Goal: Transaction & Acquisition: Purchase product/service

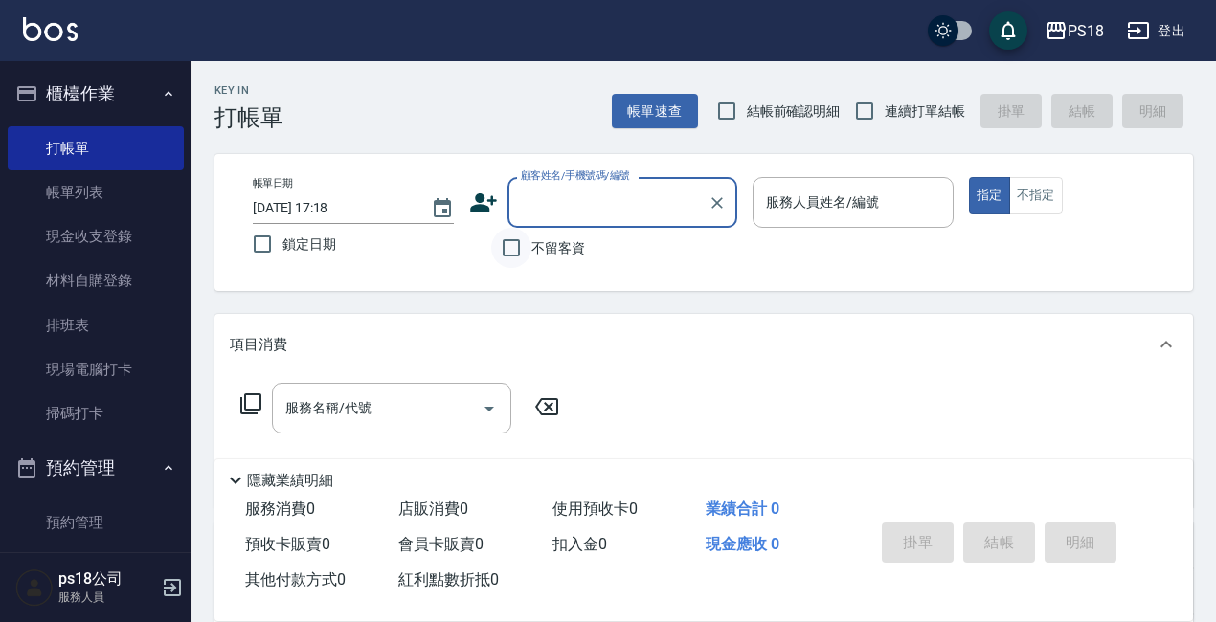
click at [506, 254] on input "不留客資" at bounding box center [511, 248] width 40 height 40
checkbox input "true"
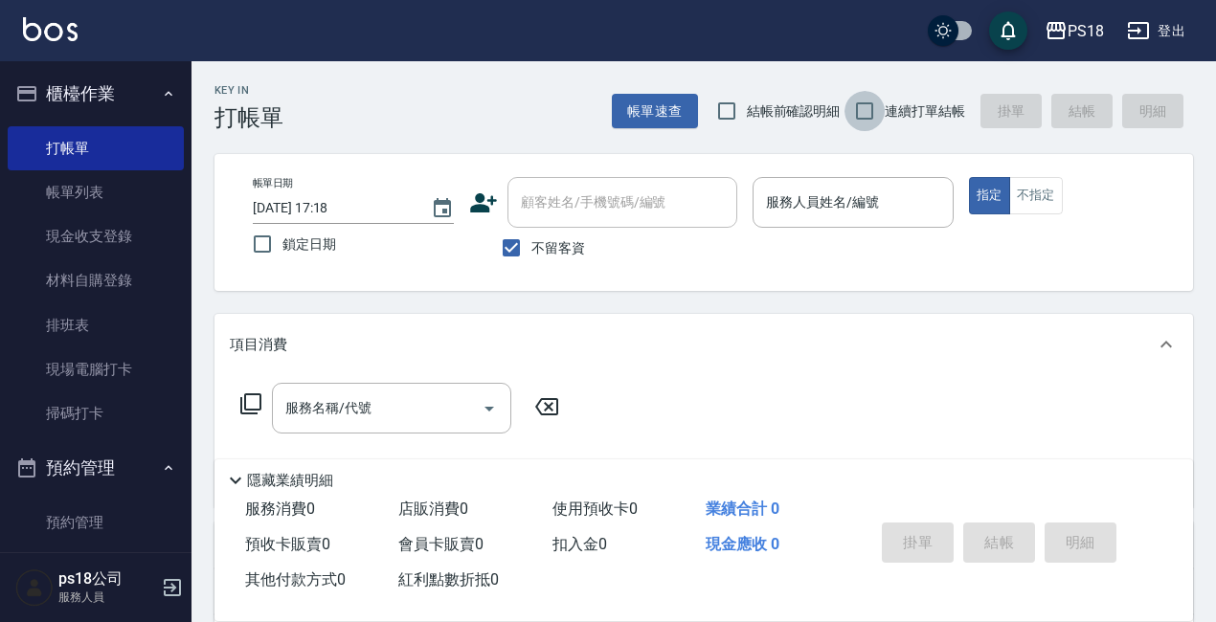
click at [856, 108] on input "連續打單結帳" at bounding box center [864, 111] width 40 height 40
checkbox input "true"
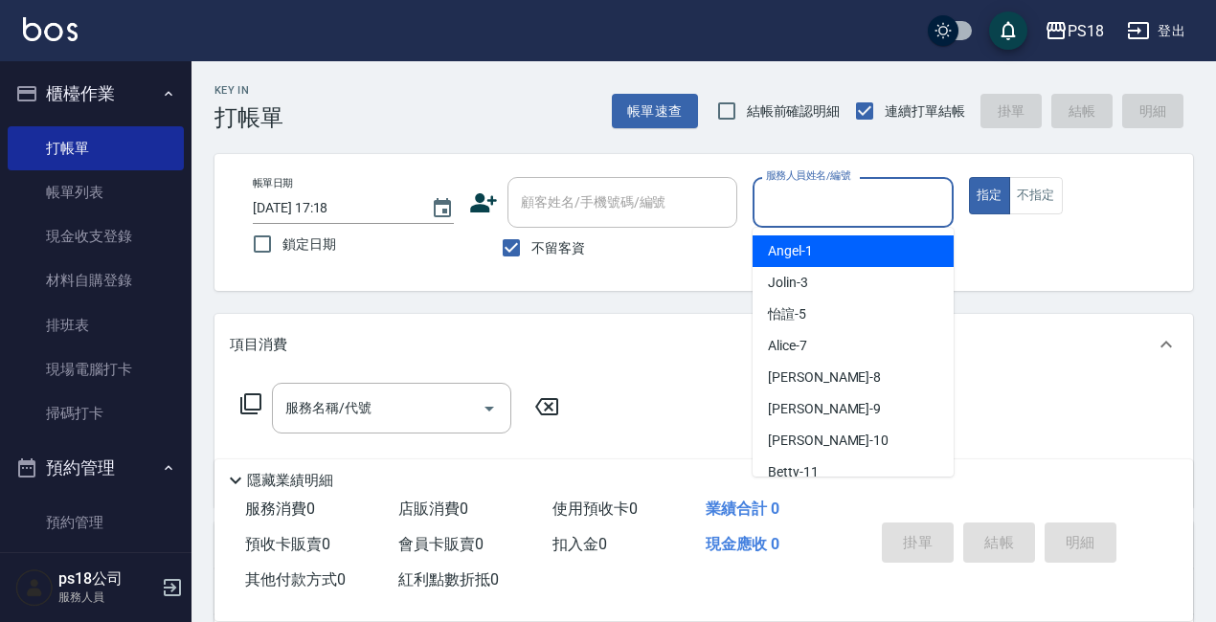
click at [854, 200] on input "服務人員姓名/編號" at bounding box center [853, 203] width 184 height 34
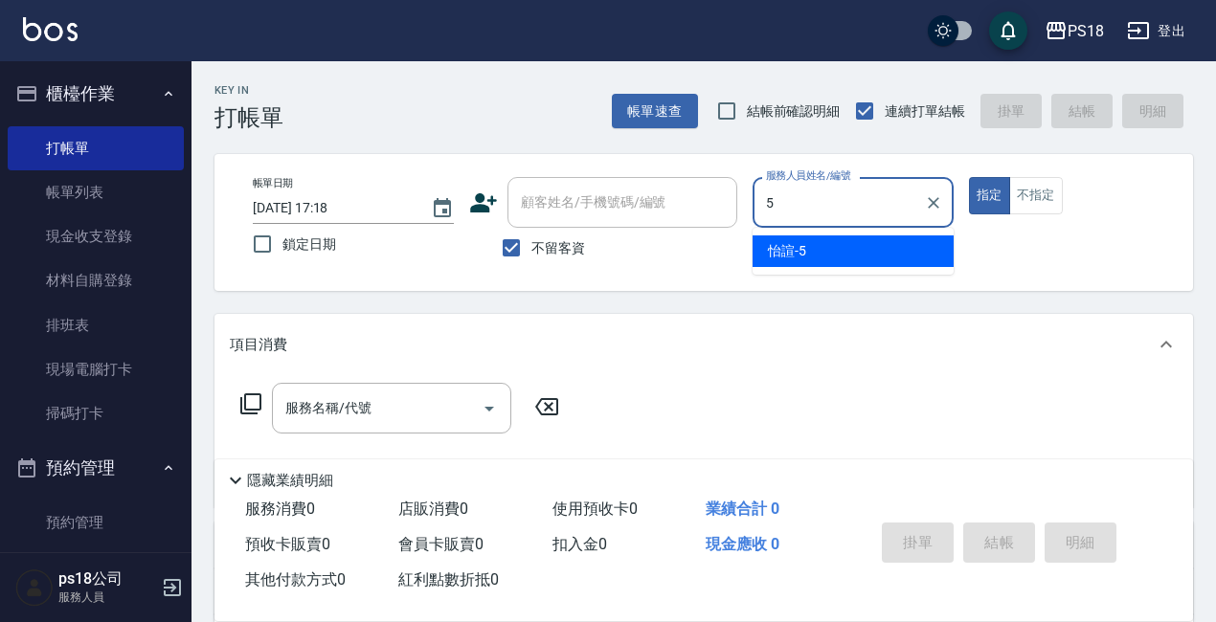
type input "5"
type button "true"
type input "怡諠-5"
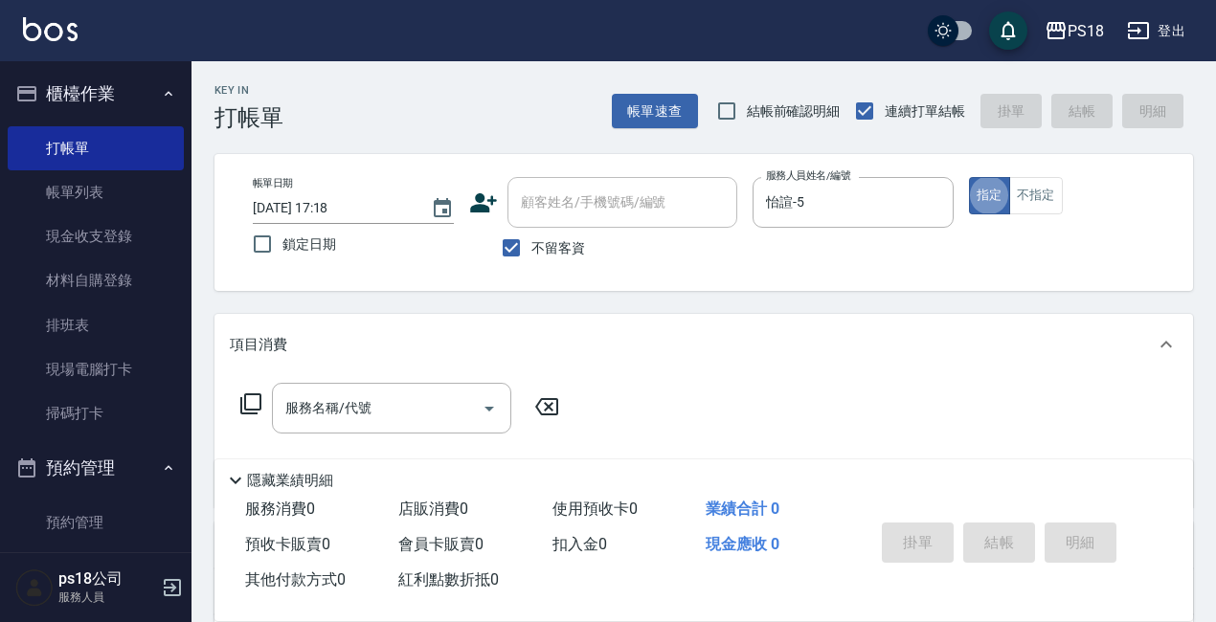
click at [246, 405] on icon at bounding box center [250, 404] width 23 height 23
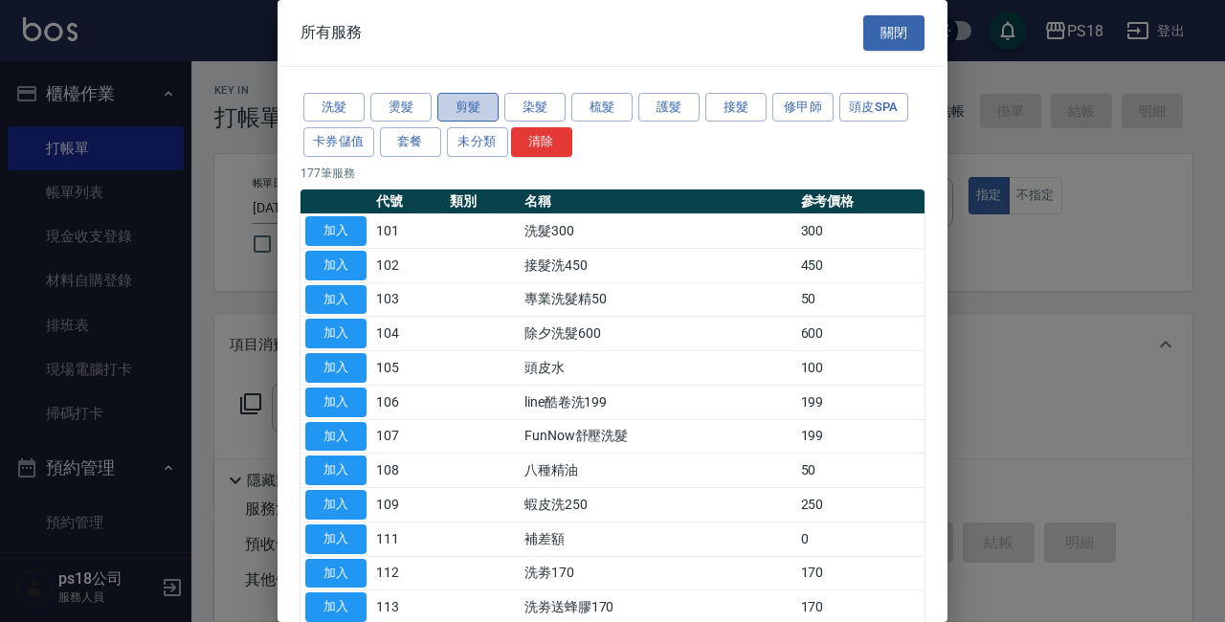
click at [465, 106] on button "剪髮" at bounding box center [468, 108] width 61 height 30
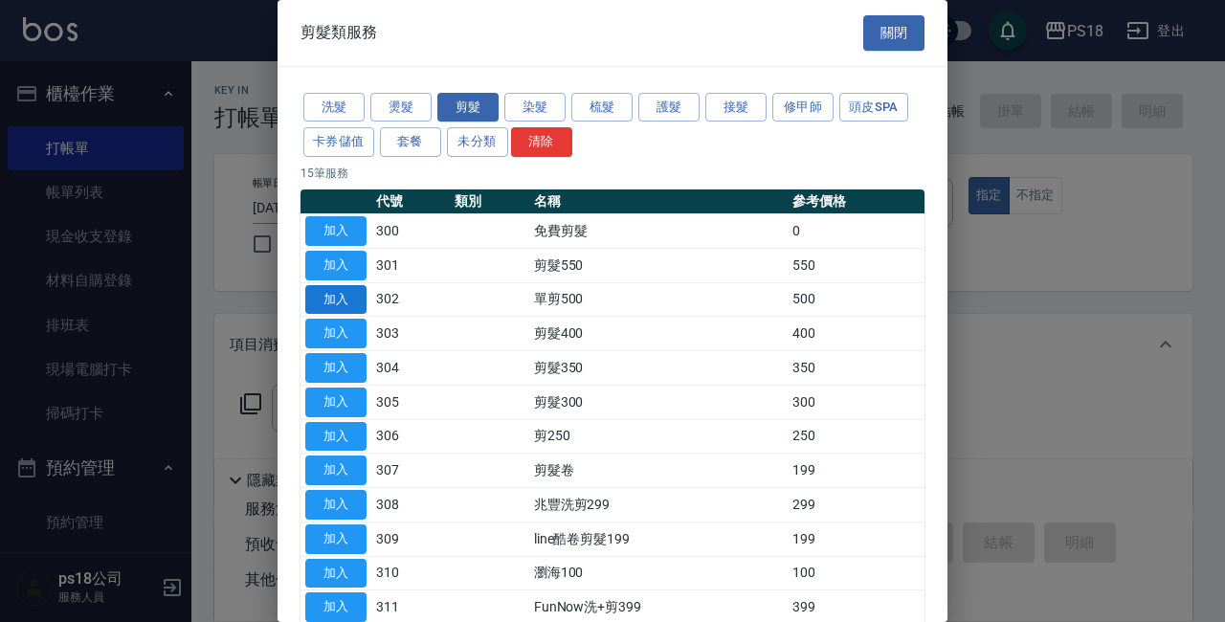
click at [359, 292] on button "加入" at bounding box center [335, 300] width 61 height 30
type input "單剪500(302)"
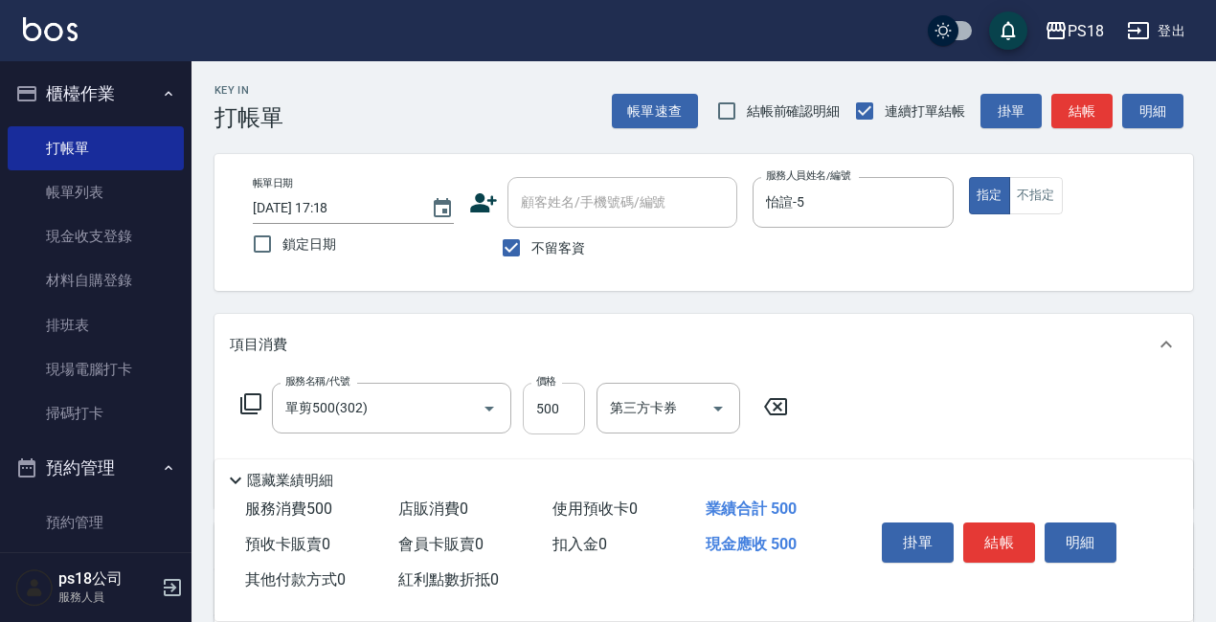
click at [553, 418] on input "500" at bounding box center [554, 409] width 62 height 52
type input "1200"
click at [999, 523] on button "結帳" at bounding box center [999, 543] width 72 height 40
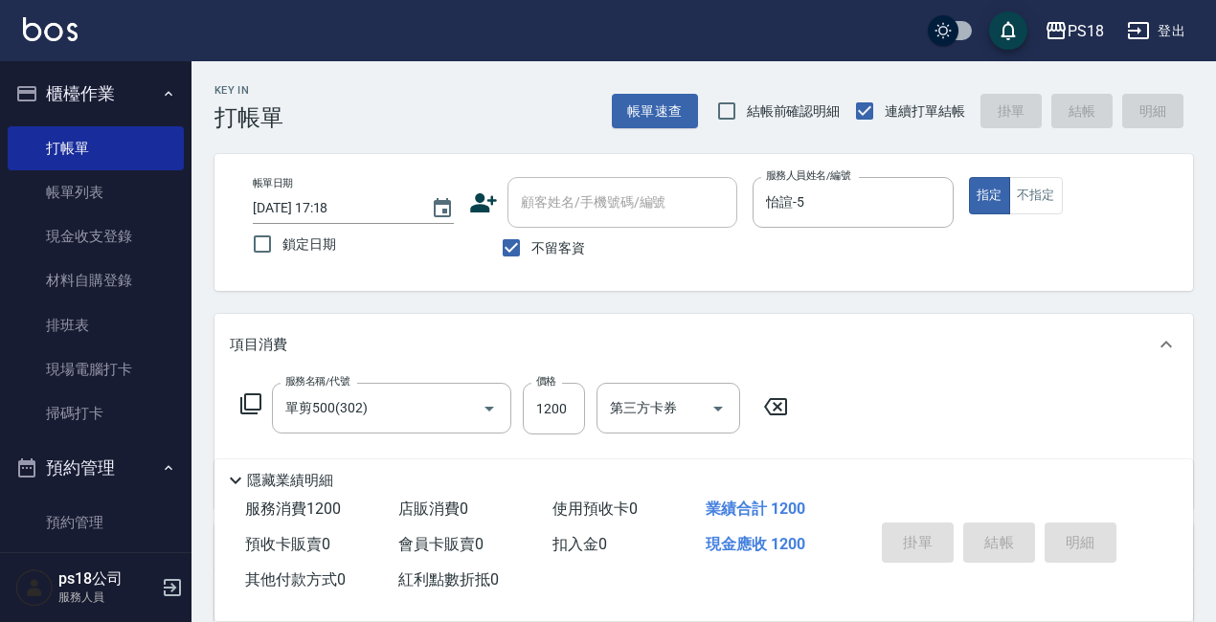
type input "2025/08/15 18:21"
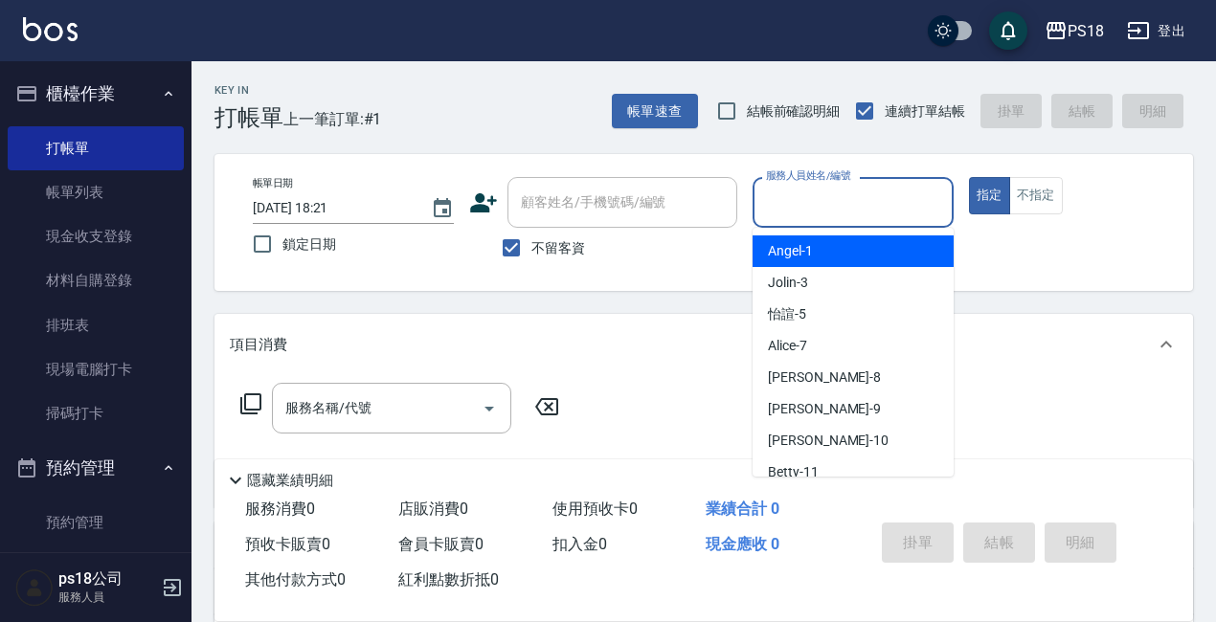
click at [858, 202] on input "服務人員姓名/編號" at bounding box center [853, 203] width 184 height 34
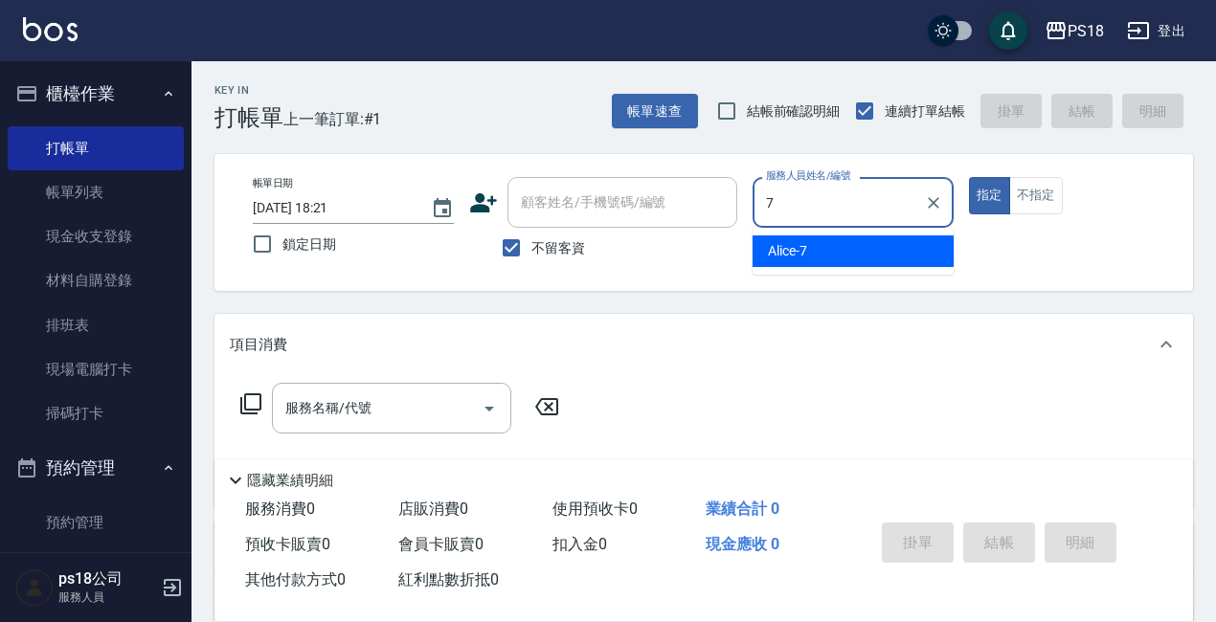
type input "Alice-7"
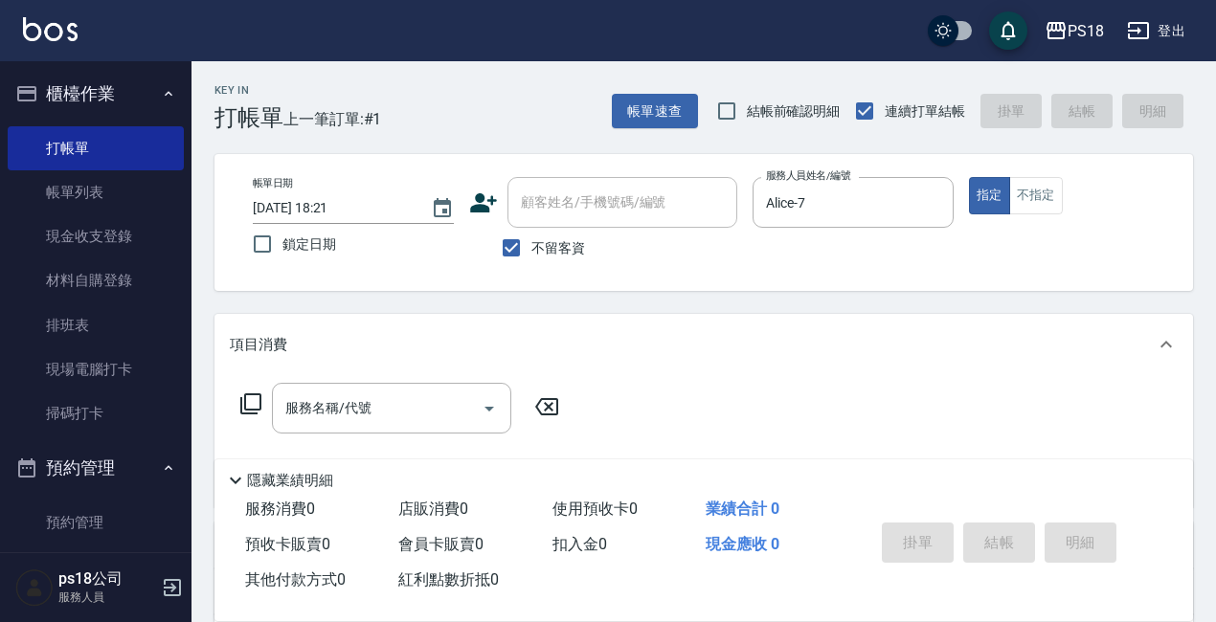
click at [249, 399] on icon at bounding box center [250, 404] width 23 height 23
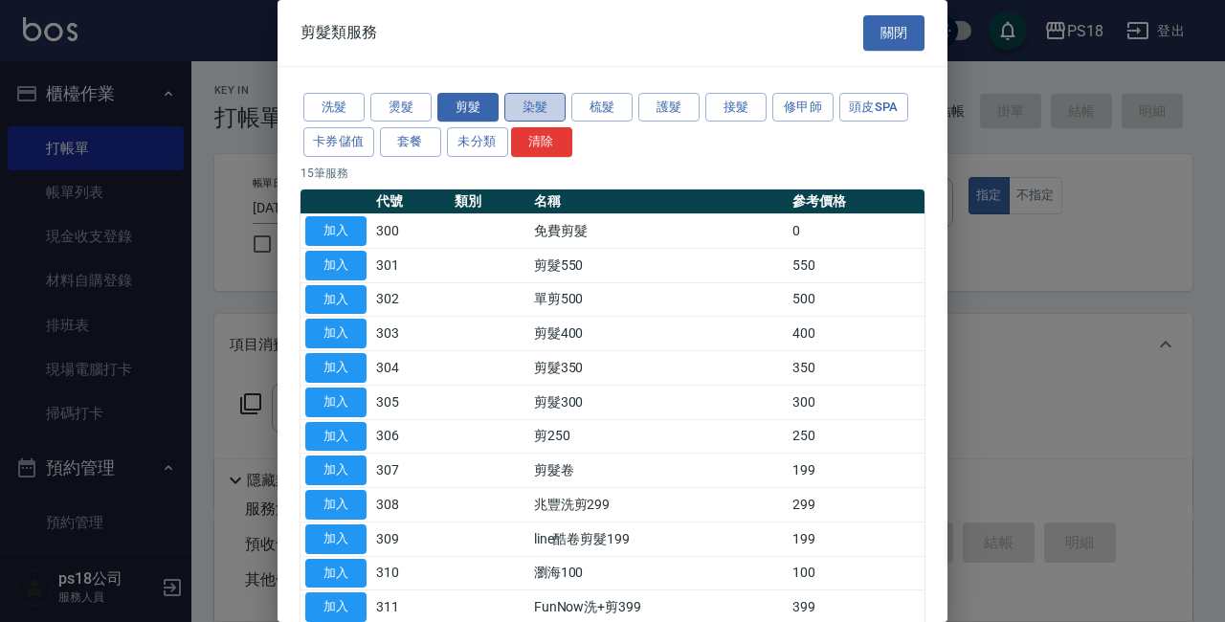
click at [548, 101] on button "染髮" at bounding box center [535, 108] width 61 height 30
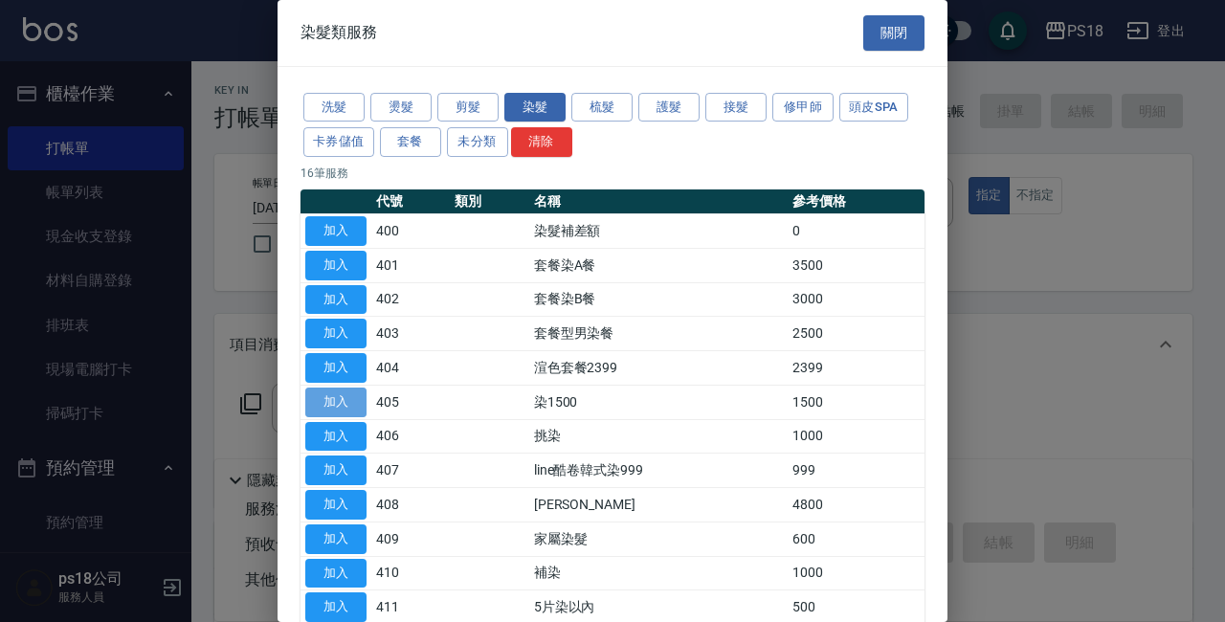
click at [349, 389] on button "加入" at bounding box center [335, 403] width 61 height 30
type input "染1500(405)"
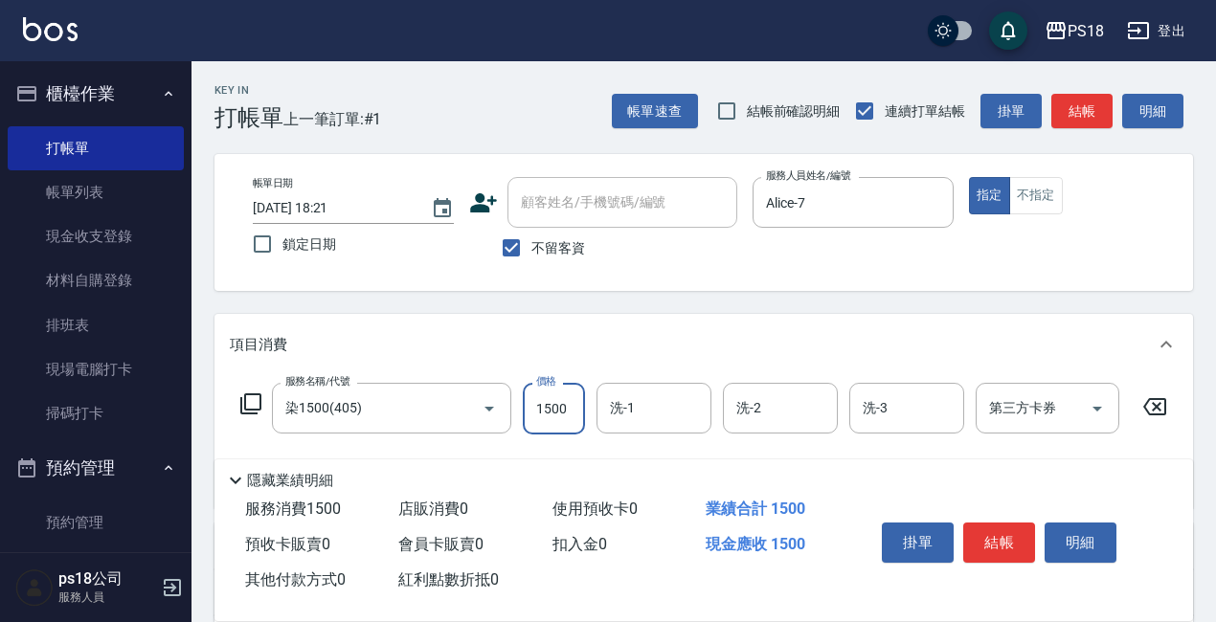
click at [573, 415] on input "1500" at bounding box center [554, 409] width 62 height 52
type input "3000"
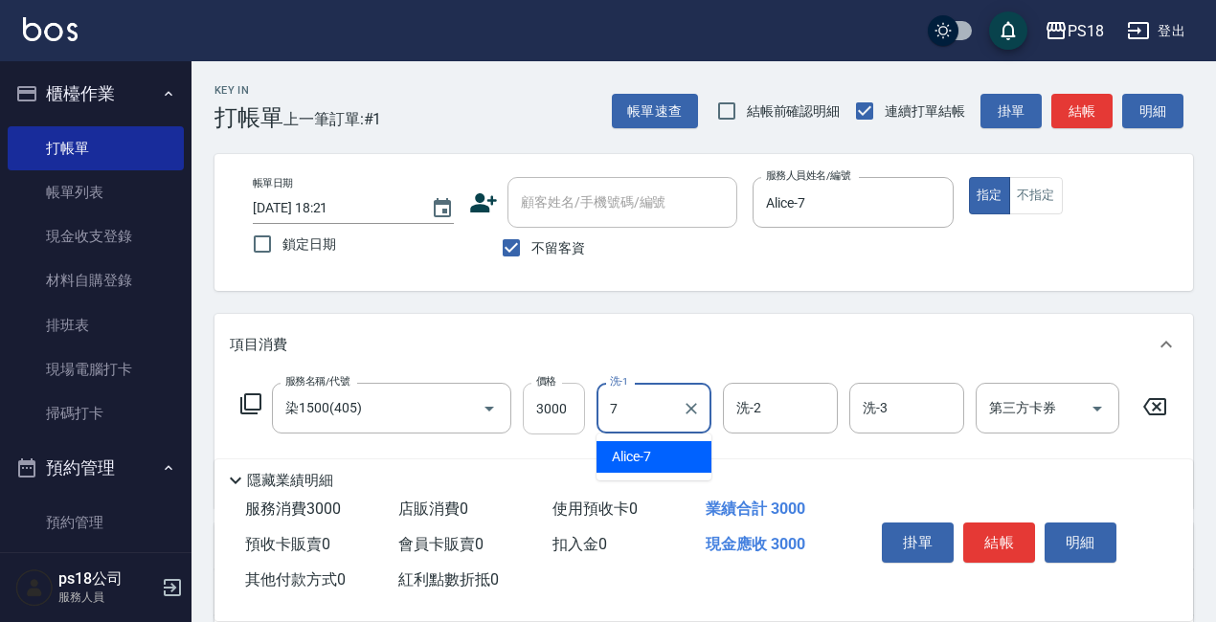
type input "Alice-7"
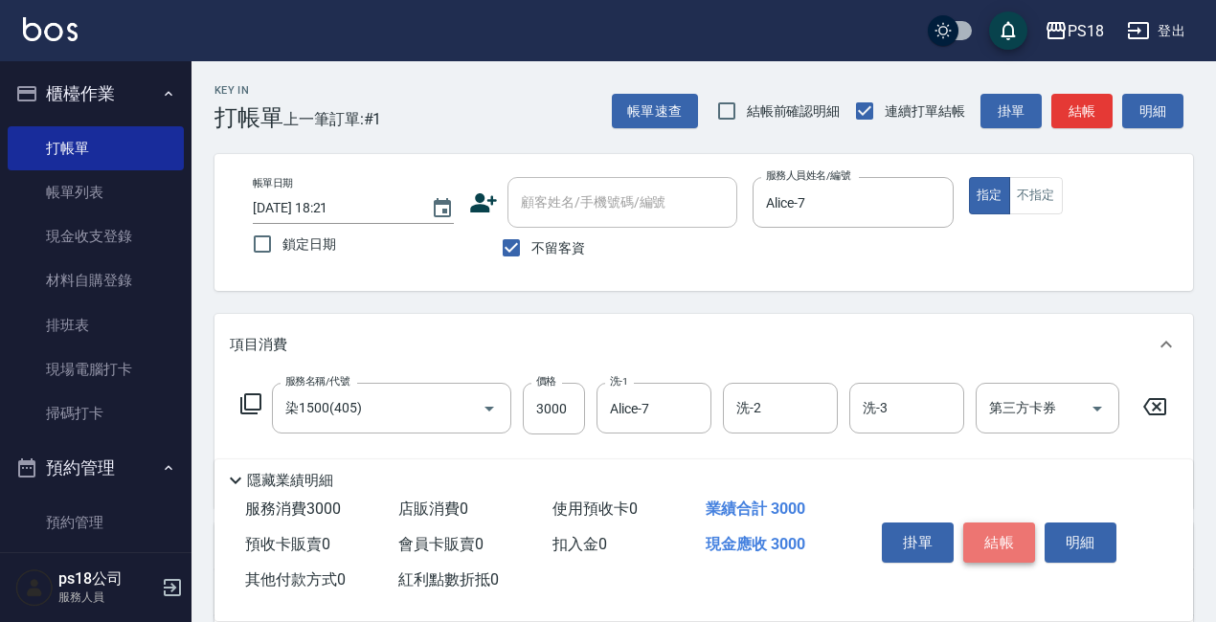
click at [988, 538] on button "結帳" at bounding box center [999, 543] width 72 height 40
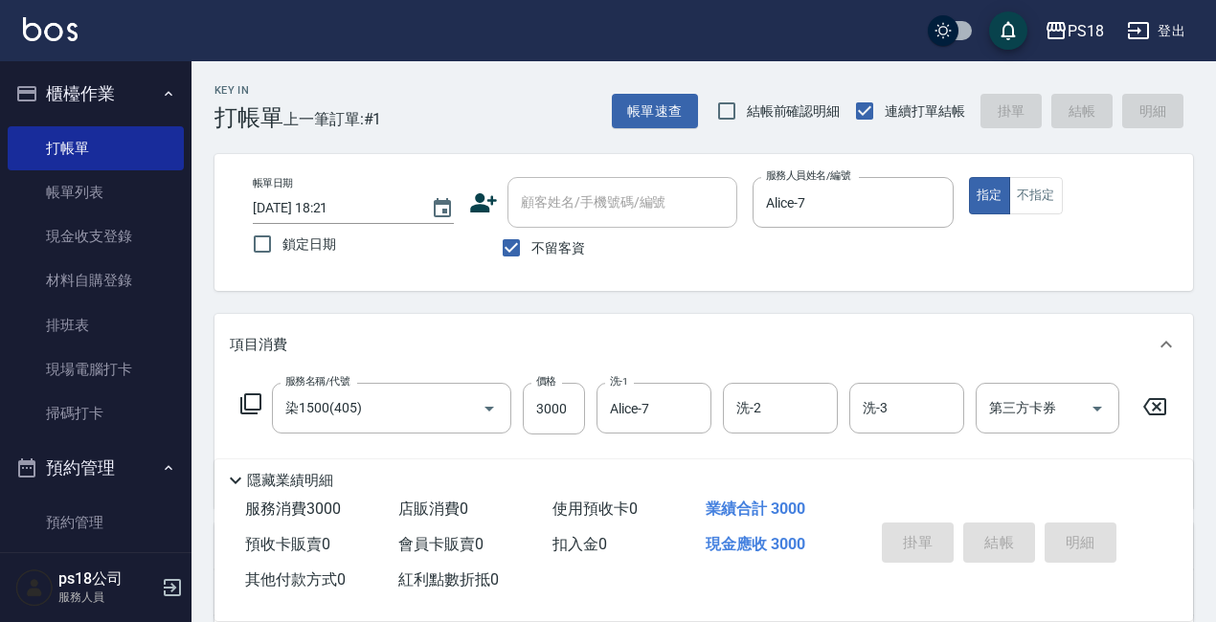
type input "2025/08/15 18:22"
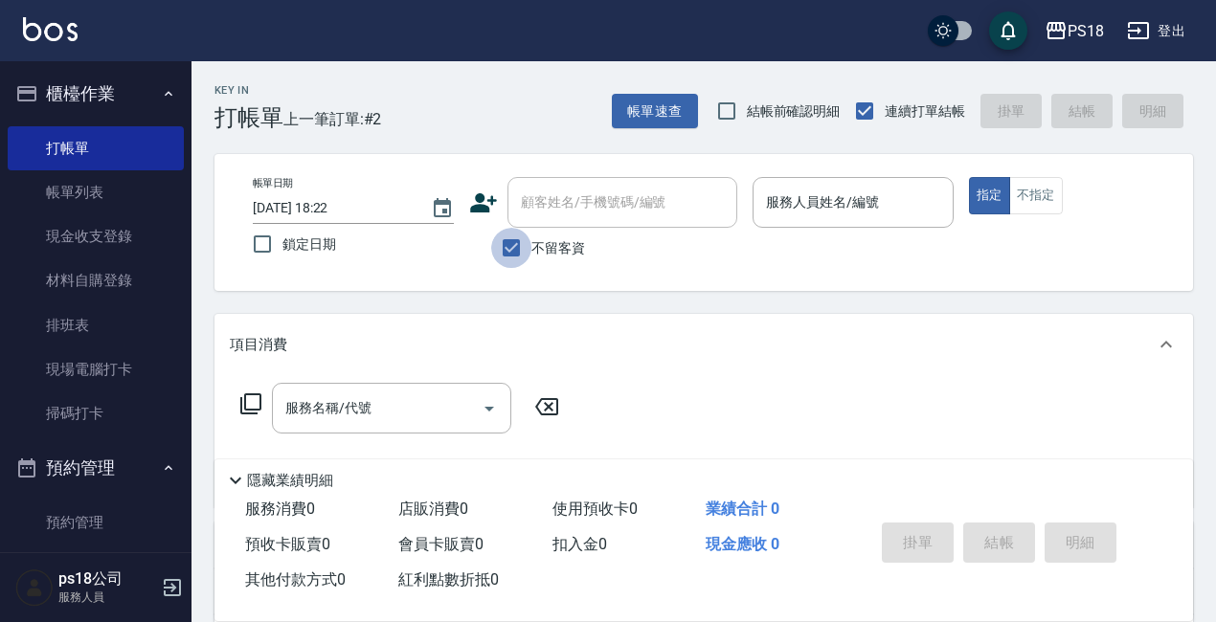
click at [519, 236] on input "不留客資" at bounding box center [511, 248] width 40 height 40
checkbox input "false"
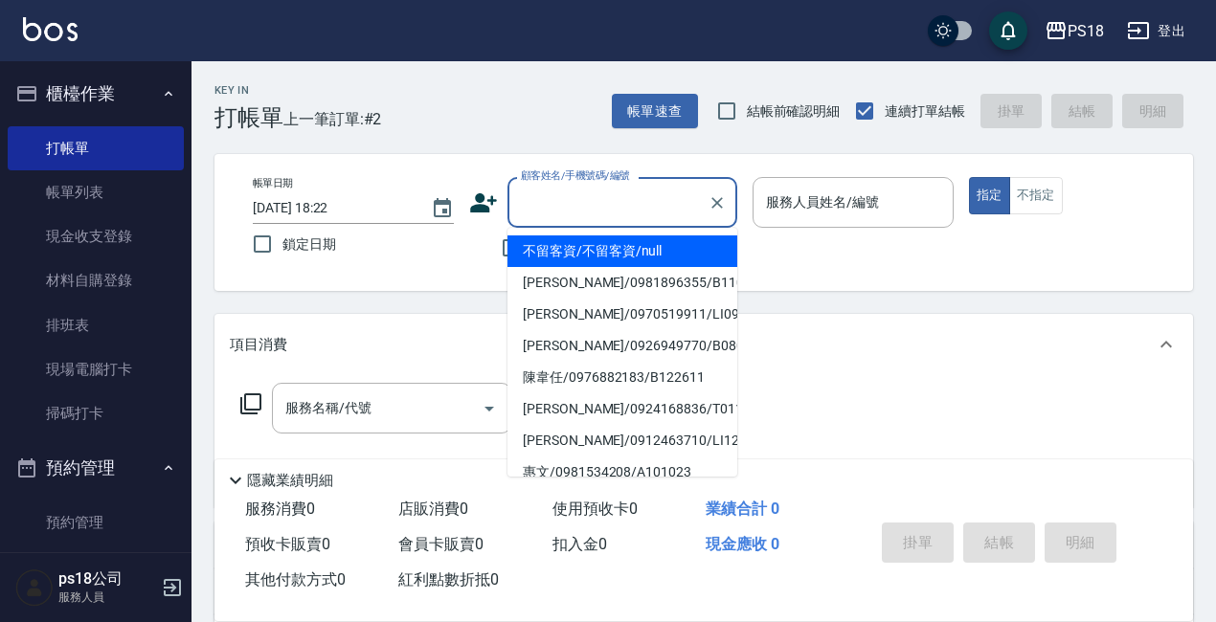
click at [544, 209] on input "顧客姓名/手機號碼/編號" at bounding box center [608, 203] width 184 height 34
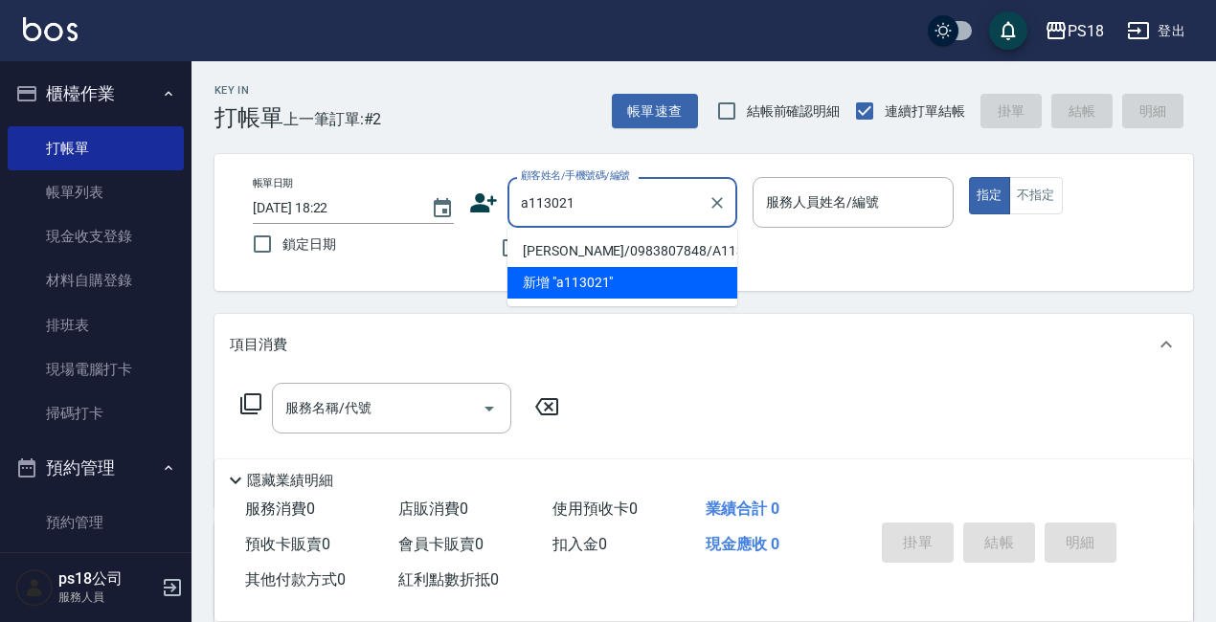
click at [623, 254] on li "林家嫻/0983807848/A113021" at bounding box center [622, 252] width 230 height 32
type input "林家嫻/0983807848/A113021"
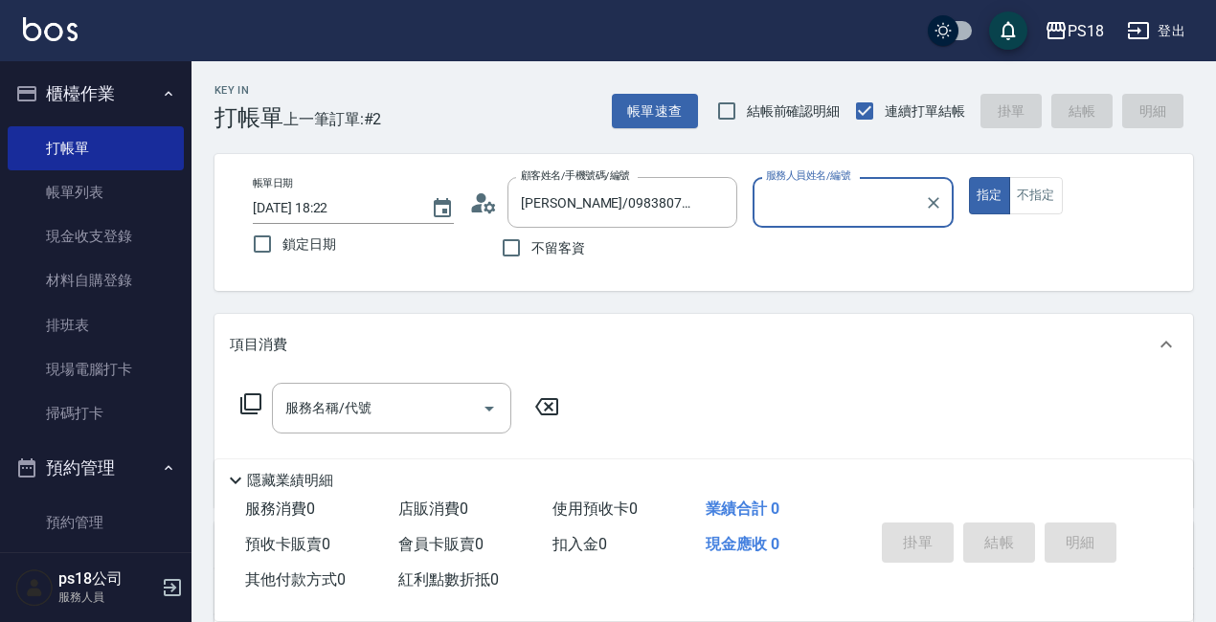
type input "Angel-1"
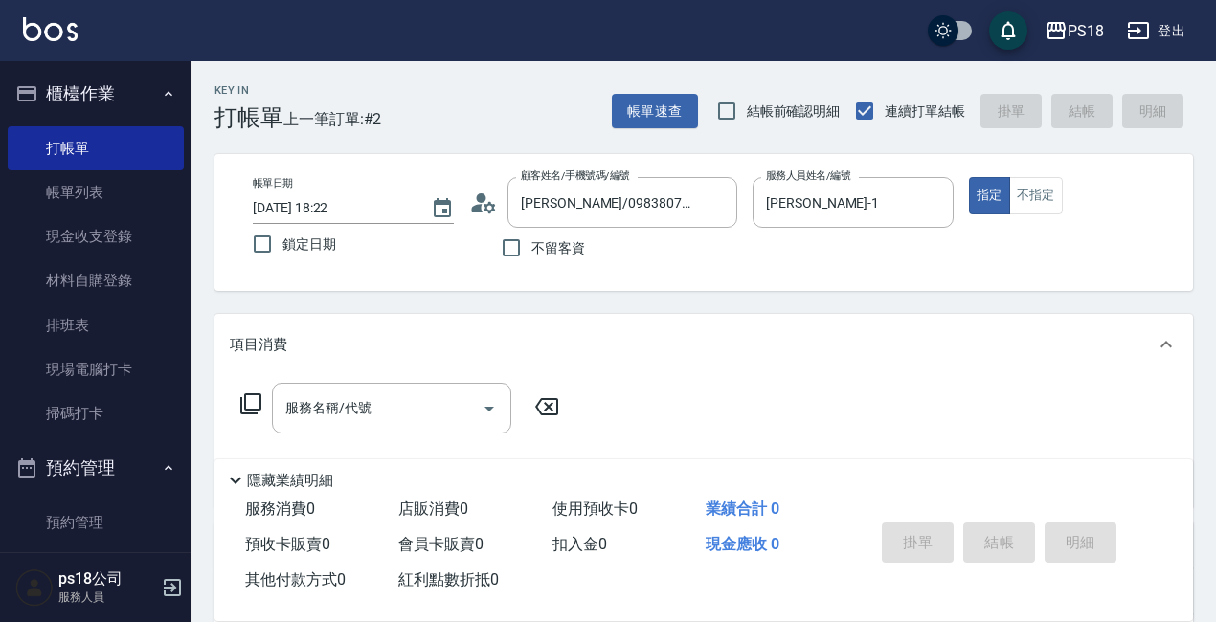
click at [480, 204] on icon at bounding box center [477, 208] width 11 height 9
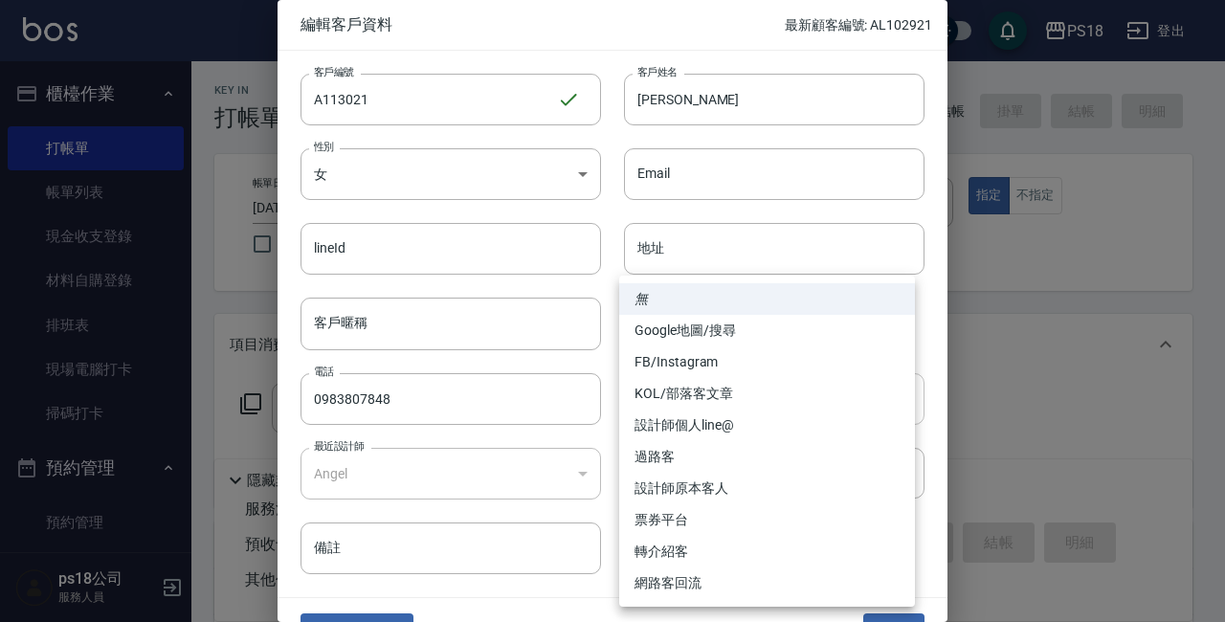
click at [895, 399] on body "PS18 登出 櫃檯作業 打帳單 帳單列表 現金收支登錄 材料自購登錄 排班表 現場電腦打卡 掃碼打卡 預約管理 預約管理 單日預約紀錄 單週預約紀錄 報表及…" at bounding box center [612, 468] width 1225 height 936
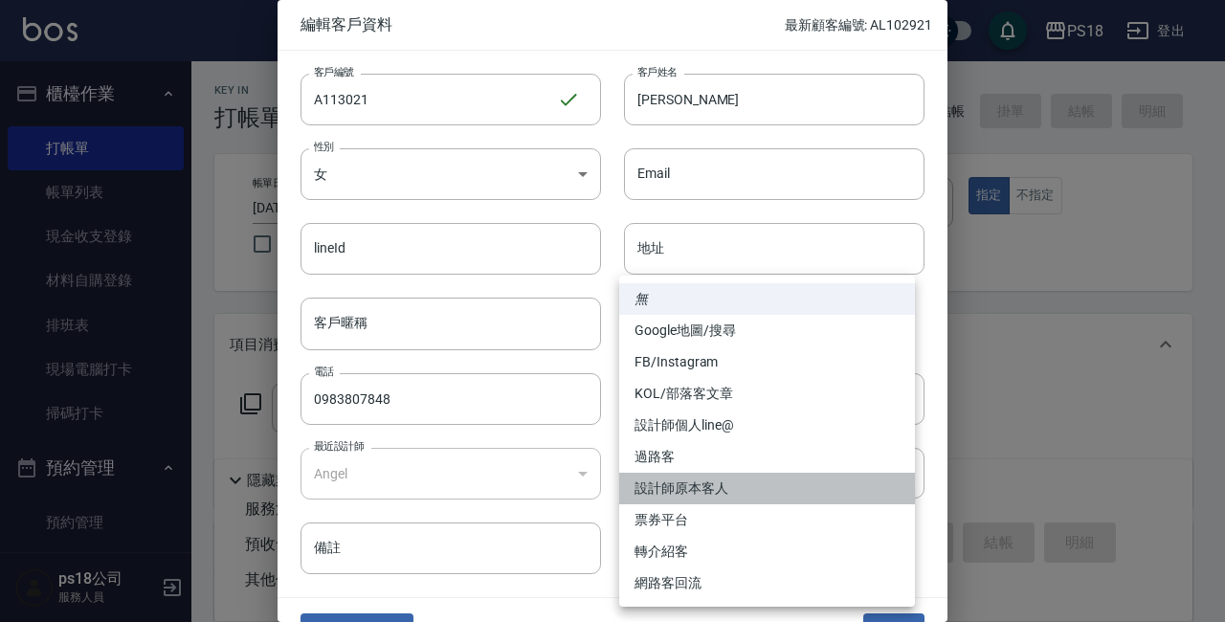
click at [727, 488] on li "設計師原本客人" at bounding box center [767, 489] width 296 height 32
type input "設計師原本客人"
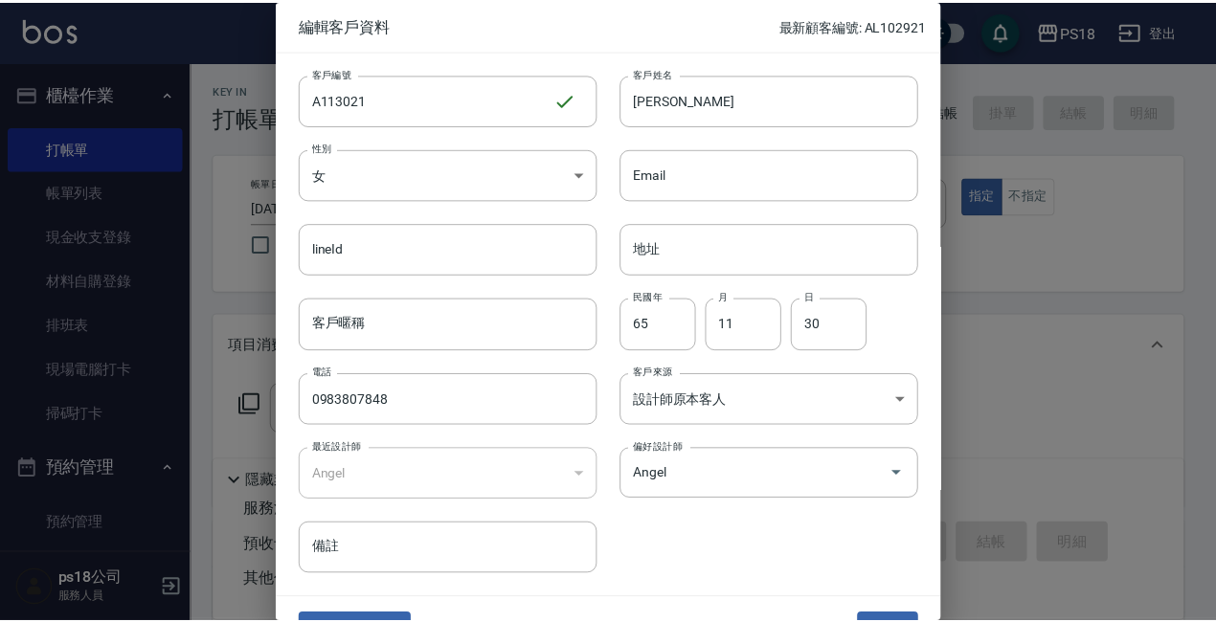
scroll to position [41, 0]
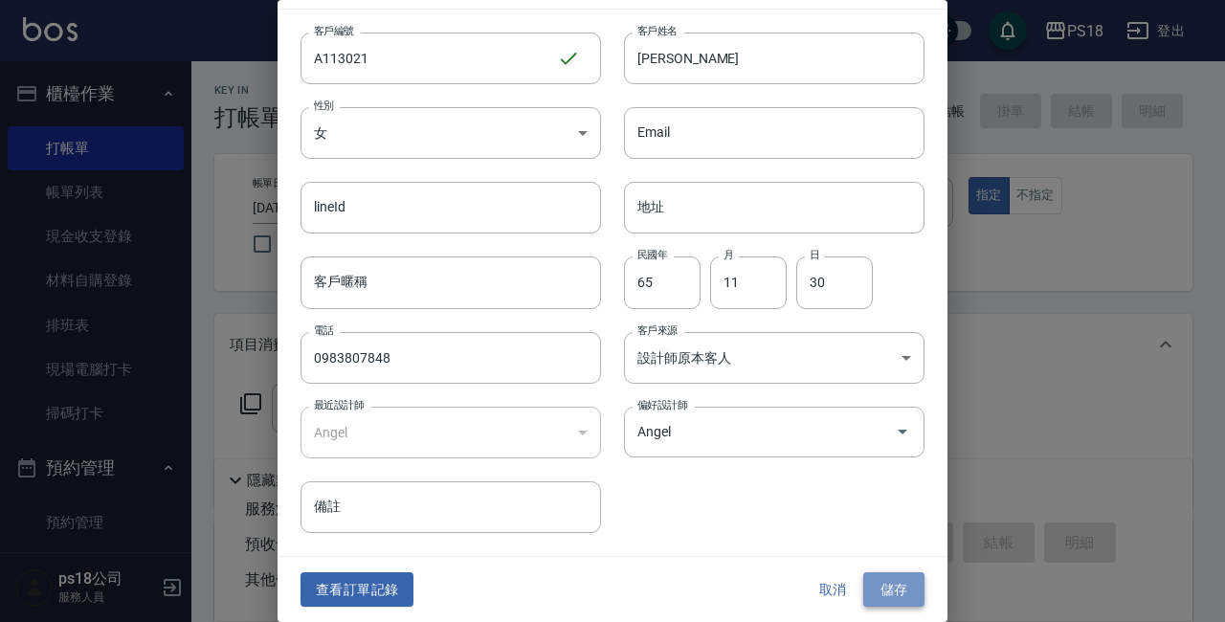
click at [869, 584] on button "儲存" at bounding box center [894, 589] width 61 height 35
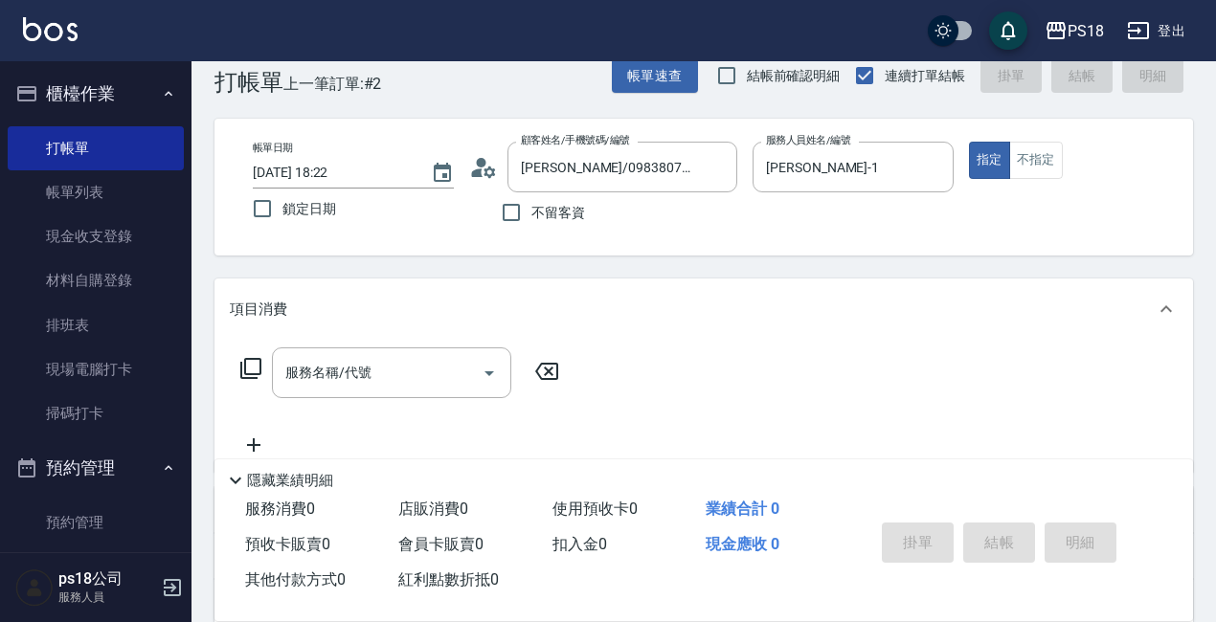
scroll to position [27, 0]
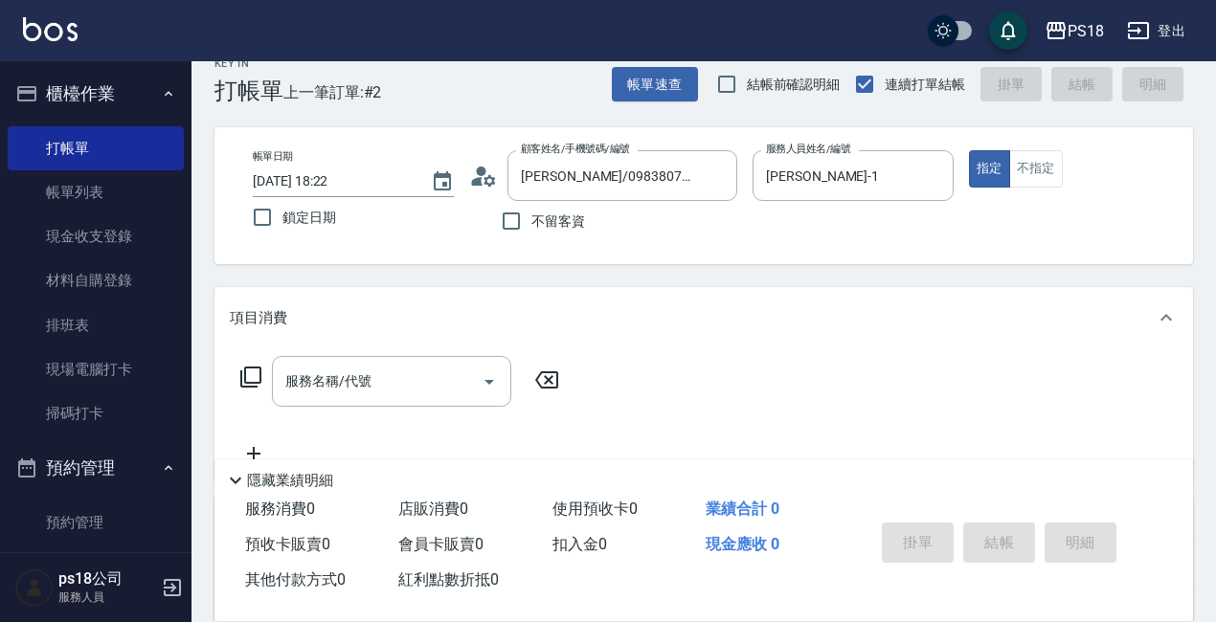
click at [251, 372] on icon at bounding box center [250, 377] width 23 height 23
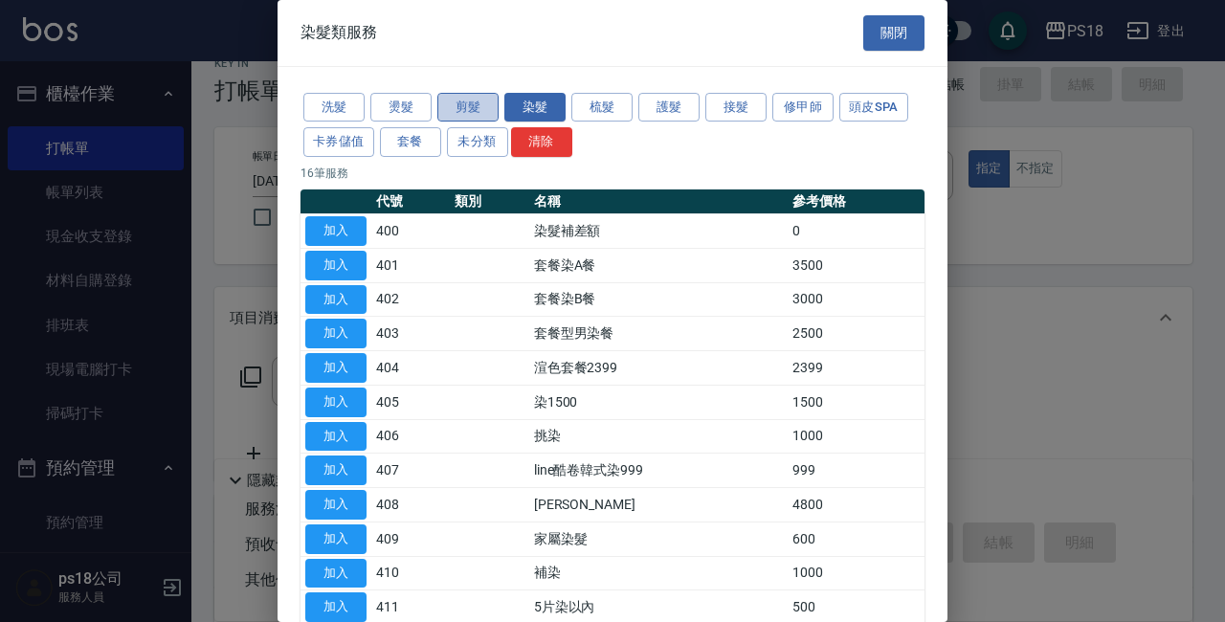
click at [464, 96] on button "剪髮" at bounding box center [468, 108] width 61 height 30
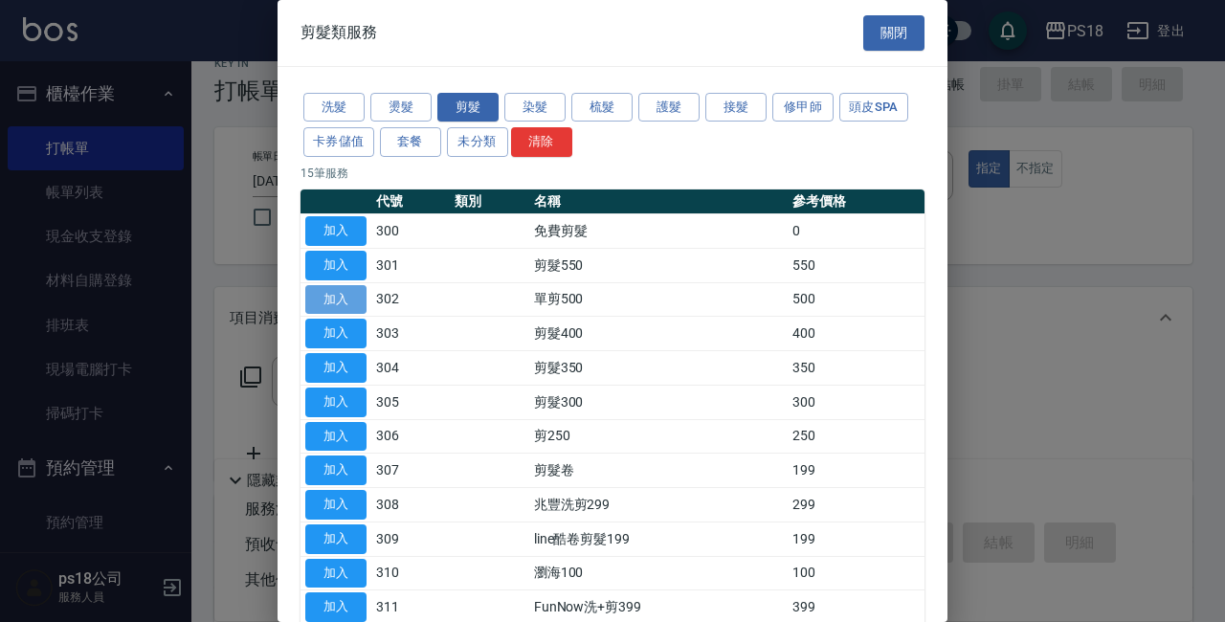
click at [318, 298] on button "加入" at bounding box center [335, 300] width 61 height 30
type input "單剪500(302)"
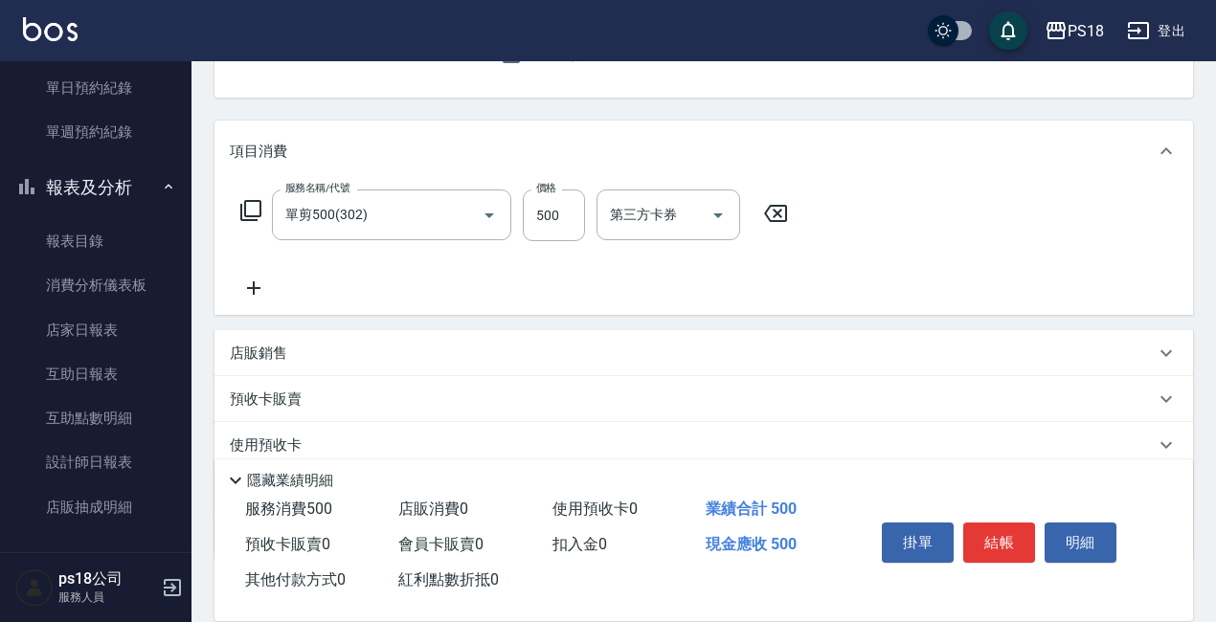
scroll to position [315, 0]
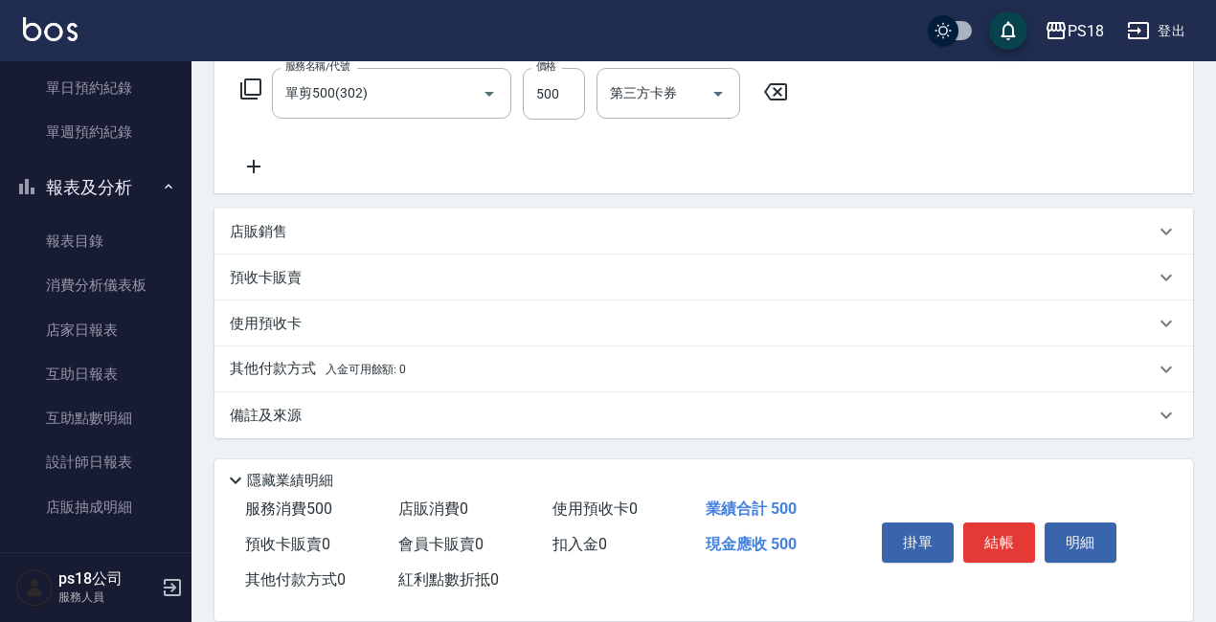
click at [304, 404] on div "備註及來源" at bounding box center [703, 416] width 978 height 46
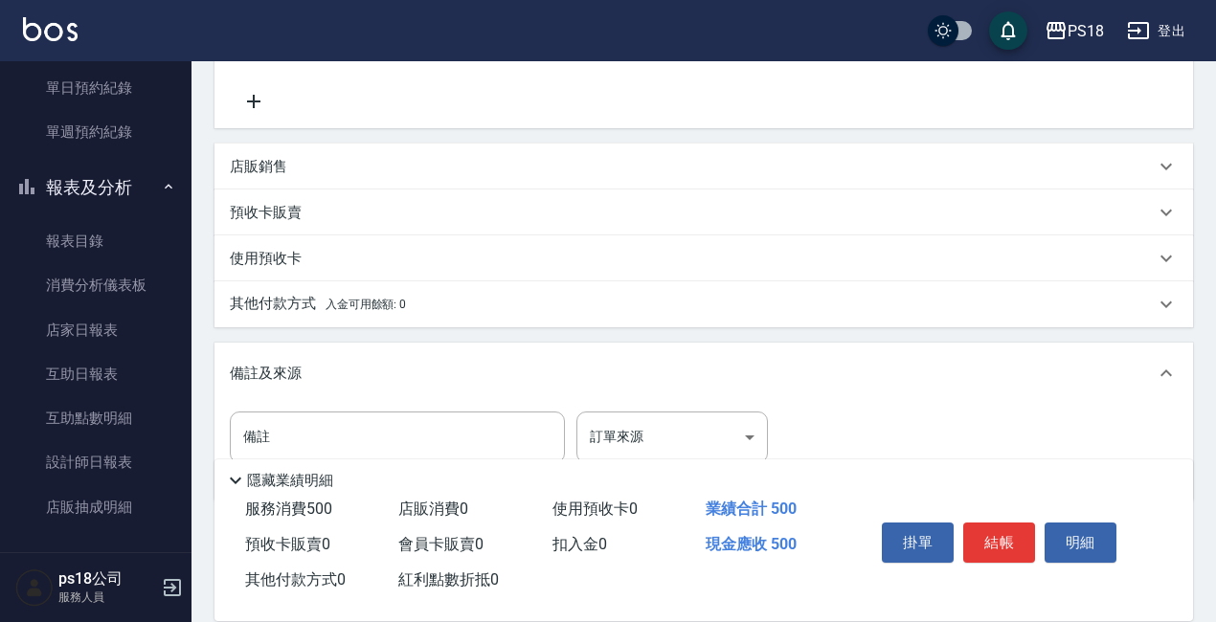
scroll to position [443, 0]
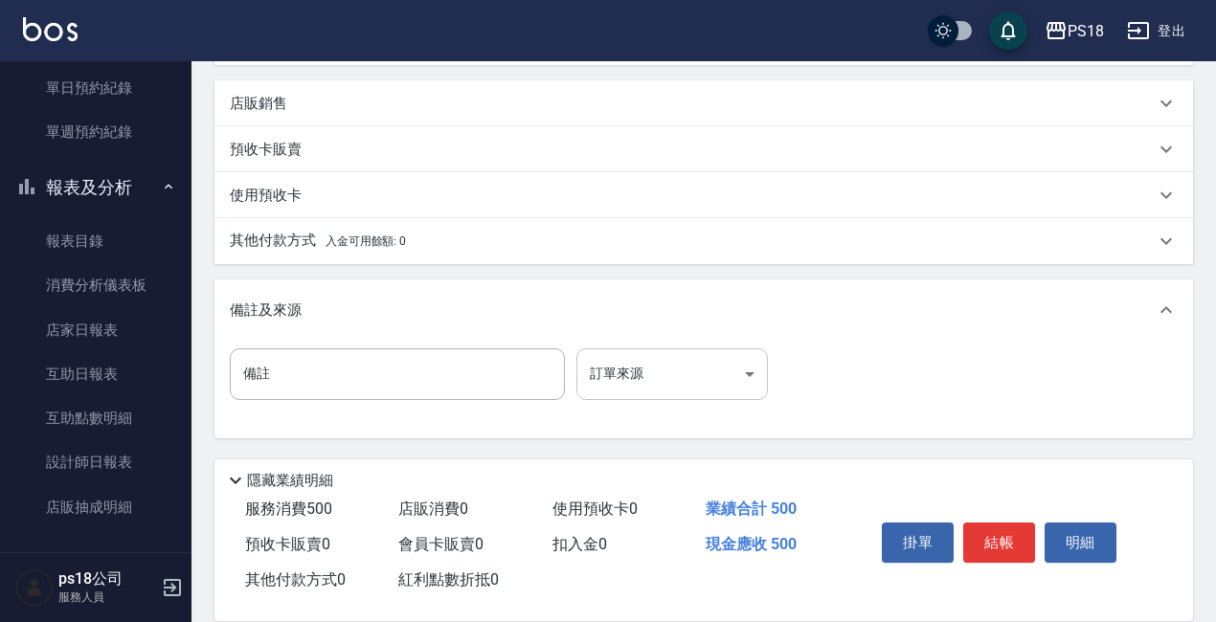
click at [749, 370] on body "PS18 登出 櫃檯作業 打帳單 帳單列表 現金收支登錄 材料自購登錄 排班表 現場電腦打卡 掃碼打卡 預約管理 預約管理 單日預約紀錄 單週預約紀錄 報表及…" at bounding box center [608, 90] width 1216 height 1066
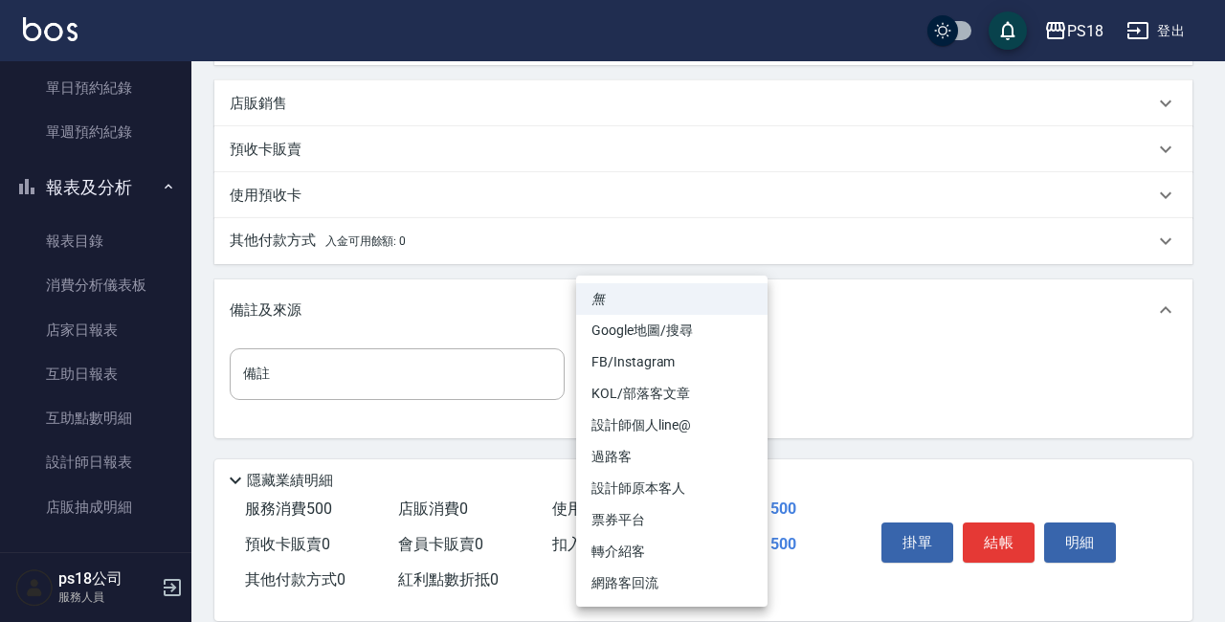
click at [654, 487] on li "設計師原本客人" at bounding box center [671, 489] width 191 height 32
type input "設計師原本客人"
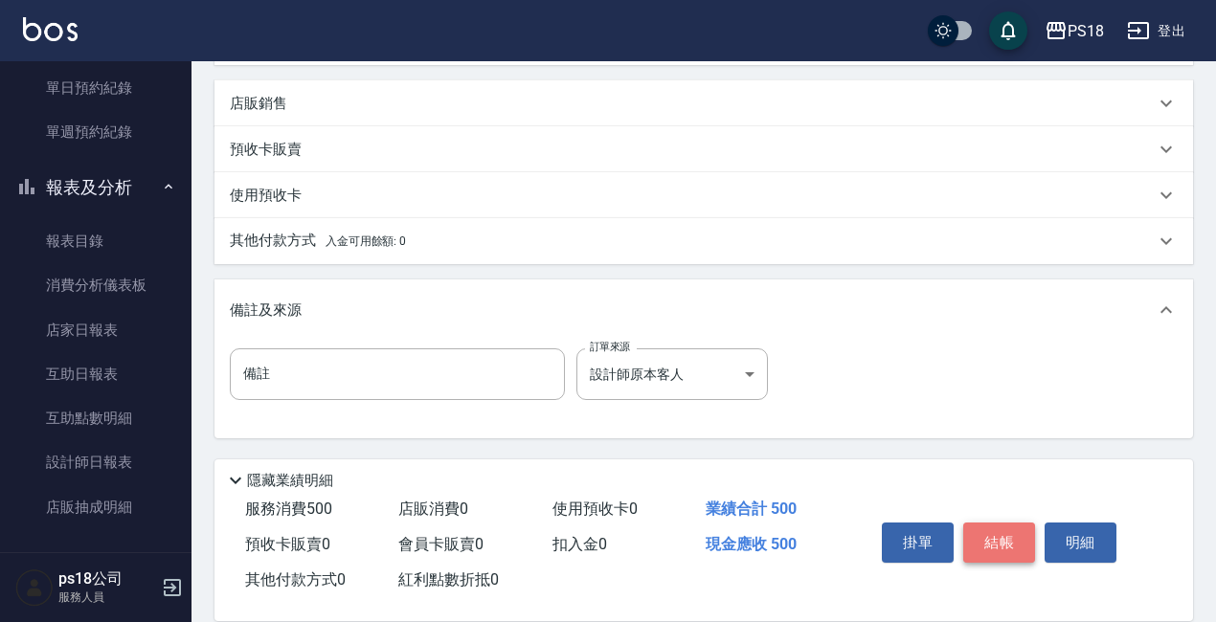
click at [1001, 532] on button "結帳" at bounding box center [999, 543] width 72 height 40
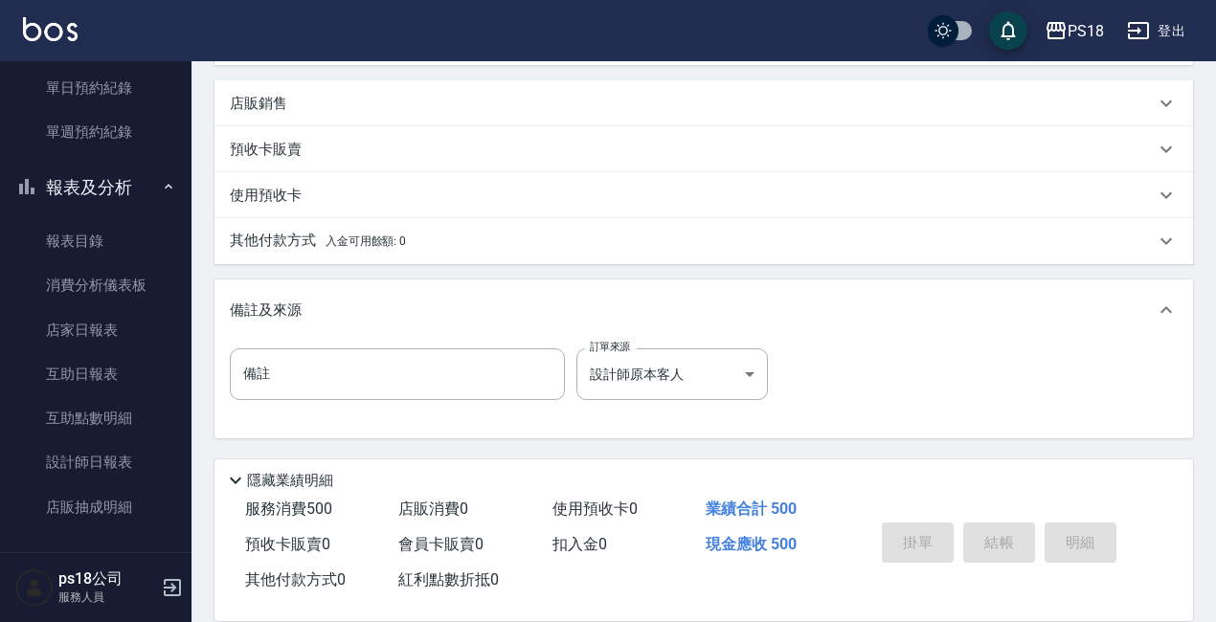
type input "2025/08/15 18:23"
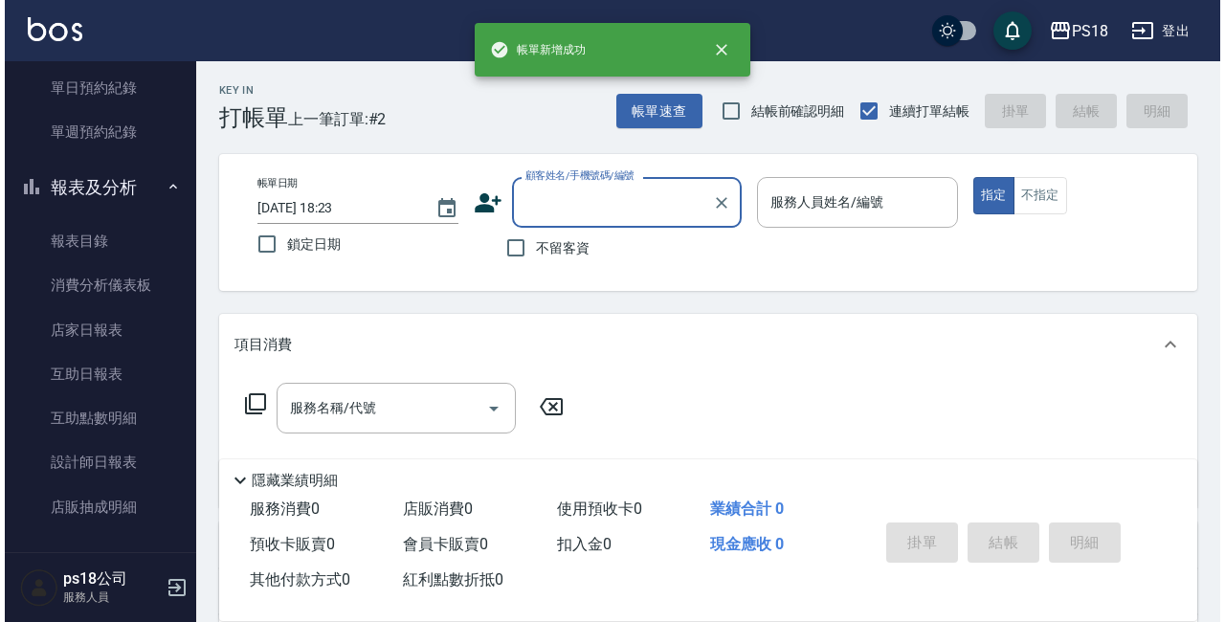
scroll to position [0, 0]
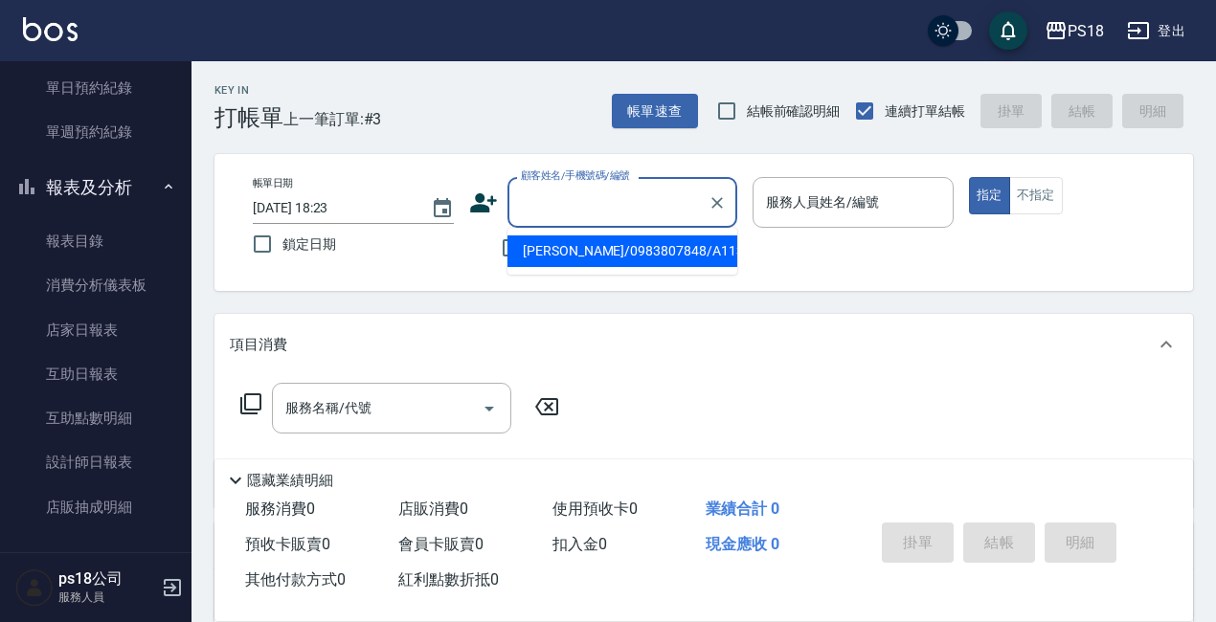
click at [617, 195] on input "顧客姓名/手機號碼/編號" at bounding box center [608, 203] width 184 height 34
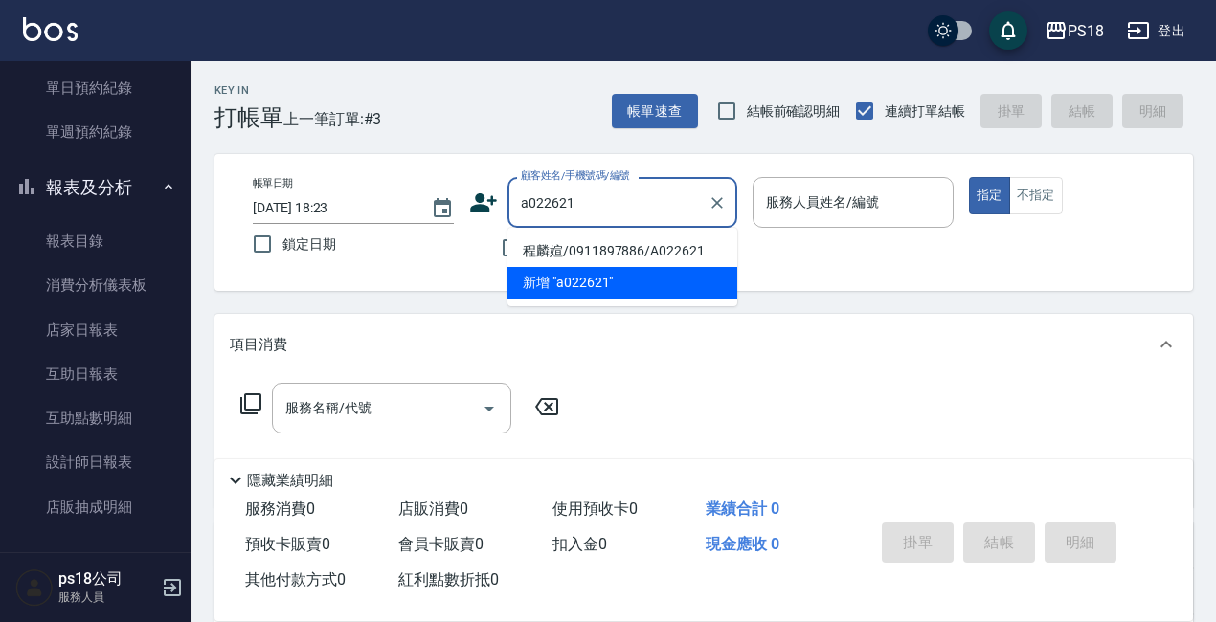
click at [667, 246] on li "程麟媗/0911897886/A022621" at bounding box center [622, 252] width 230 height 32
type input "程麟媗/0911897886/A022621"
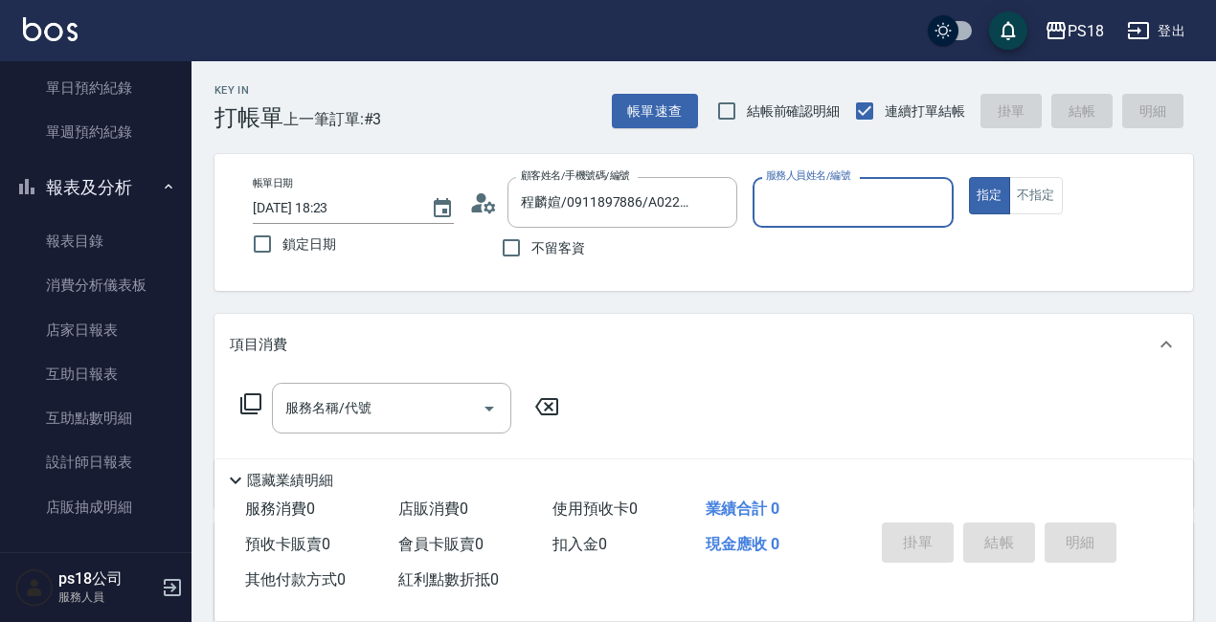
type input "Angel-1"
click at [483, 193] on icon at bounding box center [483, 203] width 29 height 29
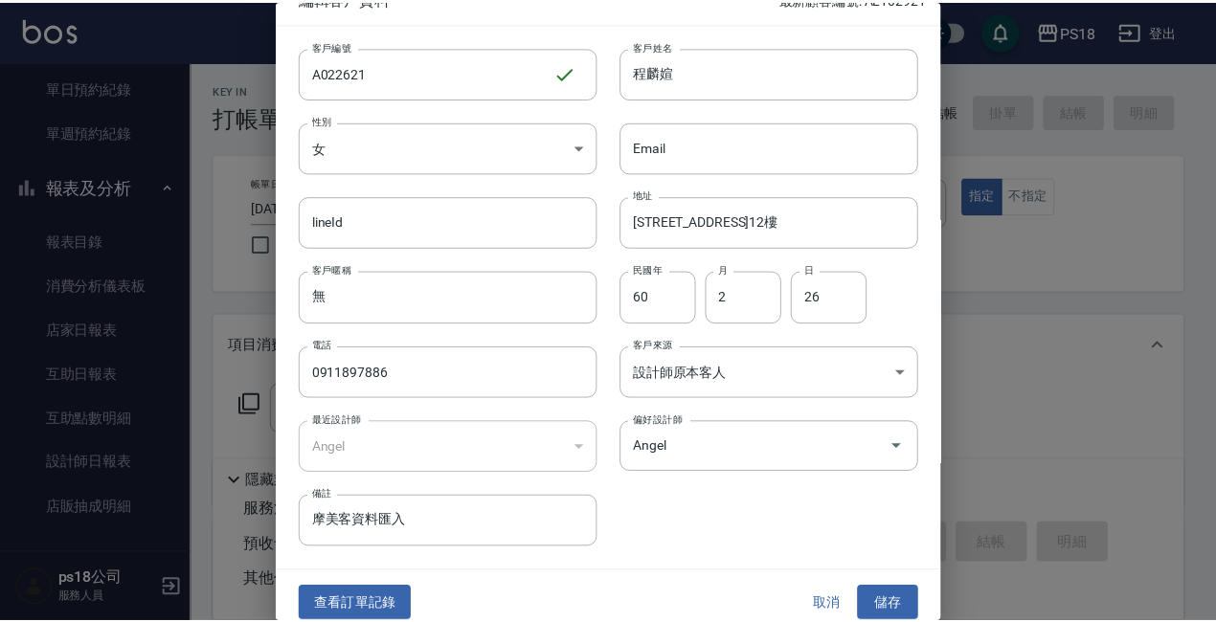
scroll to position [41, 0]
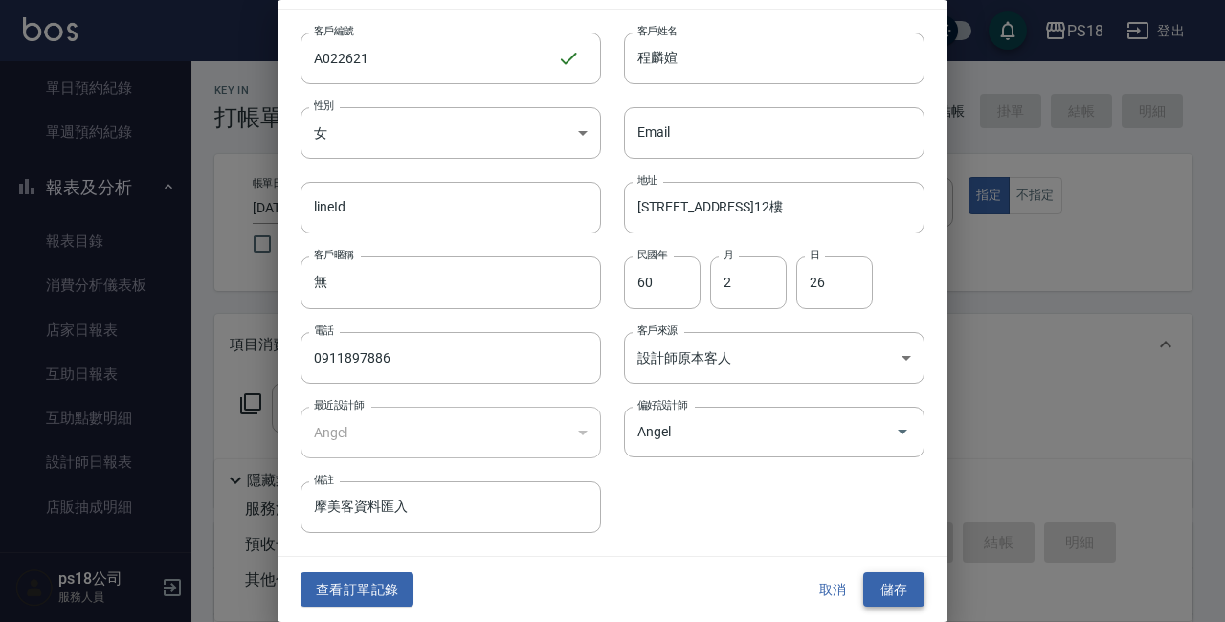
click at [870, 590] on button "儲存" at bounding box center [894, 589] width 61 height 35
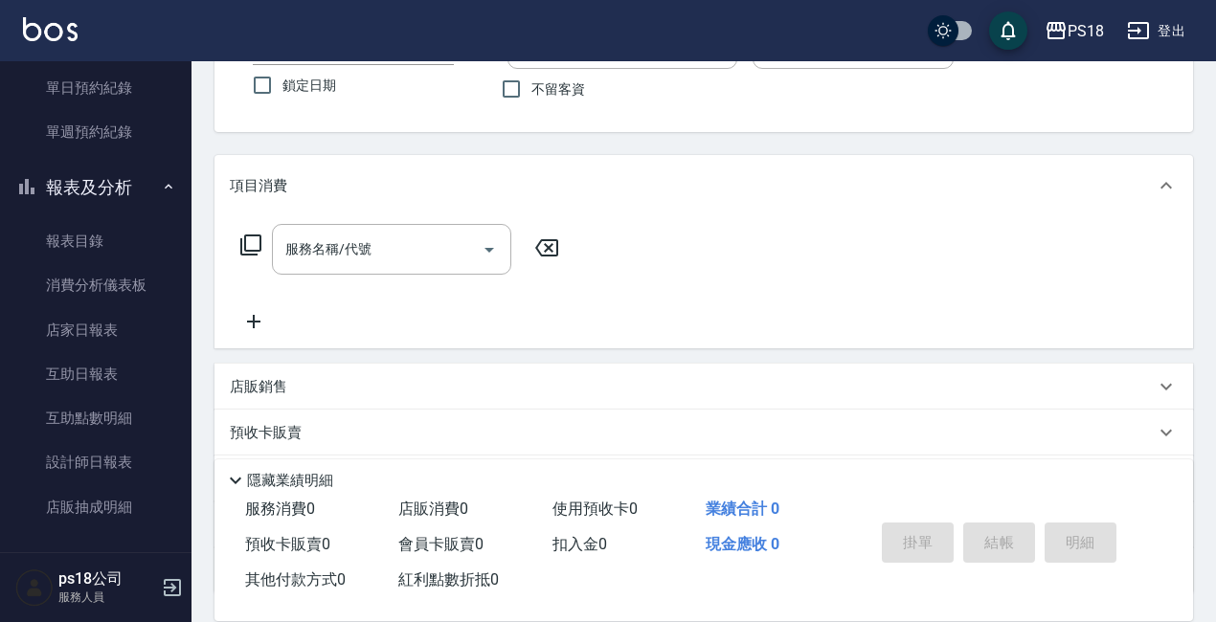
scroll to position [0, 0]
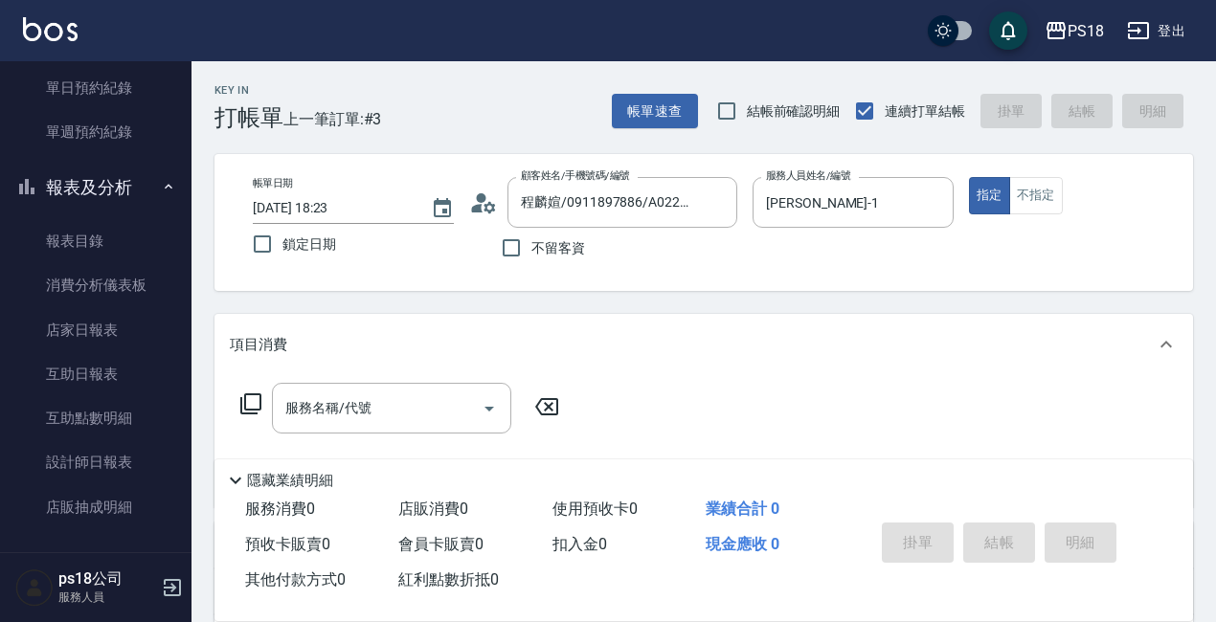
click at [246, 393] on icon at bounding box center [250, 404] width 23 height 23
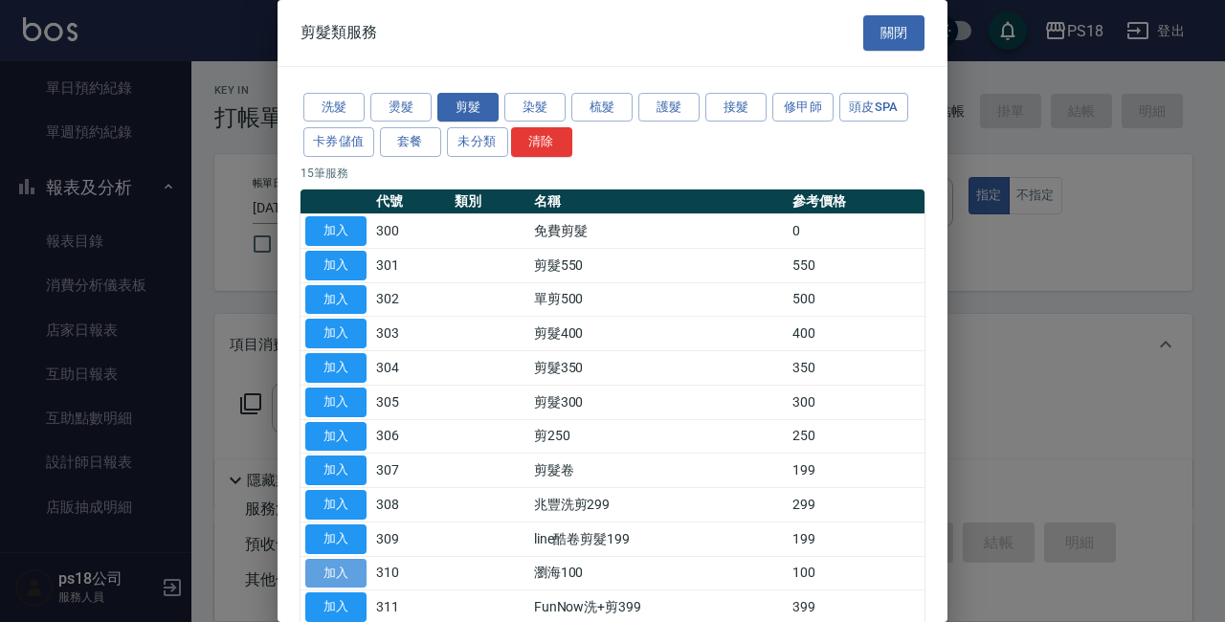
click at [352, 564] on button "加入" at bounding box center [335, 574] width 61 height 30
type input "瀏海100(310)"
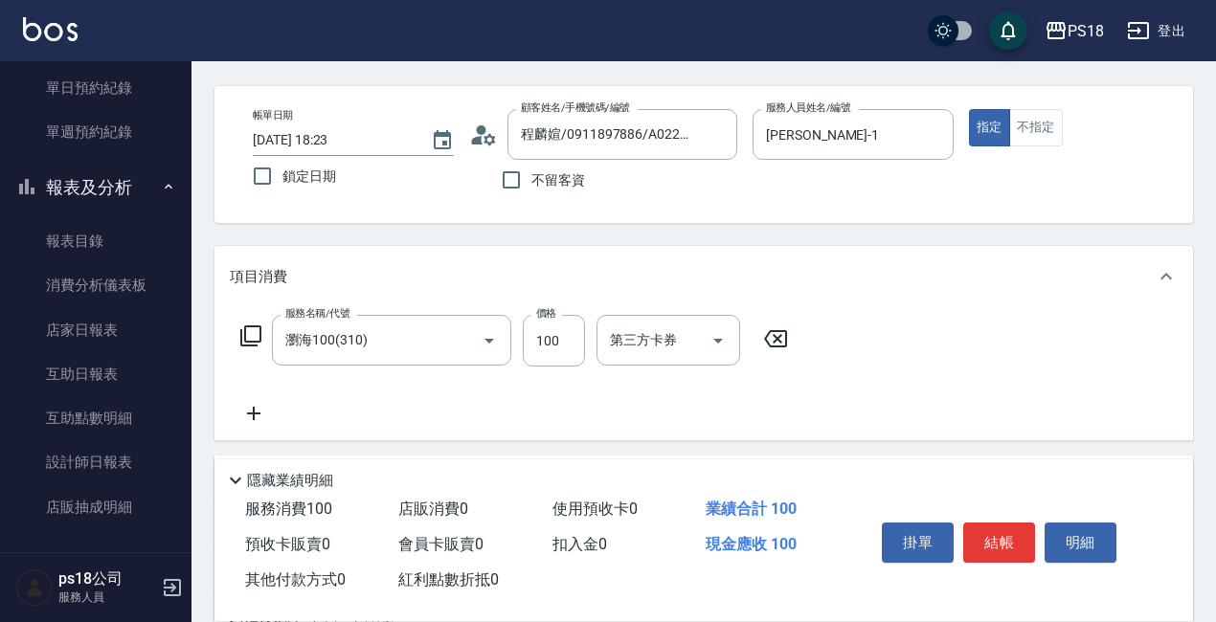
scroll to position [315, 0]
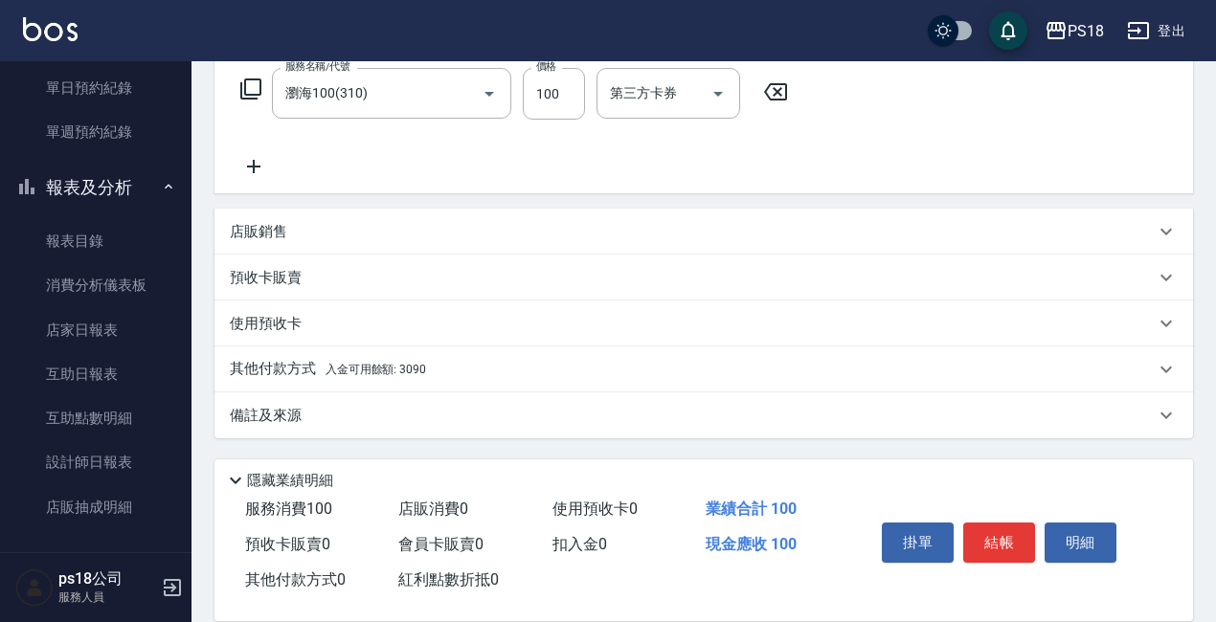
click at [382, 368] on span "入金可用餘額: 3090" at bounding box center [375, 369] width 101 height 13
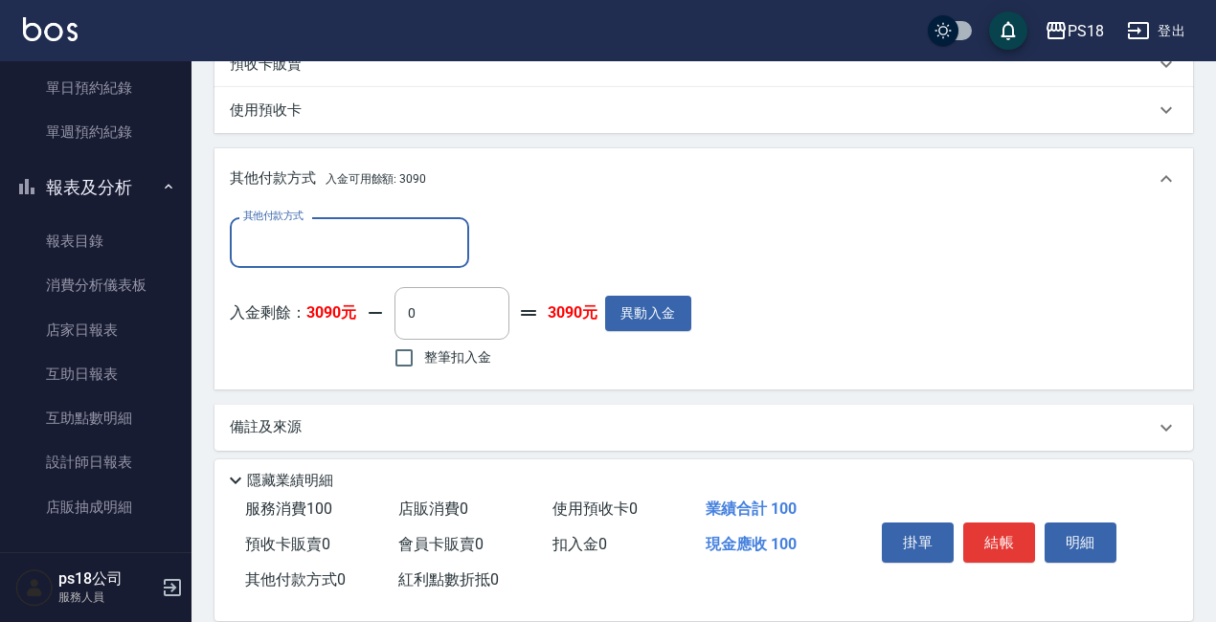
scroll to position [535, 0]
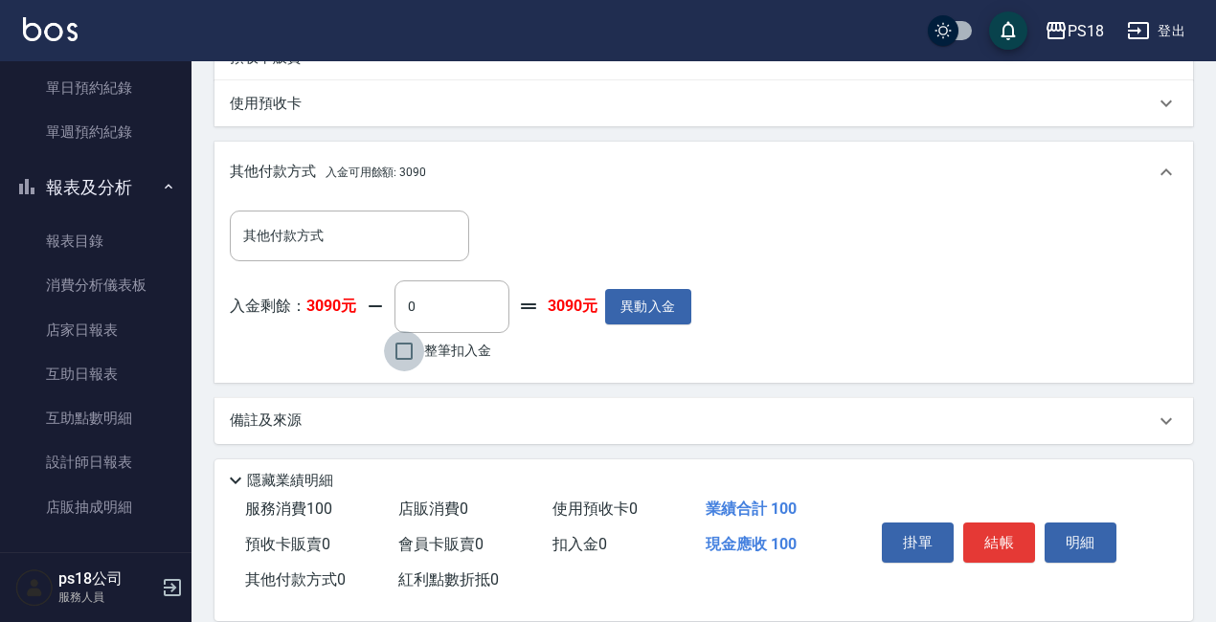
click at [411, 346] on input "整筆扣入金" at bounding box center [404, 351] width 40 height 40
checkbox input "true"
type input "100"
click at [282, 423] on p "備註及來源" at bounding box center [266, 421] width 72 height 20
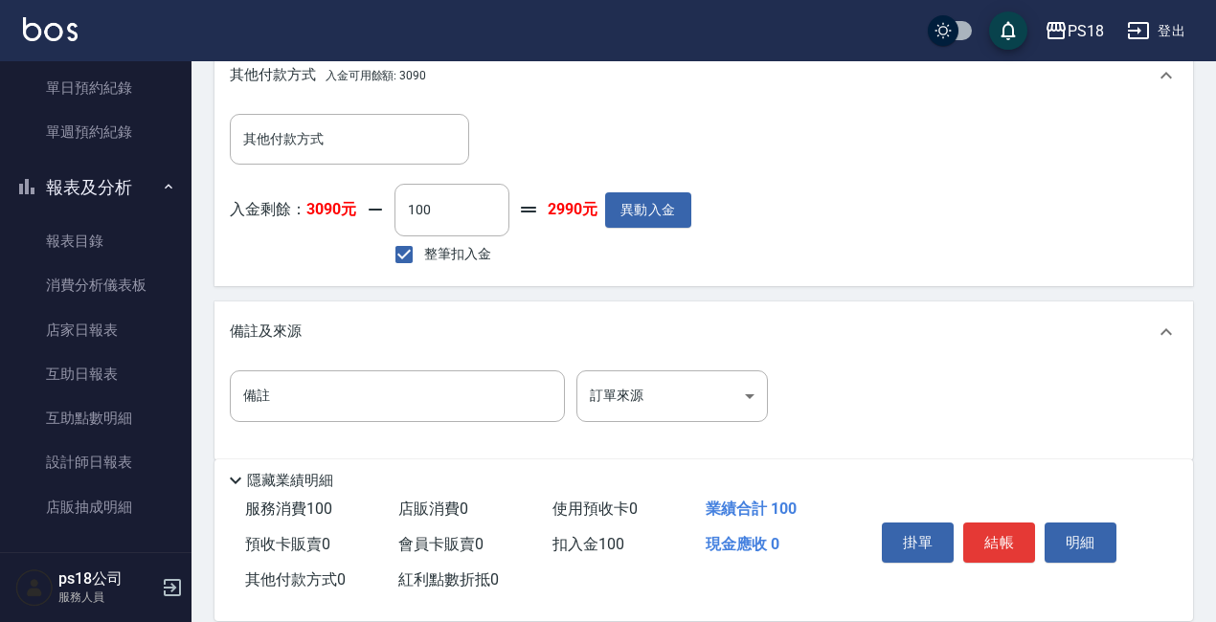
scroll to position [654, 0]
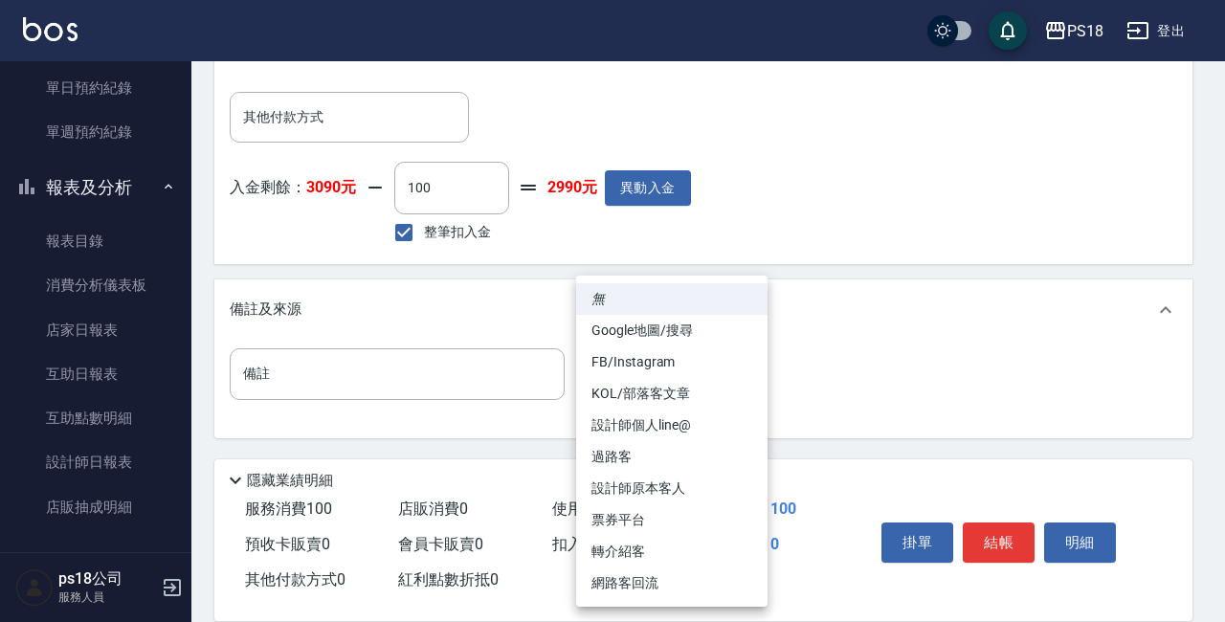
click at [638, 487] on li "設計師原本客人" at bounding box center [671, 489] width 191 height 32
type input "設計師原本客人"
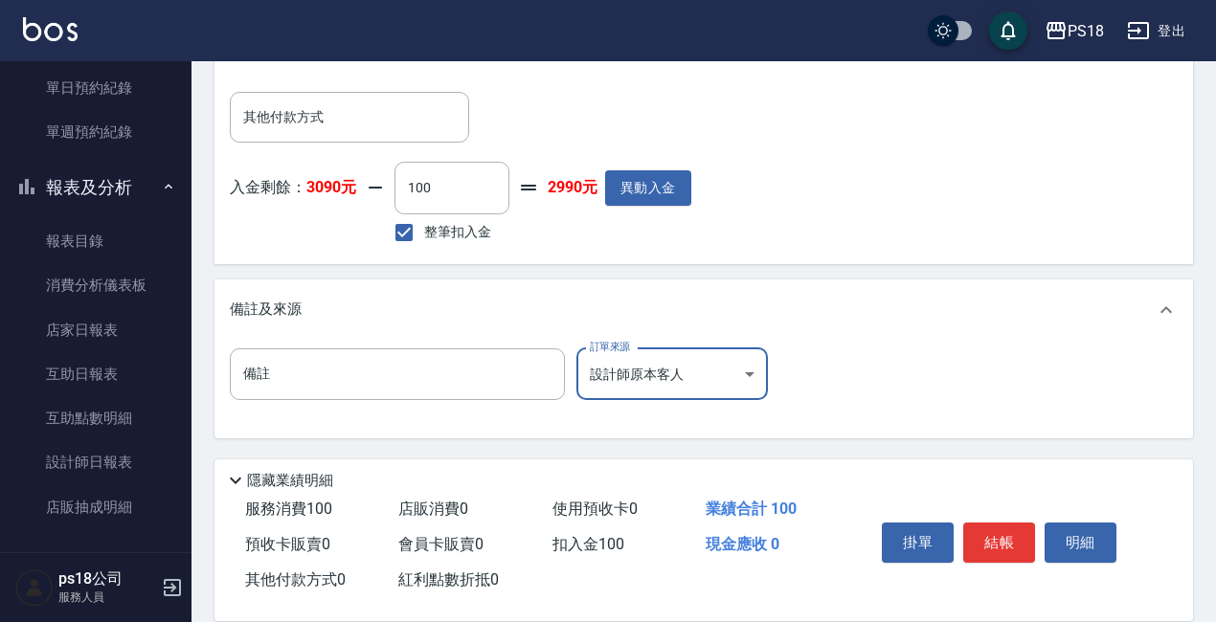
drag, startPoint x: 997, startPoint y: 535, endPoint x: 986, endPoint y: 535, distance: 10.5
click at [998, 535] on button "結帳" at bounding box center [999, 543] width 72 height 40
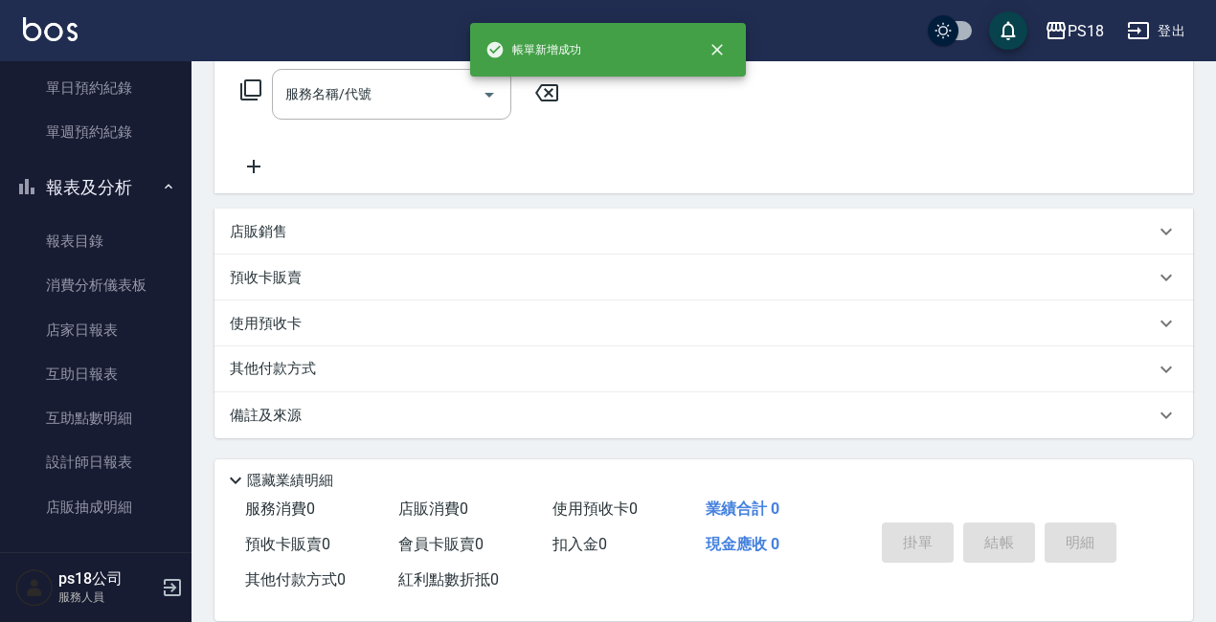
scroll to position [0, 0]
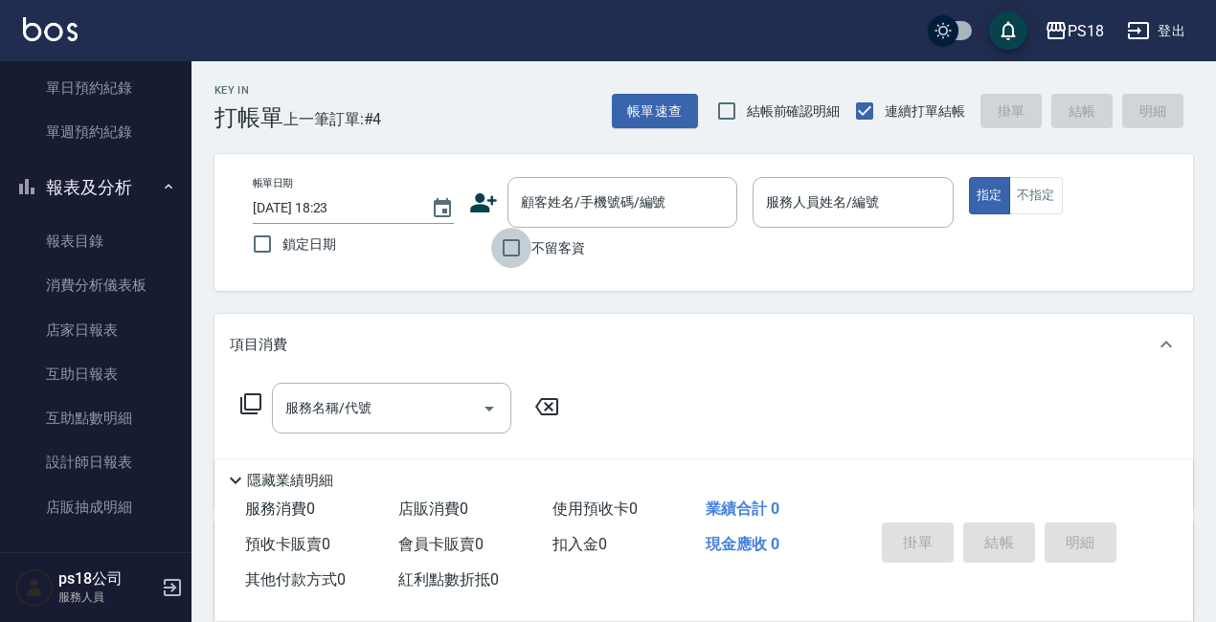
click at [512, 248] on input "不留客資" at bounding box center [511, 248] width 40 height 40
checkbox input "true"
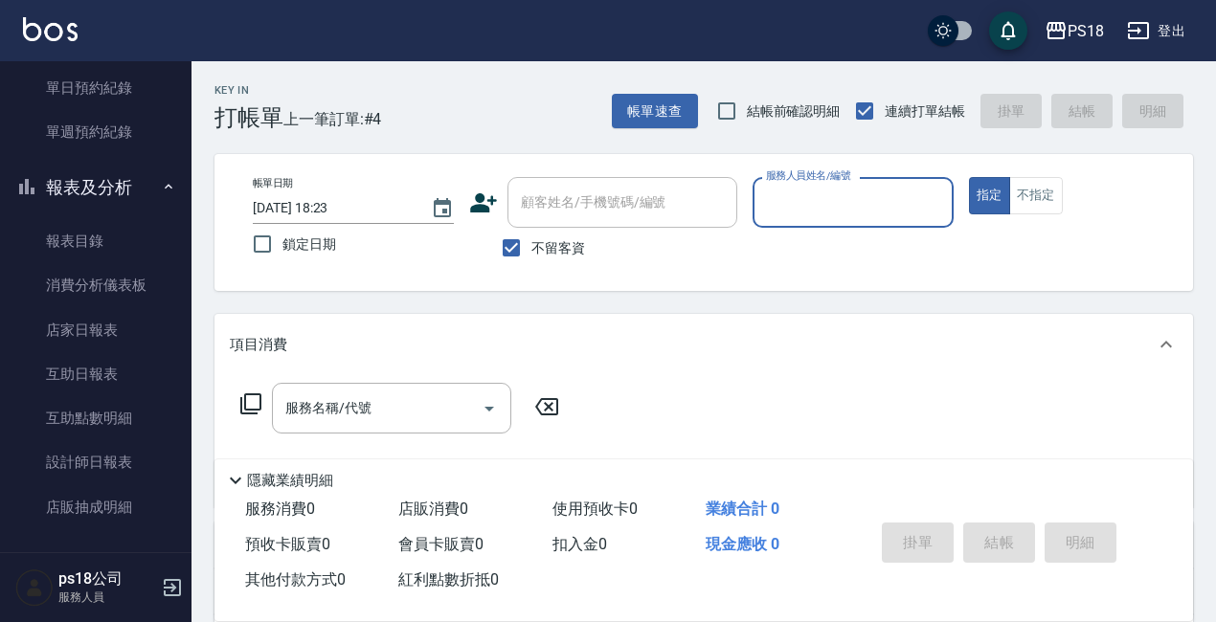
click at [840, 188] on input "服務人員姓名/編號" at bounding box center [853, 203] width 184 height 34
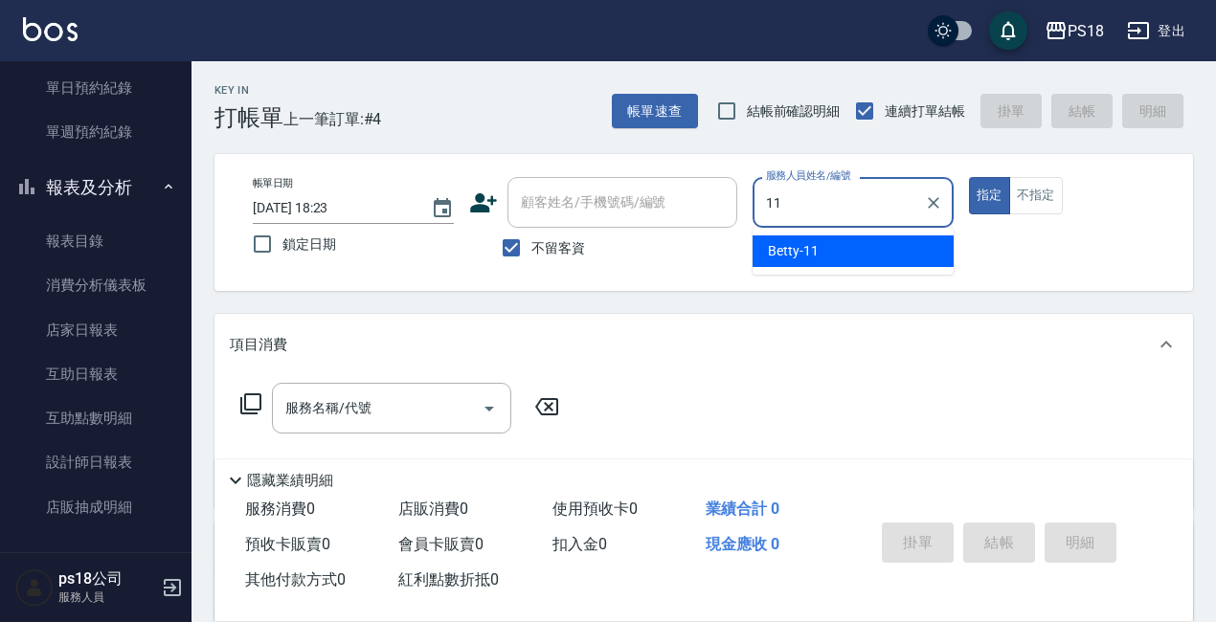
type input "Betty-11"
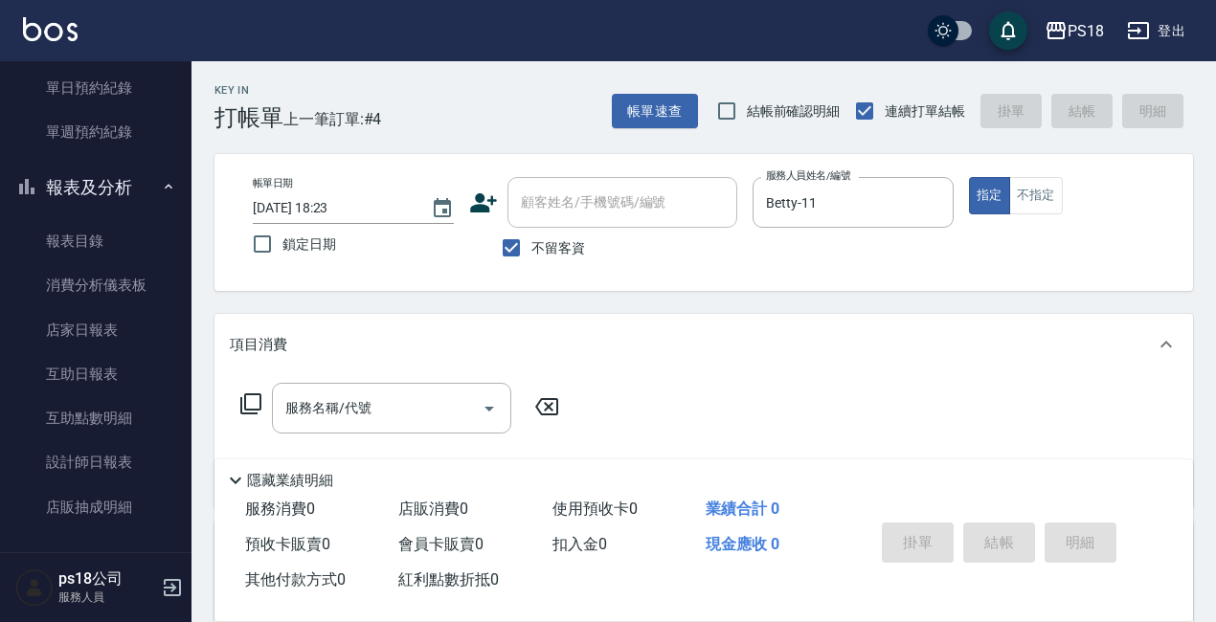
click at [251, 397] on icon at bounding box center [250, 404] width 23 height 23
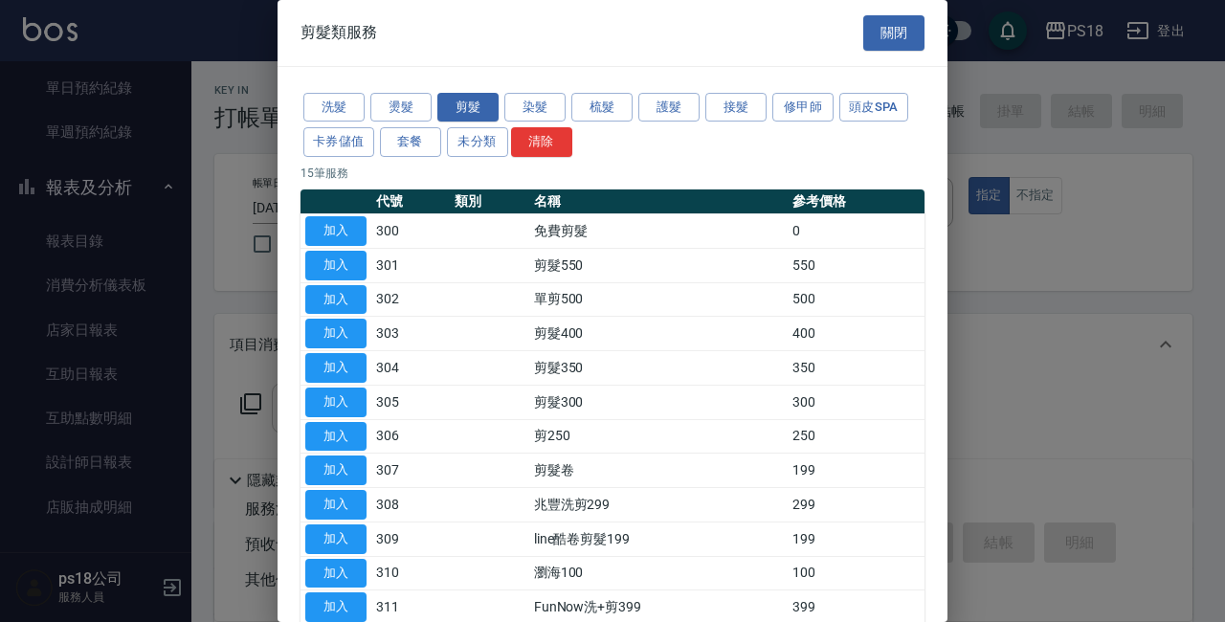
drag, startPoint x: 346, startPoint y: 294, endPoint x: 455, endPoint y: 385, distance: 142.1
click at [345, 294] on button "加入" at bounding box center [335, 300] width 61 height 30
type input "單剪500(302)"
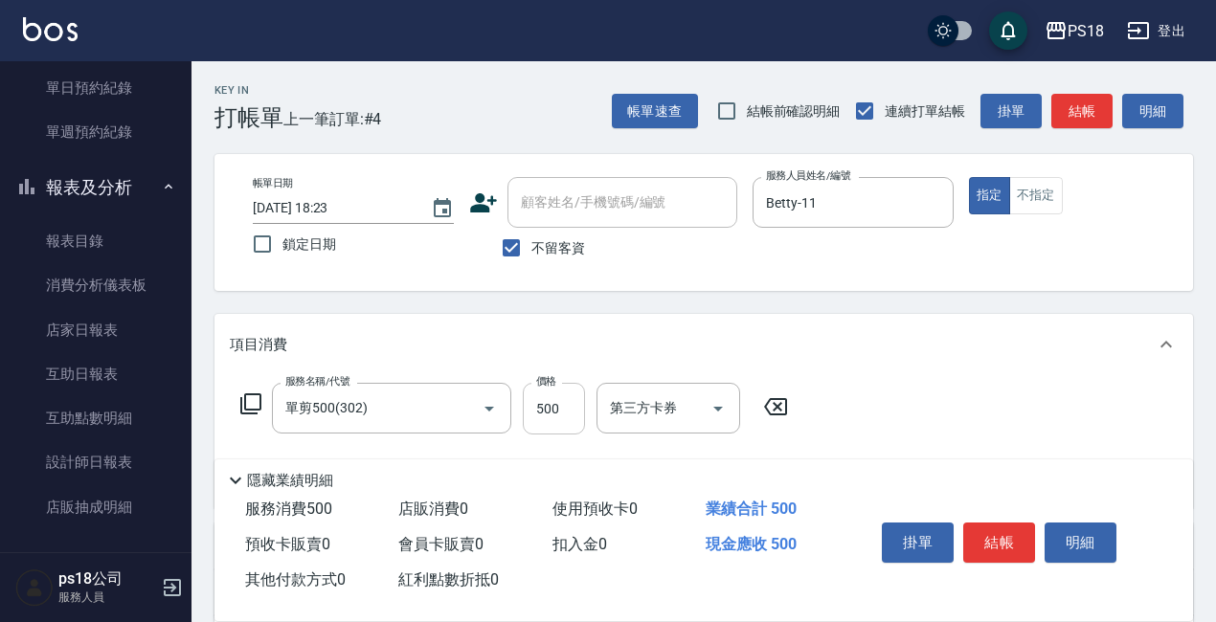
drag, startPoint x: 550, startPoint y: 413, endPoint x: 531, endPoint y: 415, distance: 19.2
click at [550, 413] on input "500" at bounding box center [554, 409] width 62 height 52
type input "600"
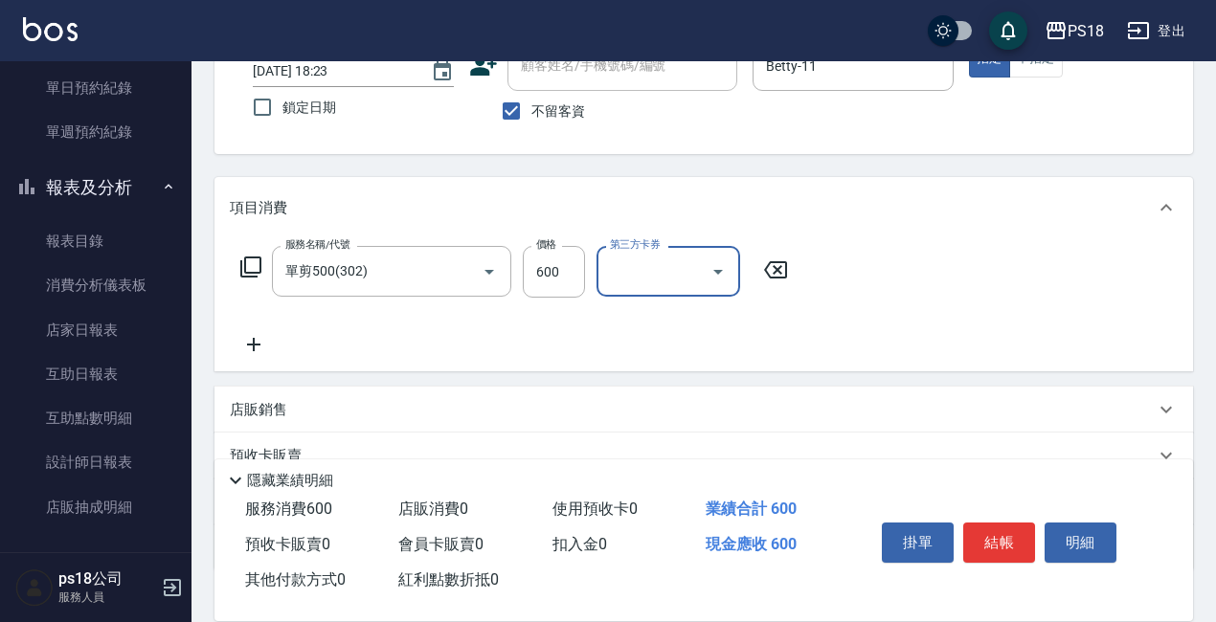
scroll to position [269, 0]
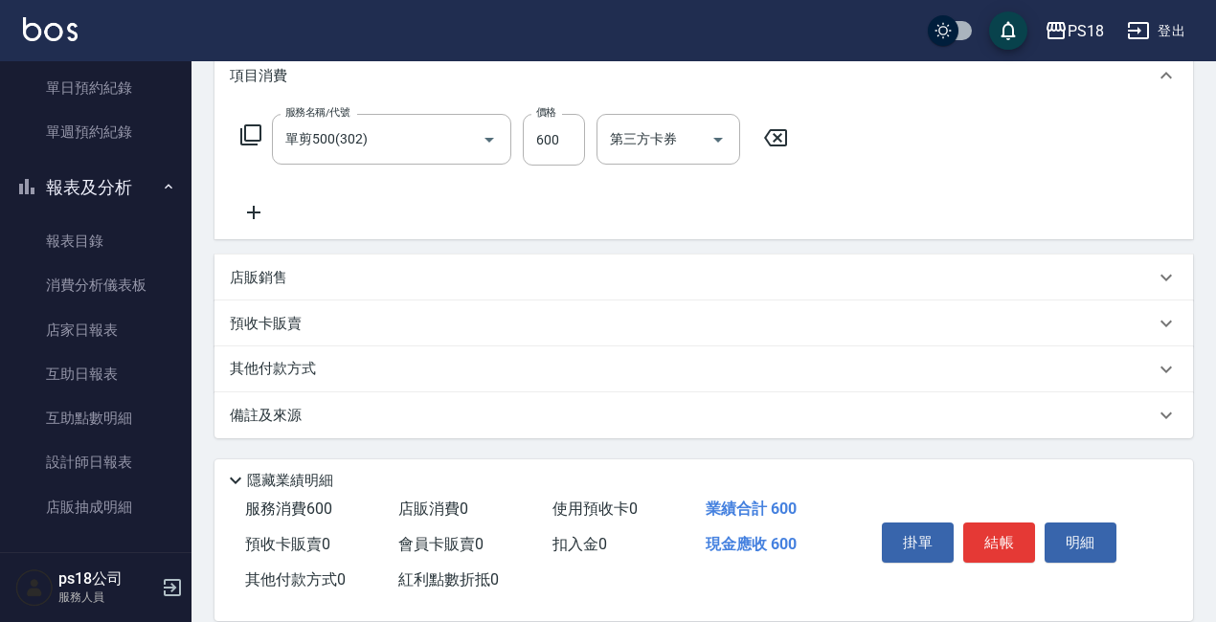
click at [287, 414] on p "備註及來源" at bounding box center [266, 416] width 72 height 20
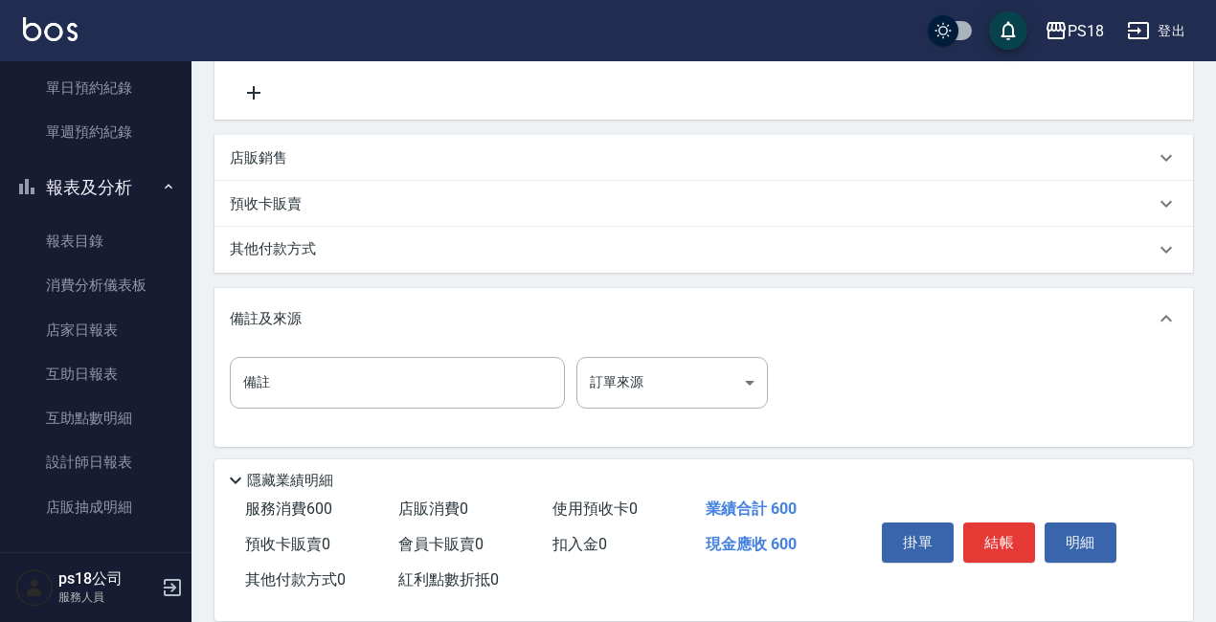
scroll to position [392, 0]
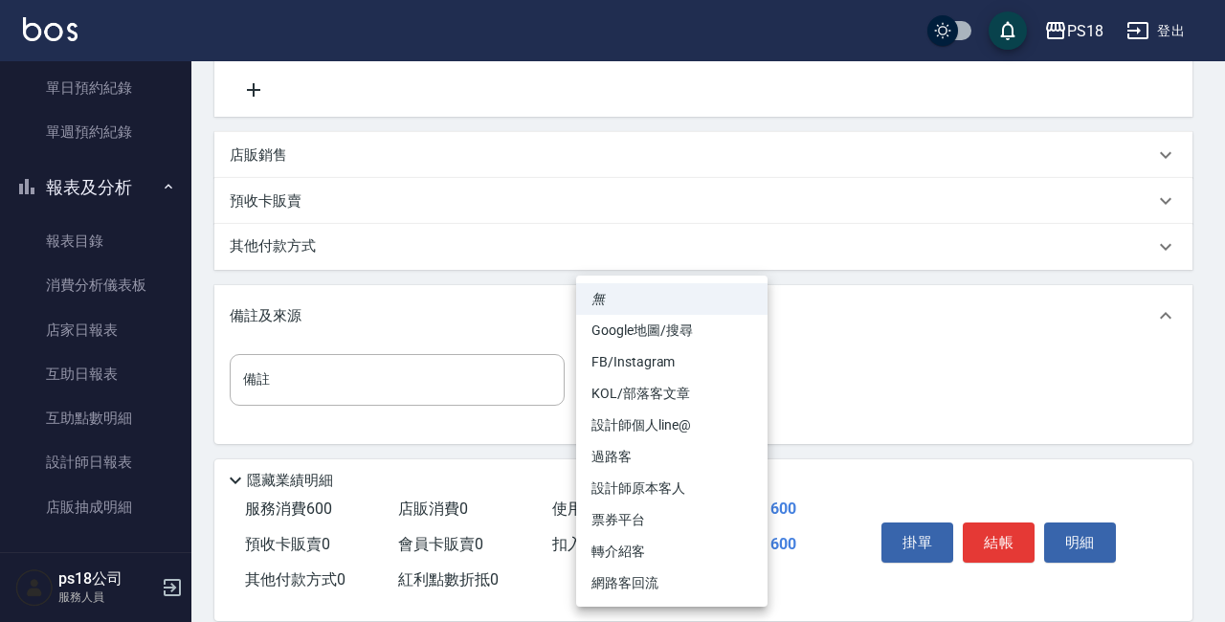
click at [753, 380] on body "PS18 登出 櫃檯作業 打帳單 帳單列表 現金收支登錄 材料自購登錄 排班表 現場電腦打卡 掃碼打卡 預約管理 預約管理 單日預約紀錄 單週預約紀錄 報表及…" at bounding box center [612, 118] width 1225 height 1020
drag, startPoint x: 674, startPoint y: 492, endPoint x: 725, endPoint y: 492, distance: 50.7
click at [675, 492] on li "設計師原本客人" at bounding box center [671, 489] width 191 height 32
type input "設計師原本客人"
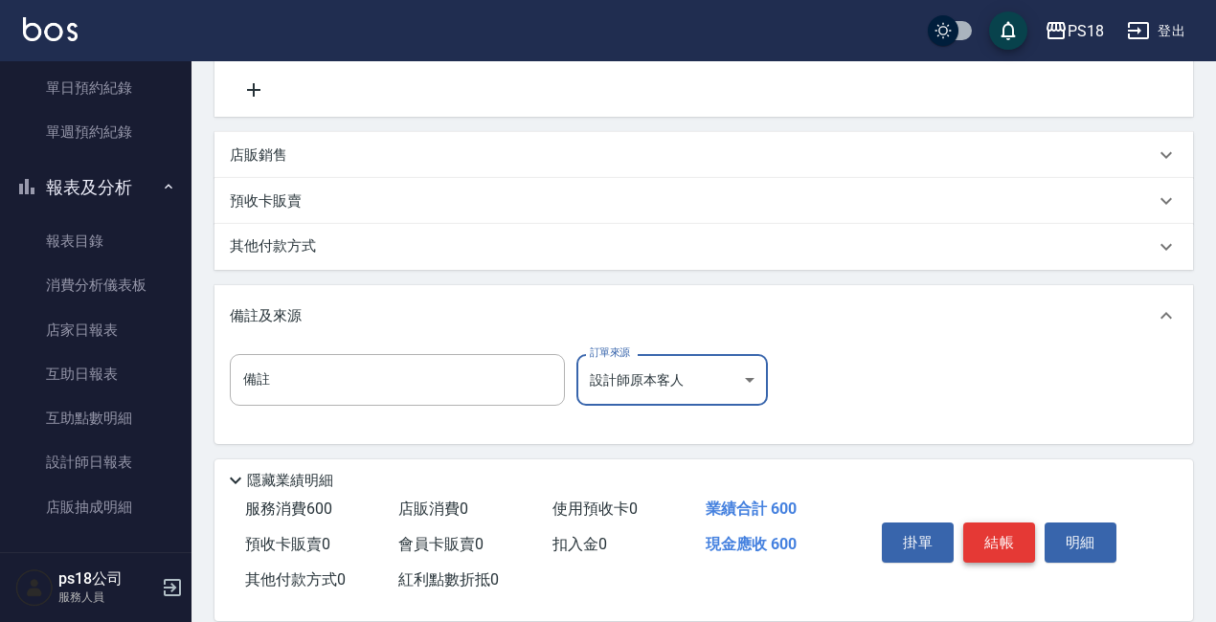
click at [1008, 525] on button "結帳" at bounding box center [999, 543] width 72 height 40
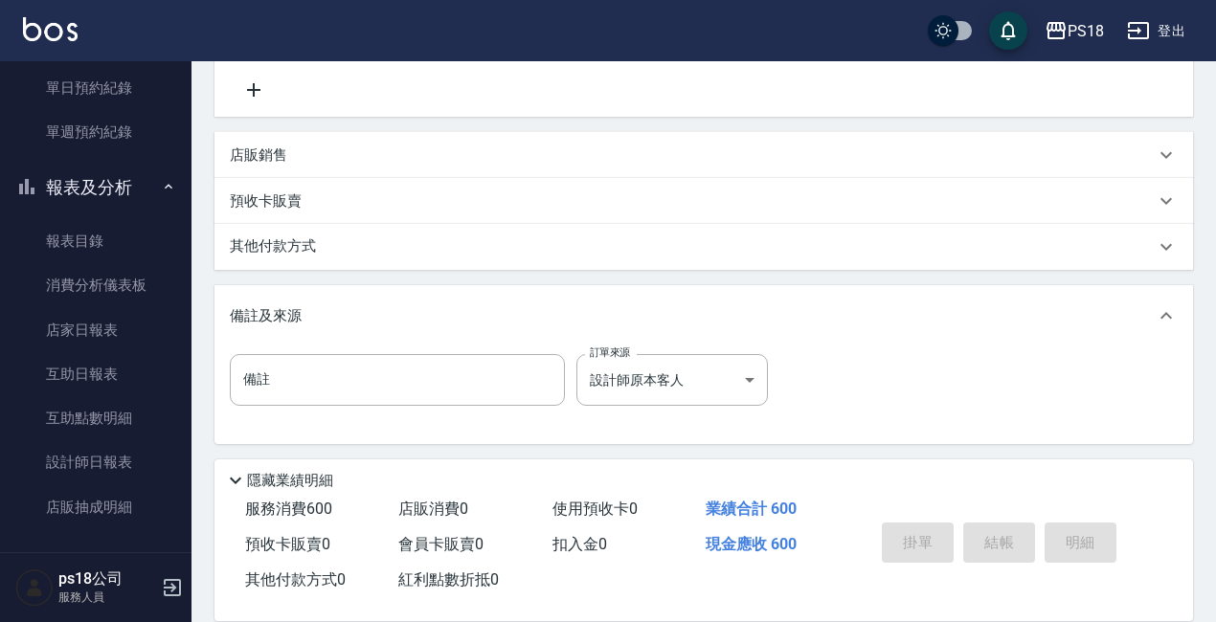
type input "2025/08/15 18:24"
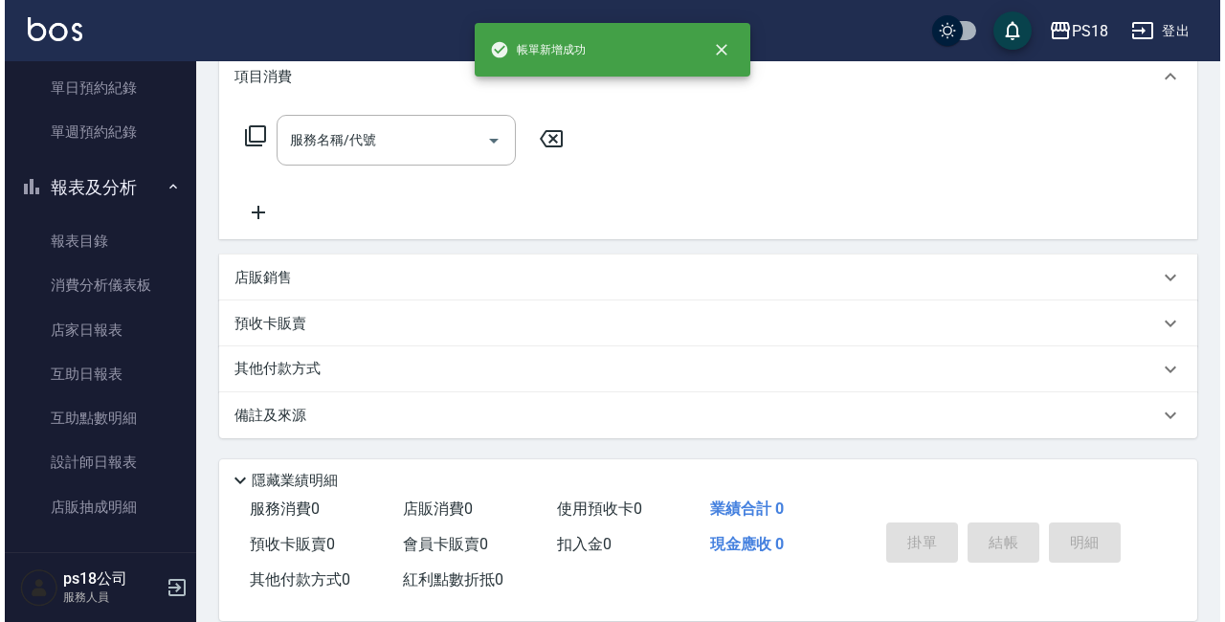
scroll to position [0, 0]
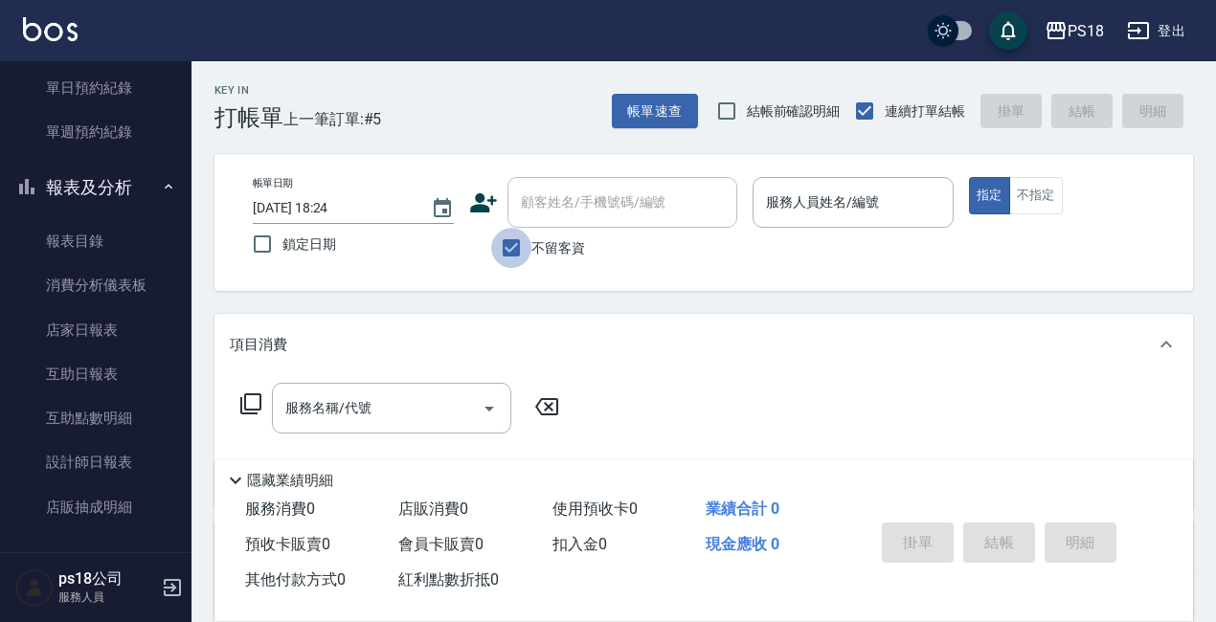
click at [517, 245] on input "不留客資" at bounding box center [511, 248] width 40 height 40
checkbox input "false"
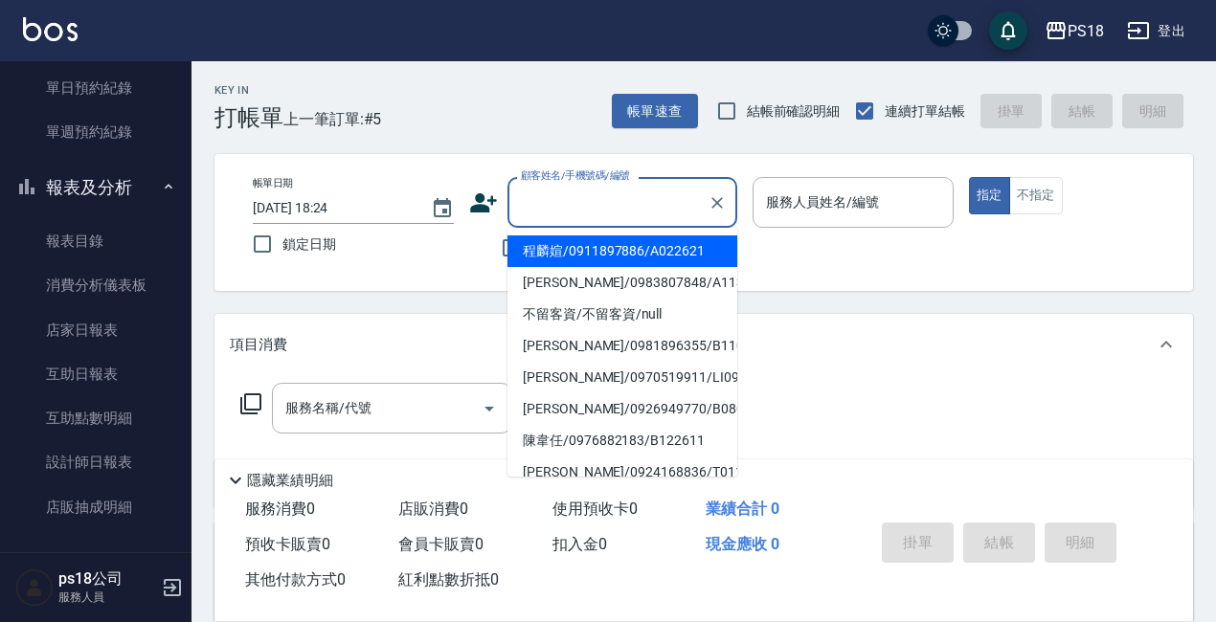
click at [547, 215] on input "顧客姓名/手機號碼/編號" at bounding box center [608, 203] width 184 height 34
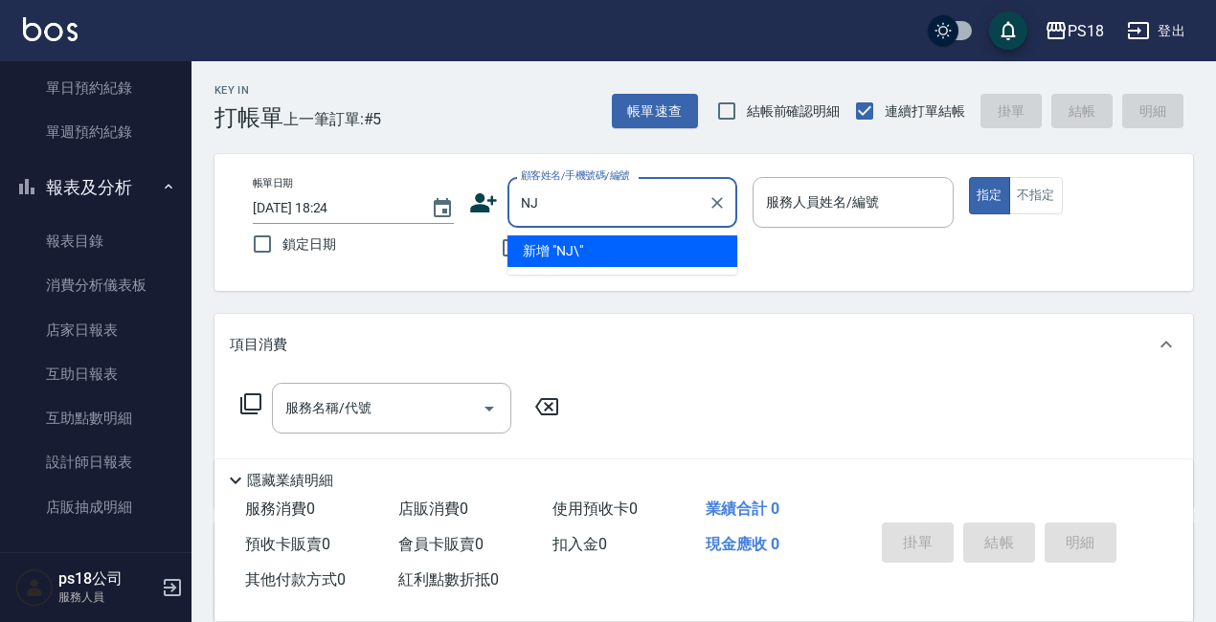
type input "N"
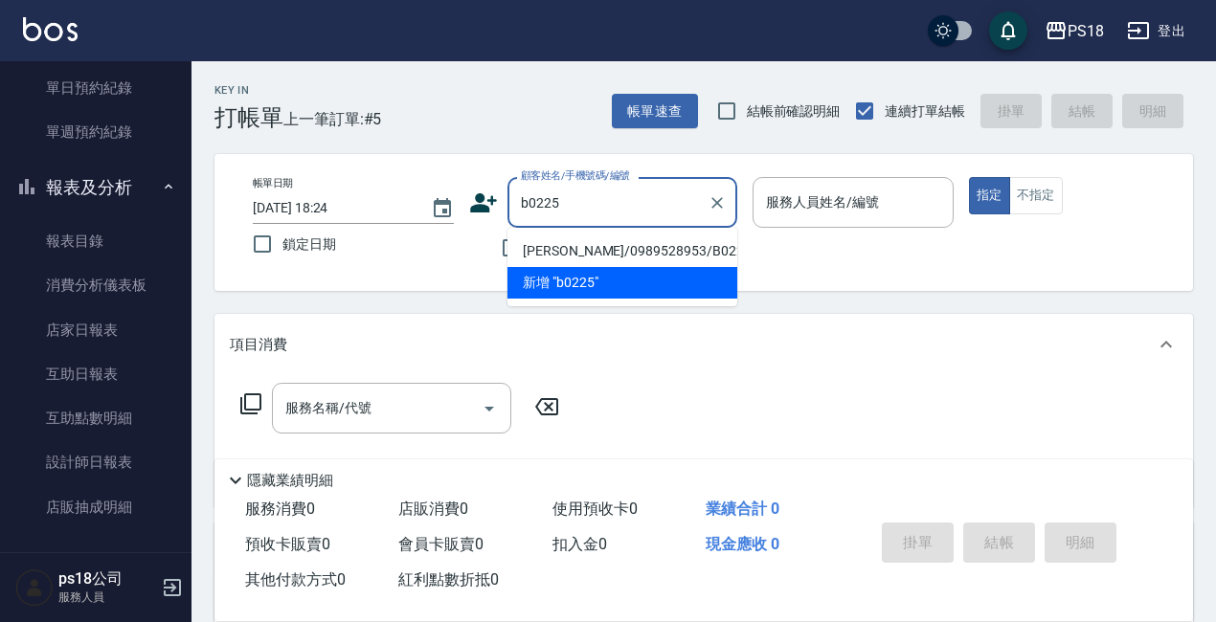
click at [674, 250] on li "蘇佳鈴/0989528953/B022522" at bounding box center [622, 252] width 230 height 32
type input "蘇佳鈴/0989528953/B022522"
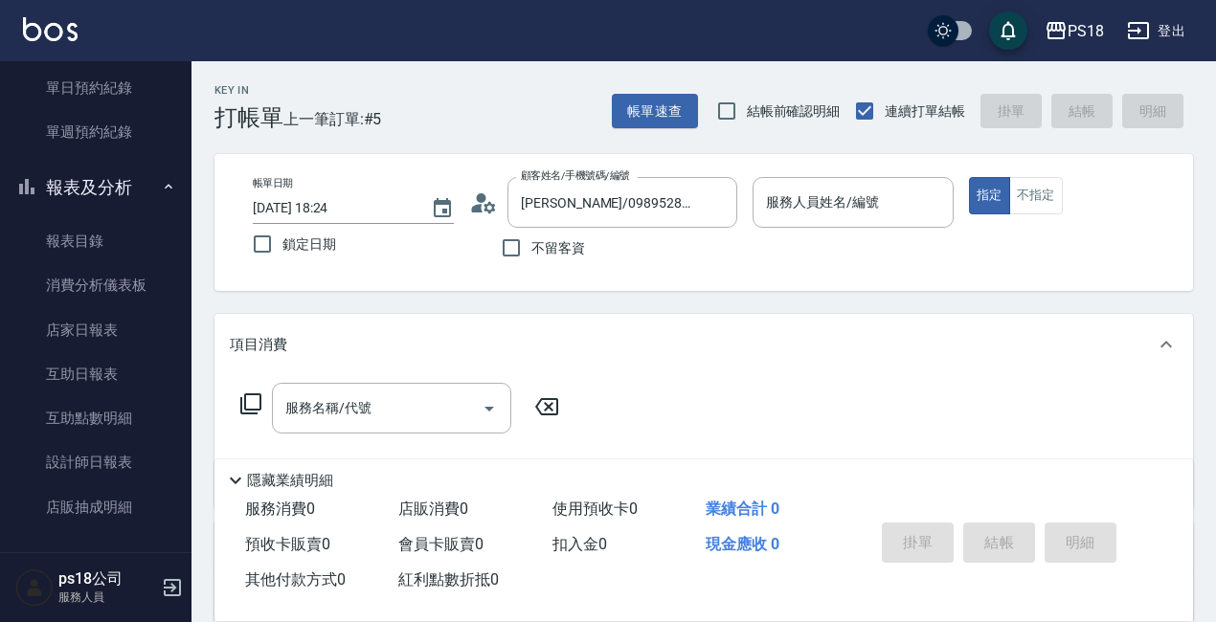
click at [478, 207] on icon at bounding box center [477, 208] width 11 height 9
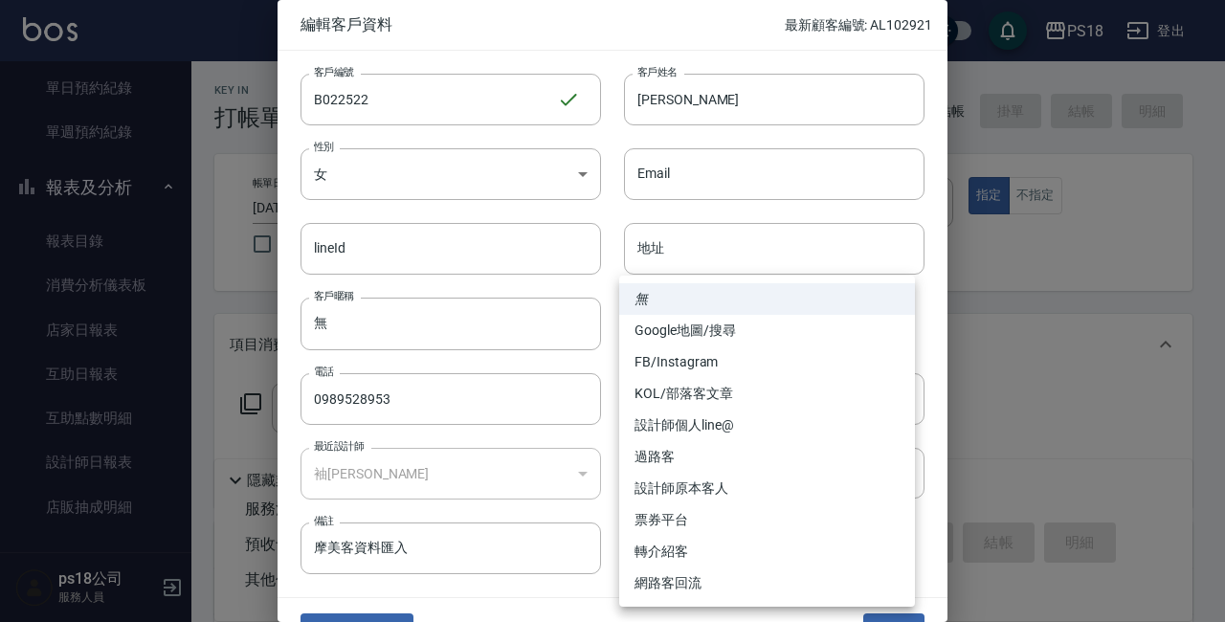
click at [894, 400] on body "PS18 登出 櫃檯作業 打帳單 帳單列表 現金收支登錄 材料自購登錄 排班表 現場電腦打卡 掃碼打卡 預約管理 預約管理 單日預約紀錄 單週預約紀錄 報表及…" at bounding box center [612, 468] width 1225 height 936
click at [703, 483] on li "設計師原本客人" at bounding box center [767, 489] width 296 height 32
type input "設計師原本客人"
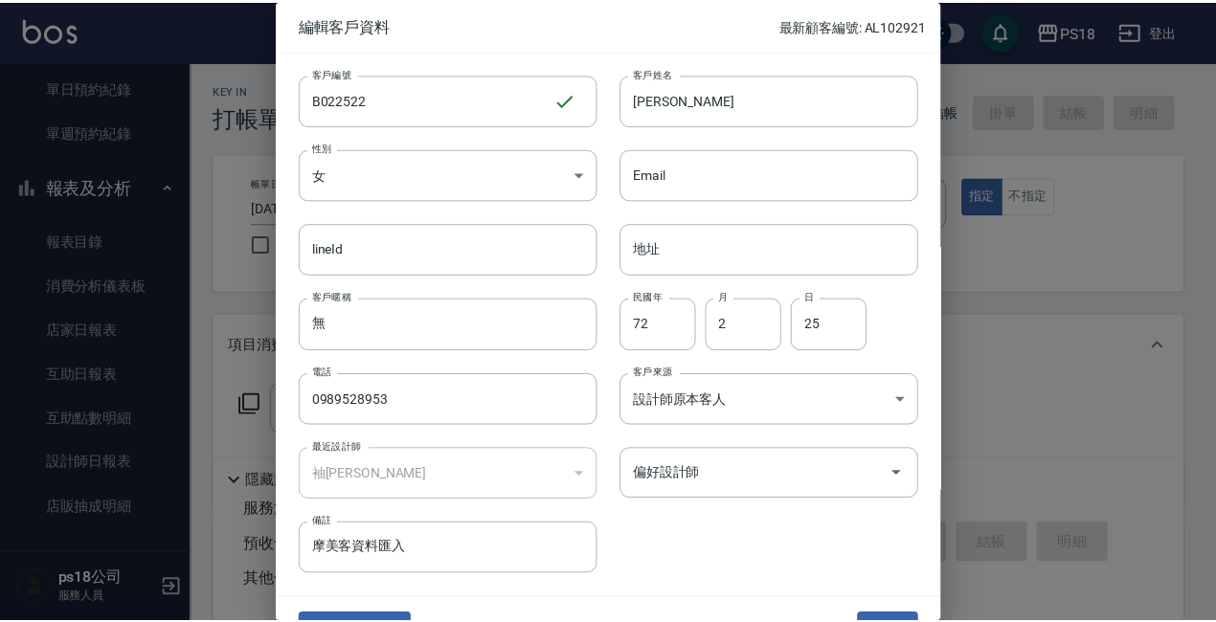
scroll to position [41, 0]
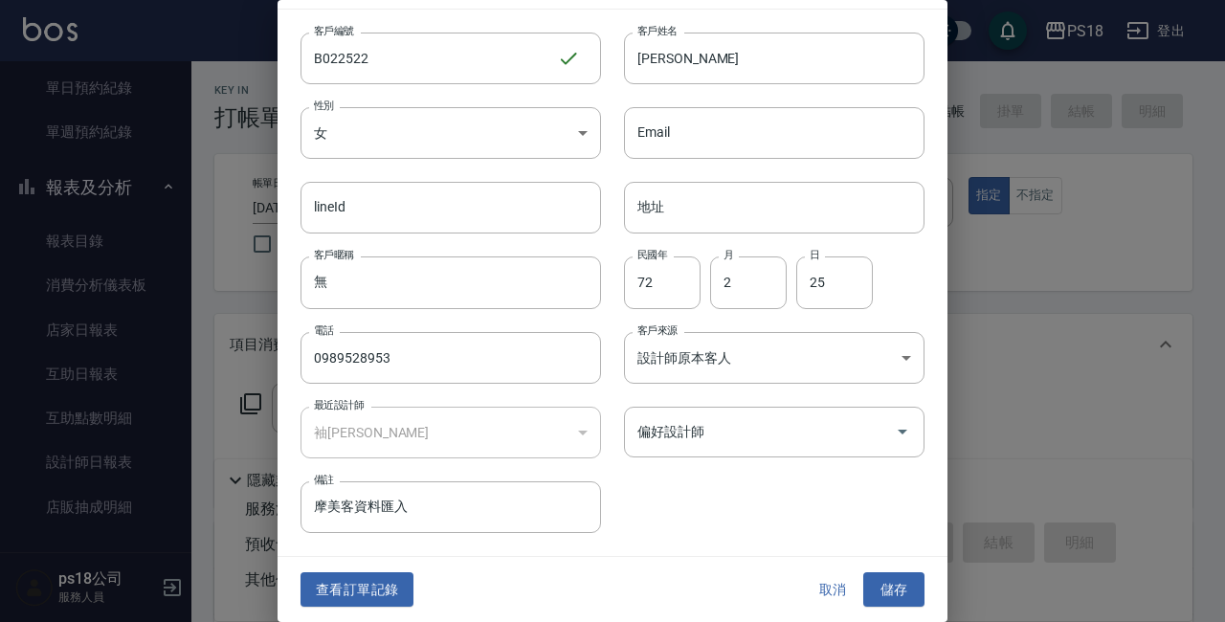
click at [864, 584] on button "儲存" at bounding box center [894, 589] width 61 height 35
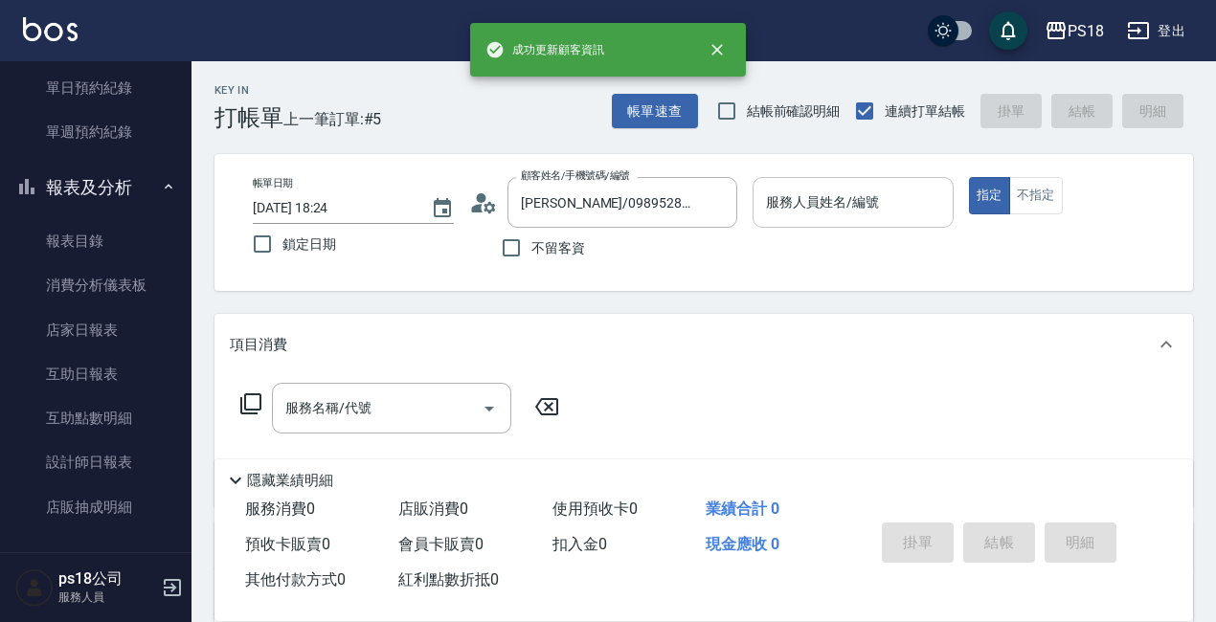
click at [805, 210] on input "服務人員姓名/編號" at bounding box center [853, 203] width 184 height 34
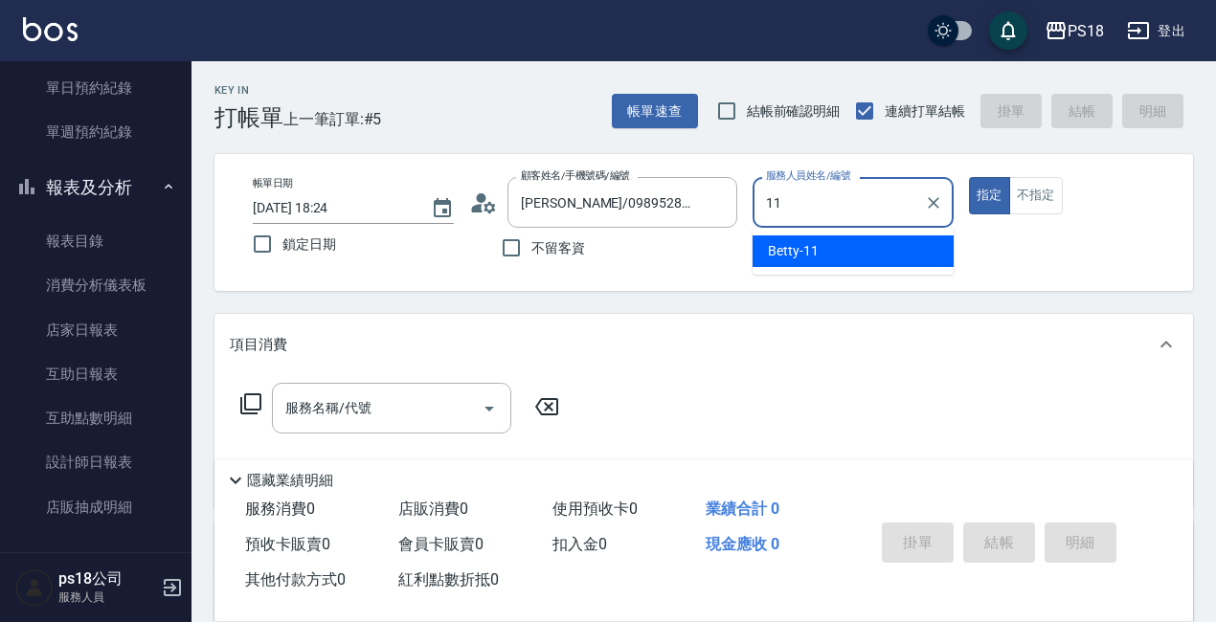
type input "Betty-11"
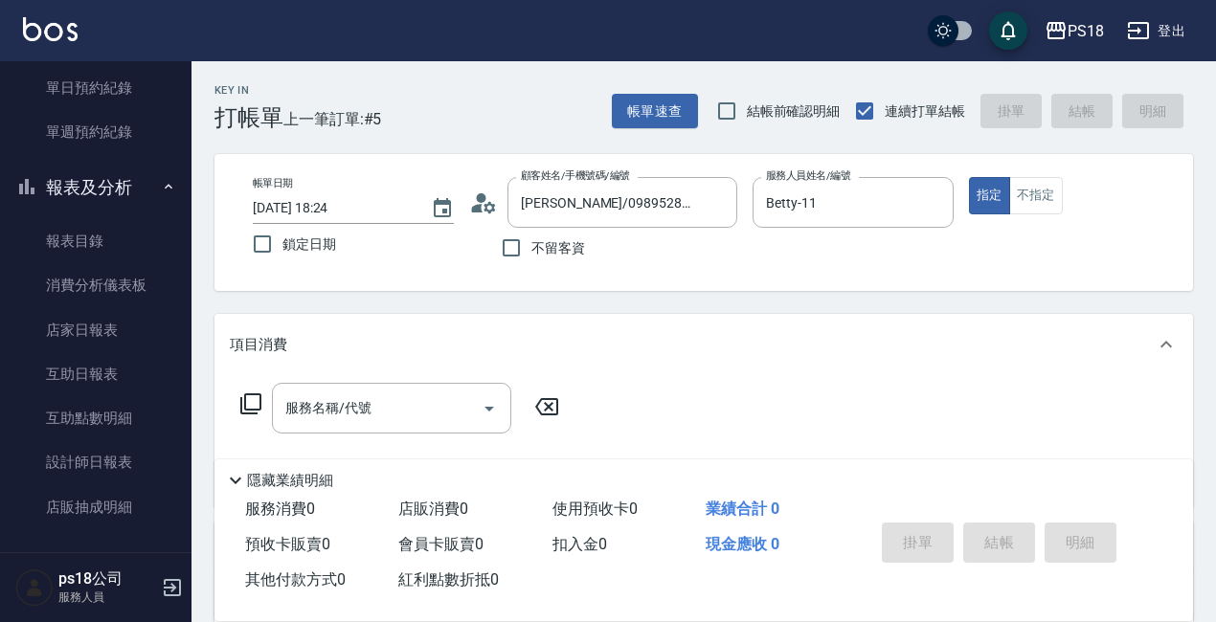
click at [248, 392] on div "服務名稱/代號 服務名稱/代號" at bounding box center [400, 408] width 341 height 51
click at [255, 397] on icon at bounding box center [250, 404] width 23 height 23
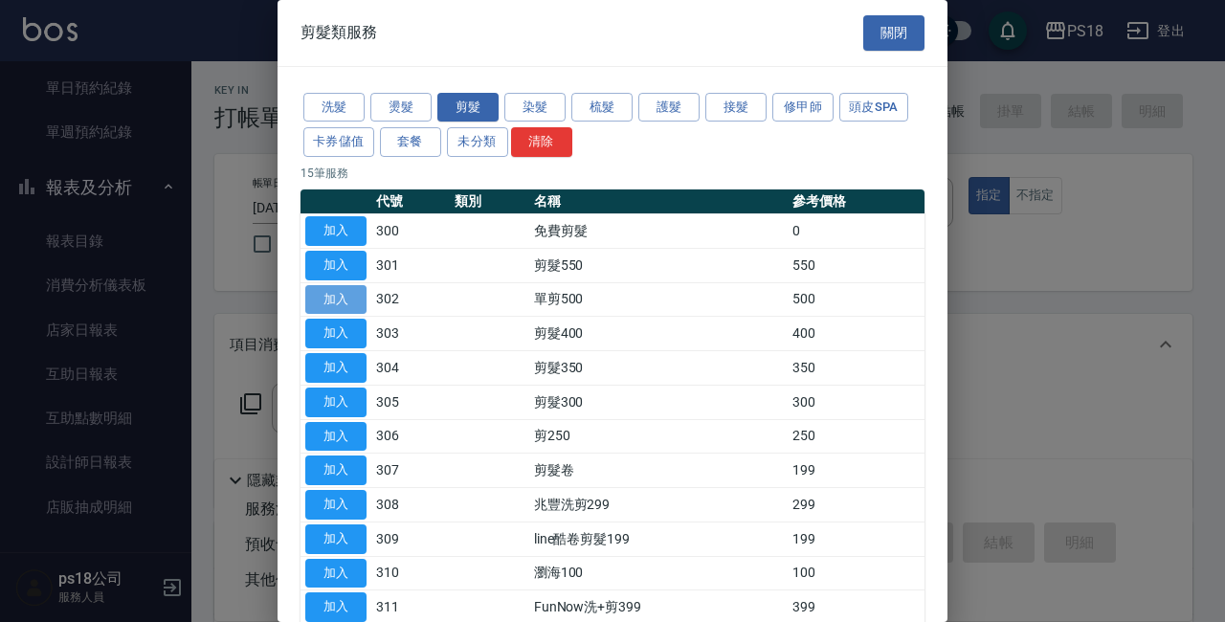
click at [341, 304] on button "加入" at bounding box center [335, 300] width 61 height 30
type input "單剪500(302)"
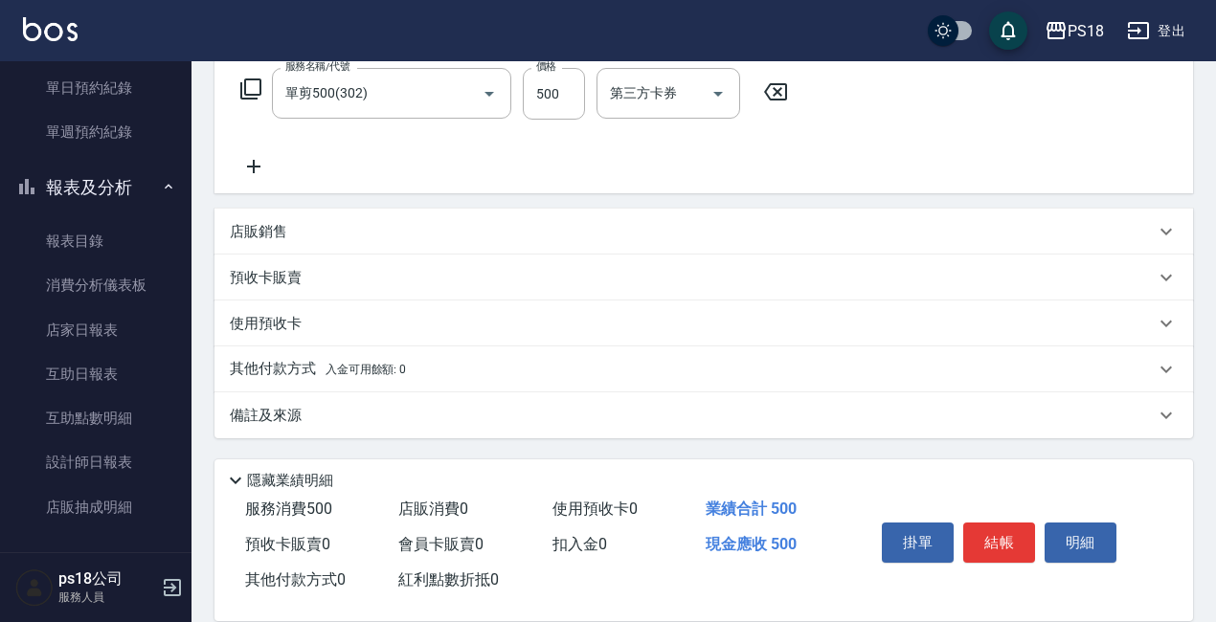
scroll to position [219, 0]
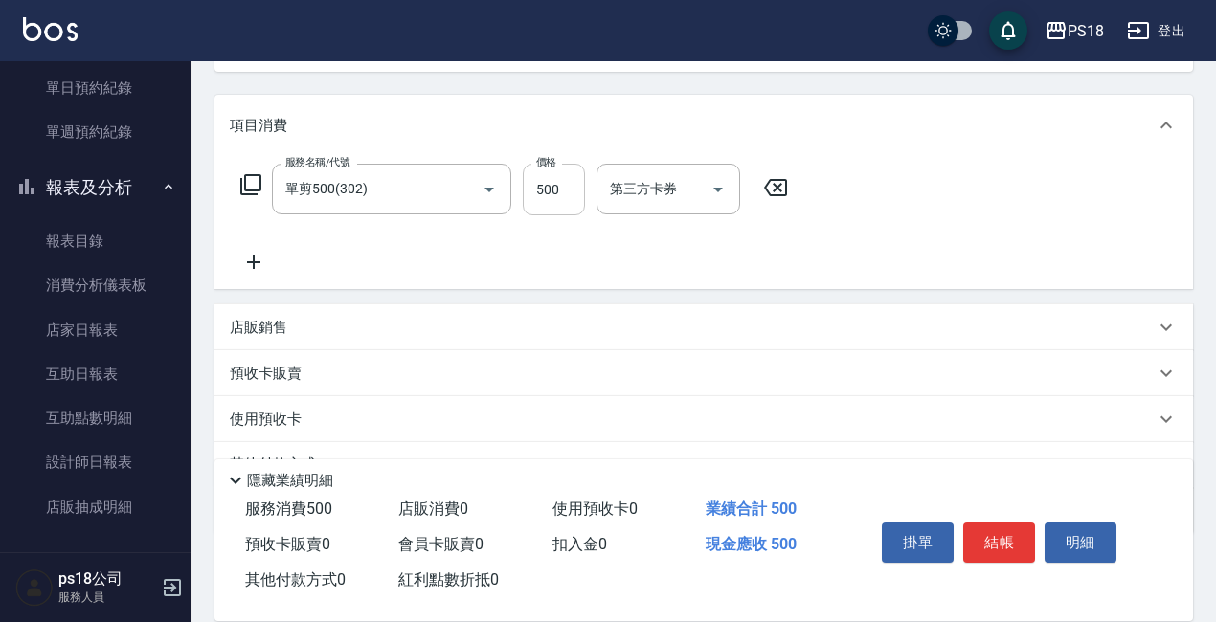
click at [561, 191] on input "500" at bounding box center [554, 190] width 62 height 52
type input "249"
click at [987, 530] on button "結帳" at bounding box center [999, 543] width 72 height 40
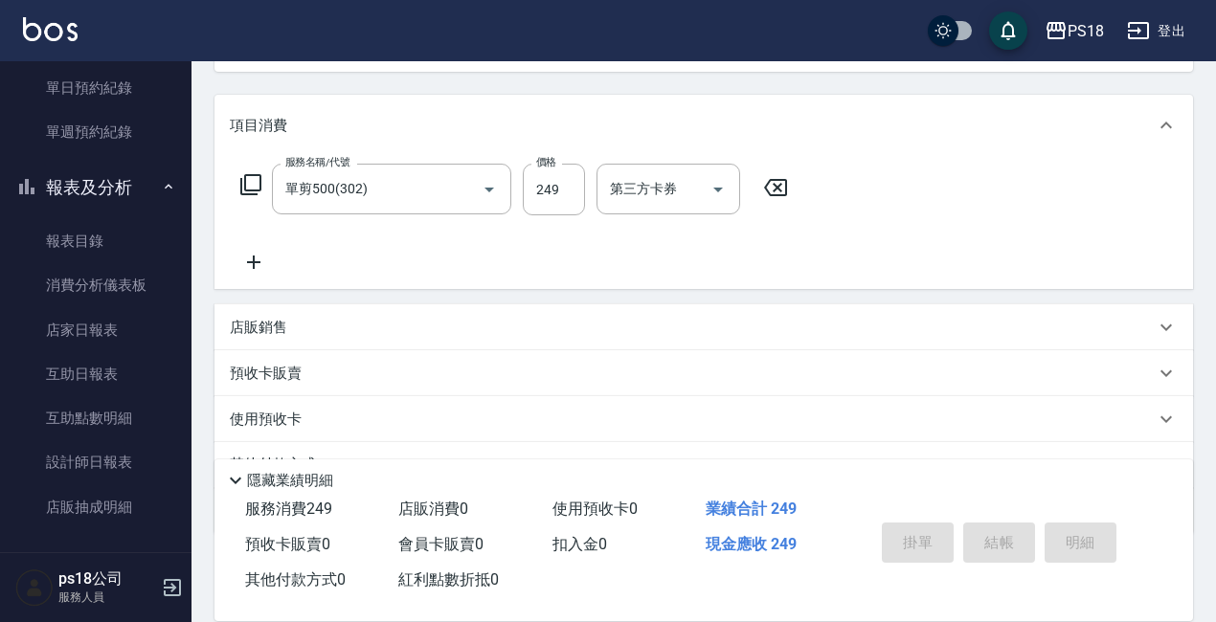
type input "2025/08/15 18:25"
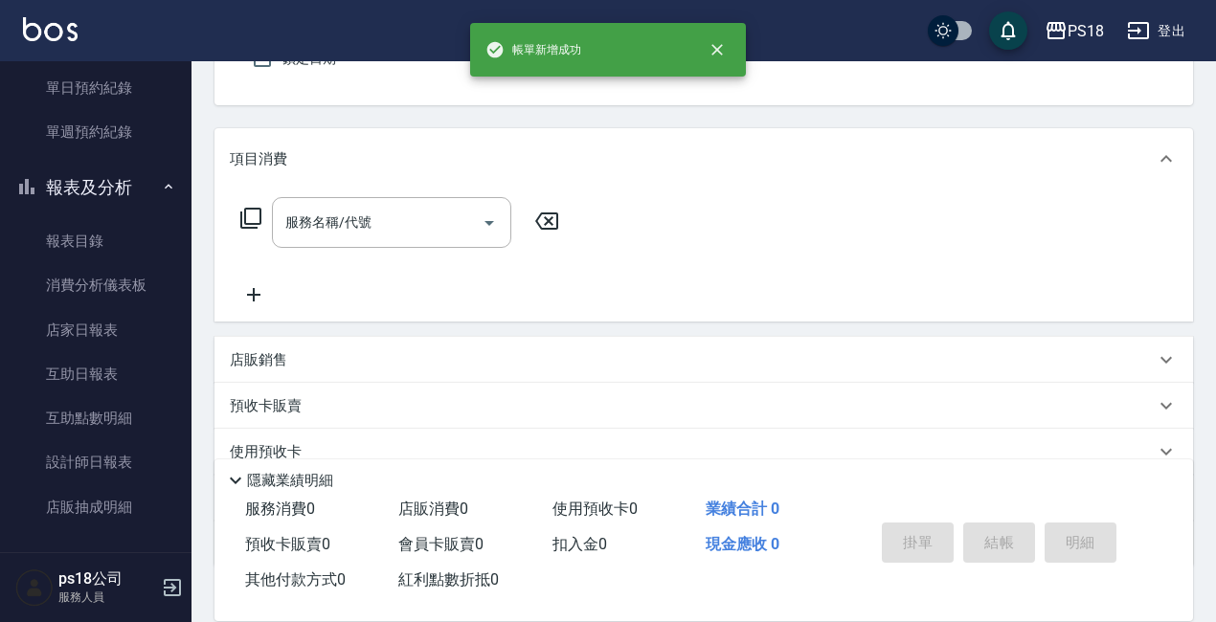
scroll to position [0, 0]
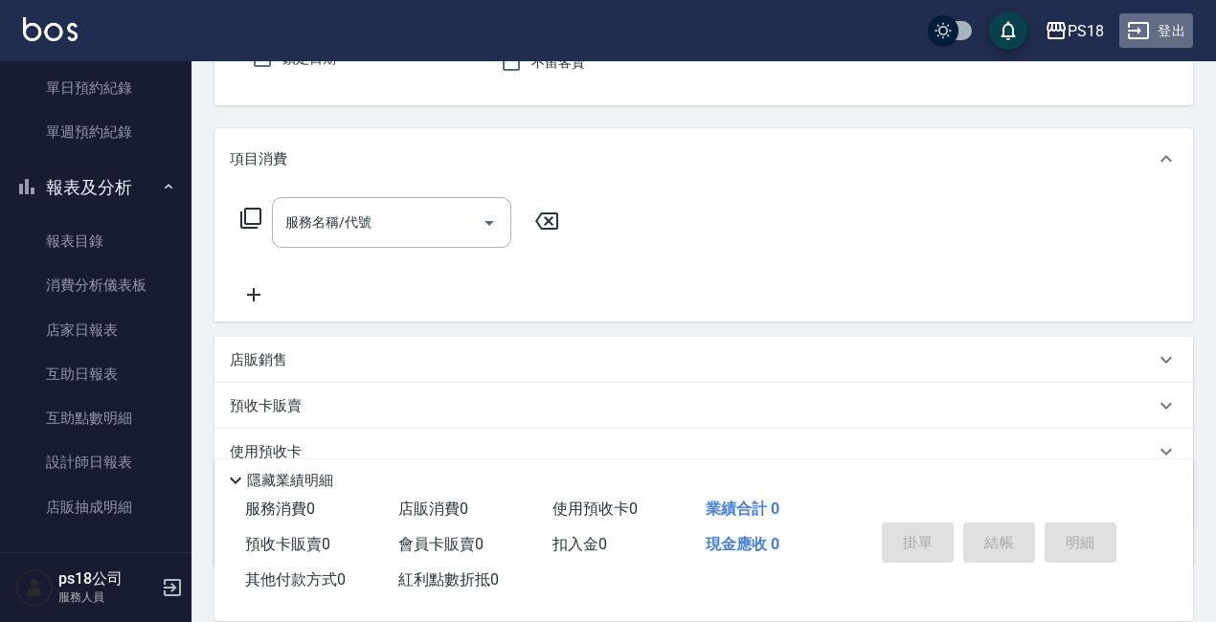
click at [1176, 34] on button "登出" at bounding box center [1156, 30] width 74 height 35
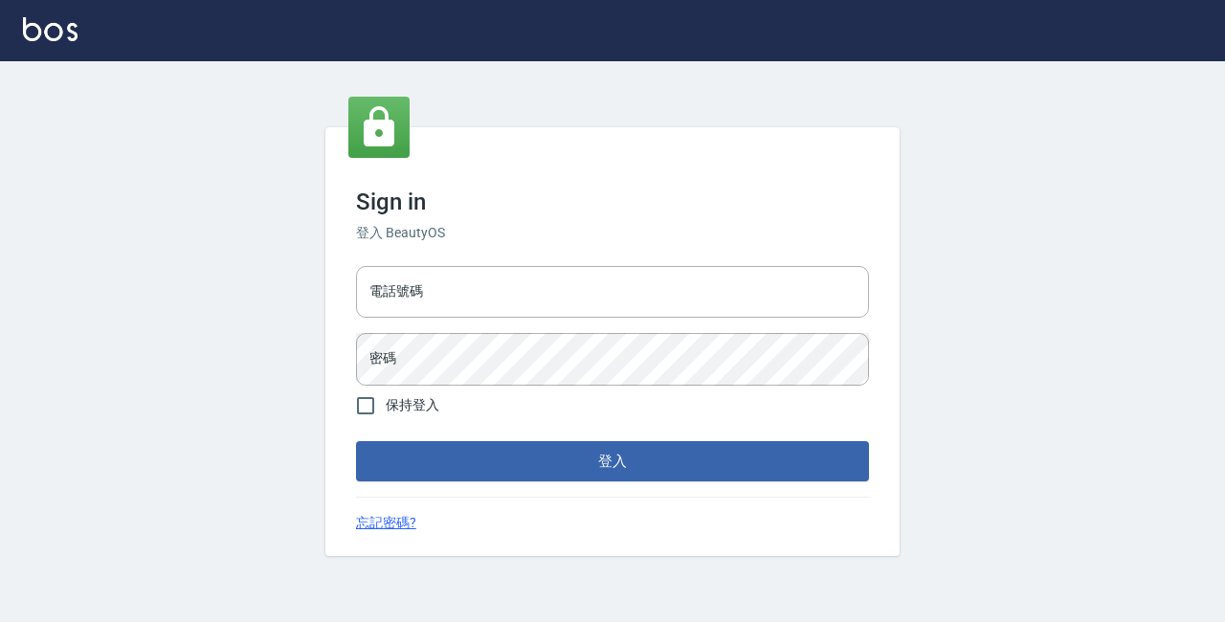
click at [463, 287] on div "Sign in 登入 BeautyOS 電話號碼 電話號碼 密碼 密碼 保持登入 登入 忘記密碼?" at bounding box center [612, 311] width 1225 height 622
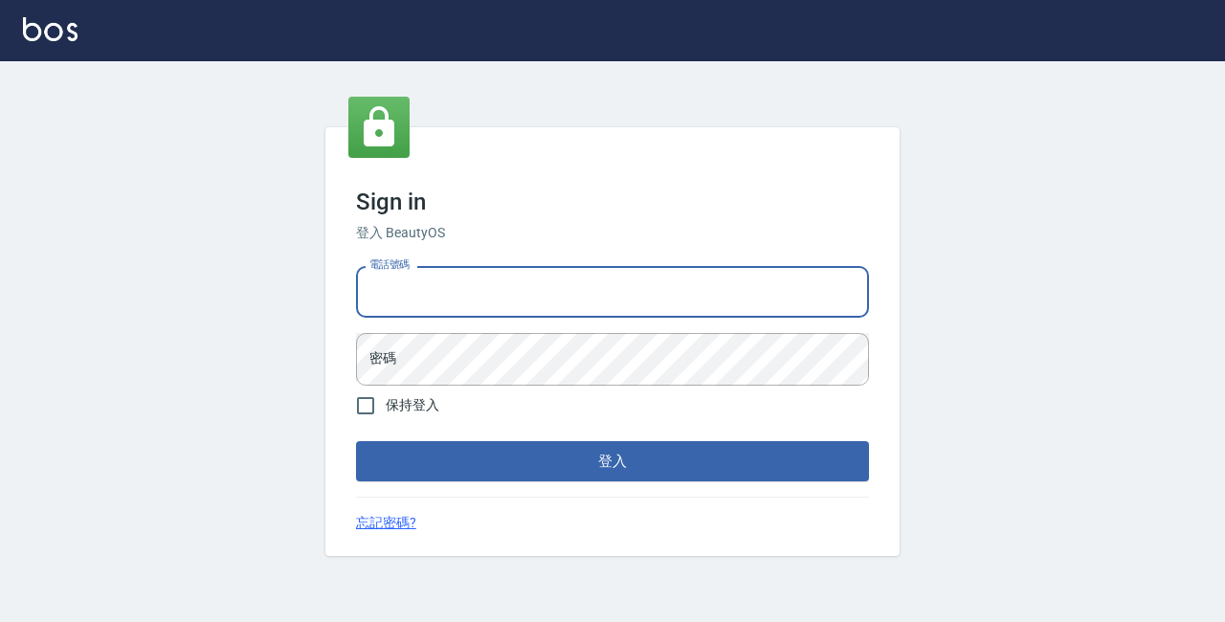
click at [465, 288] on input "電話號碼" at bounding box center [612, 292] width 513 height 52
type input "0928704656"
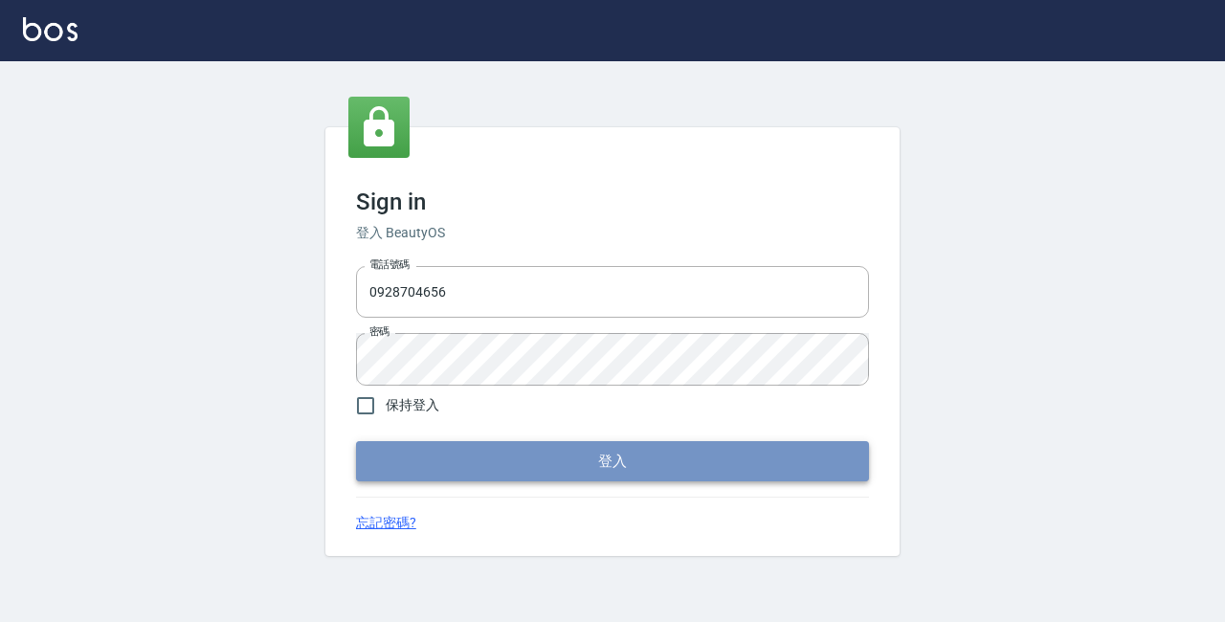
click at [660, 447] on button "登入" at bounding box center [612, 461] width 513 height 40
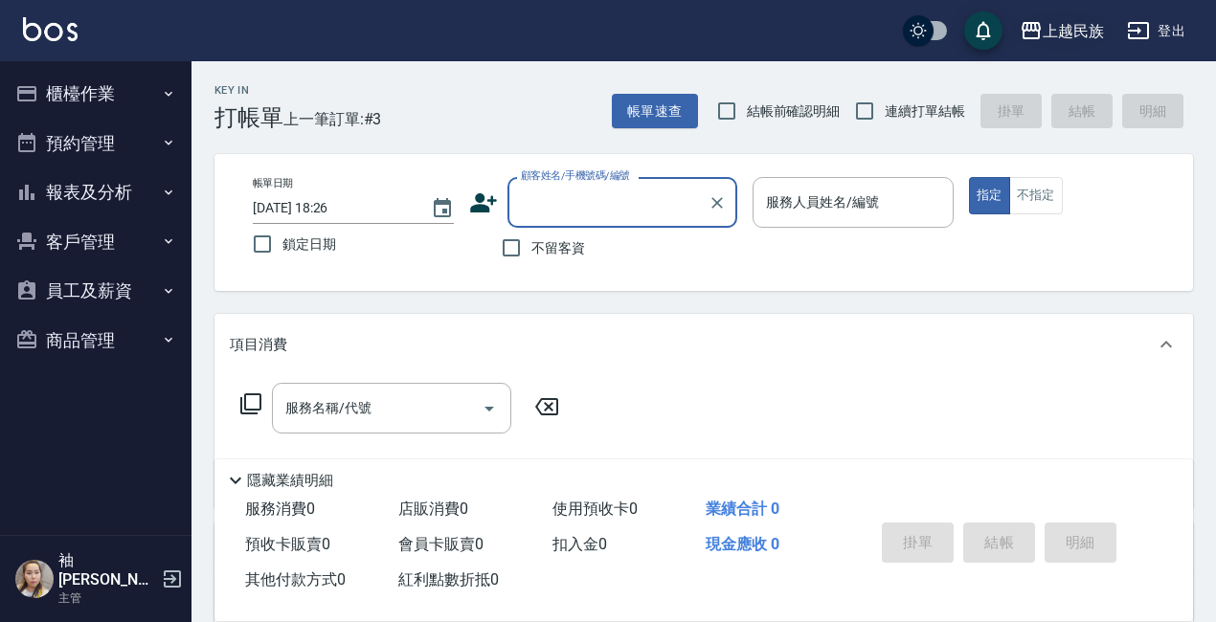
click at [1058, 28] on div "上越民族" at bounding box center [1073, 31] width 61 height 24
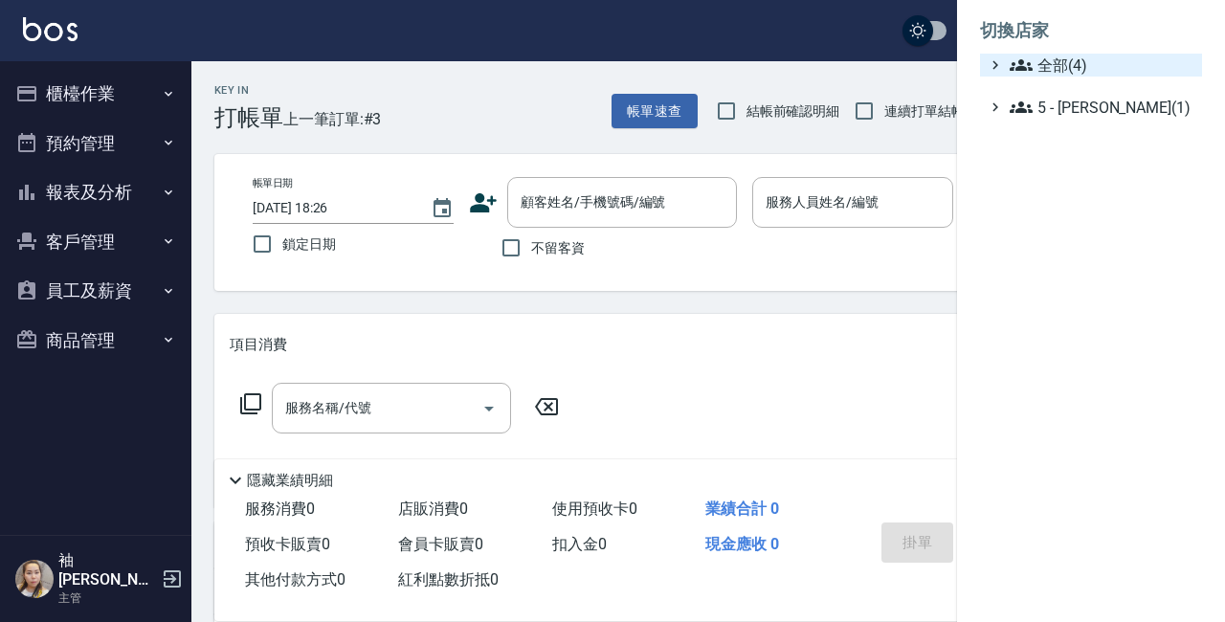
click at [1052, 54] on ul "切換店家 全部(4) 5 - 陳嘉宏(1)" at bounding box center [1091, 63] width 268 height 126
click at [1058, 63] on span "全部(4)" at bounding box center [1102, 65] width 185 height 23
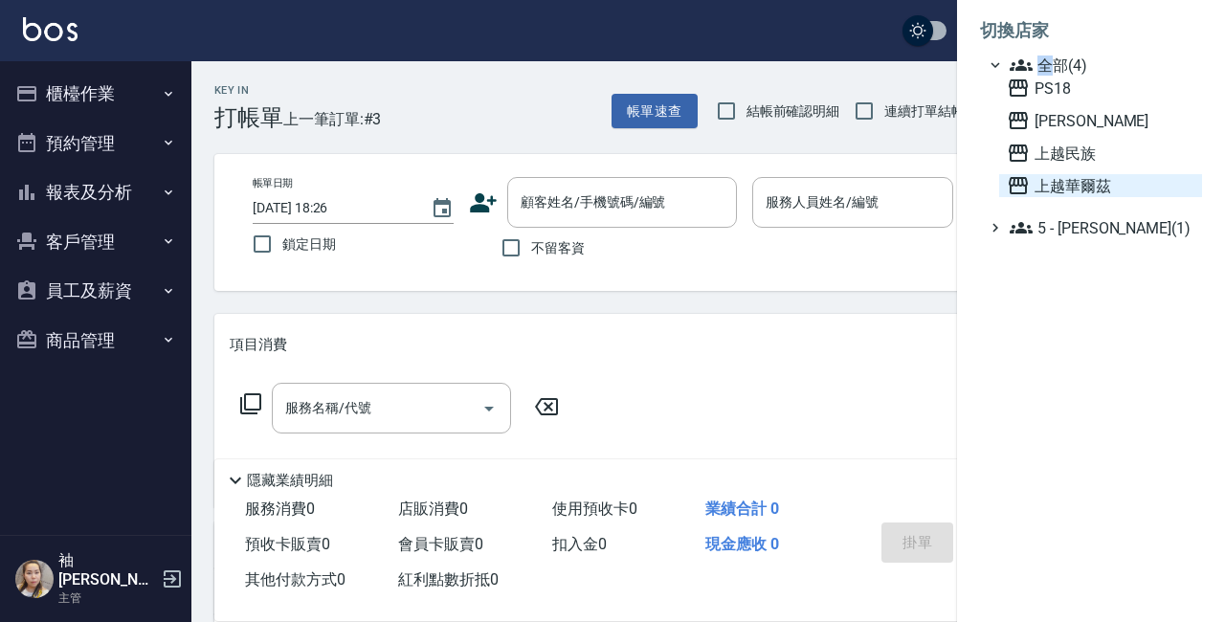
click at [1075, 189] on span "上越華爾茲" at bounding box center [1101, 185] width 188 height 23
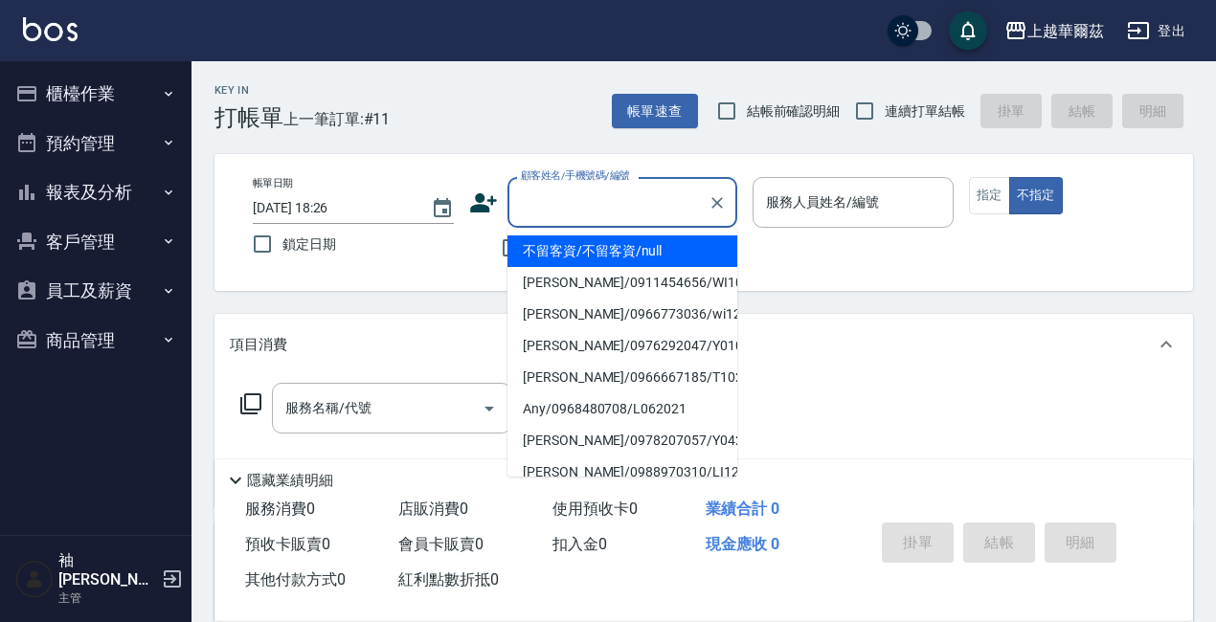
click at [587, 192] on input "顧客姓名/手機號碼/編號" at bounding box center [608, 203] width 184 height 34
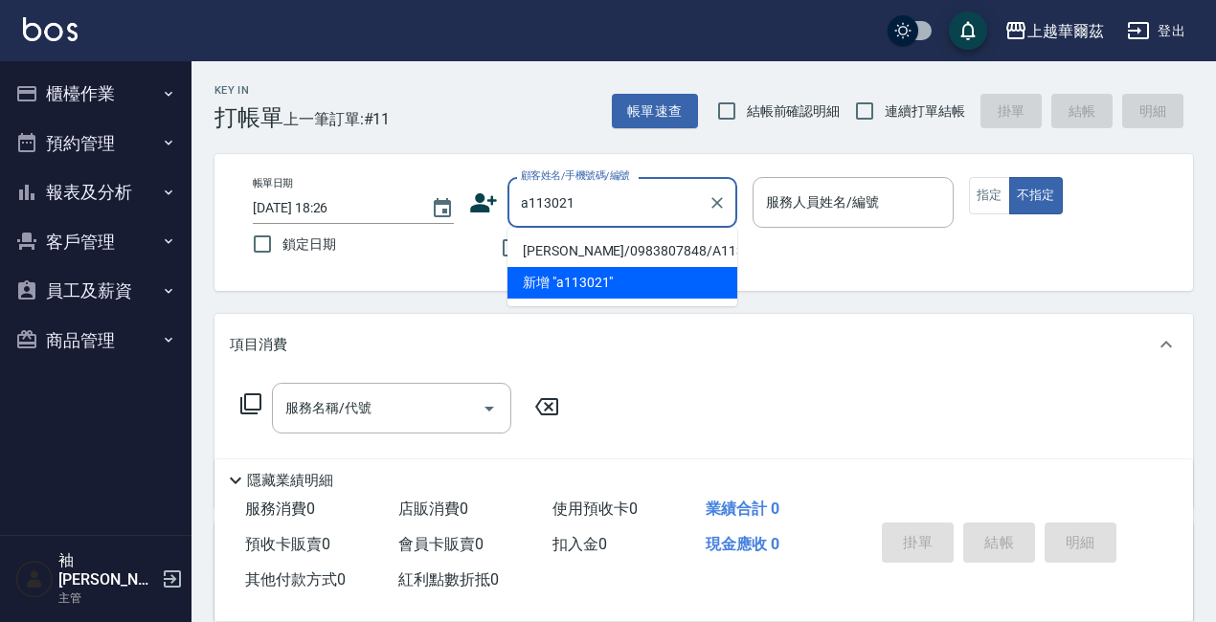
click at [614, 246] on li "[PERSON_NAME]/0983807848/A113021" at bounding box center [622, 252] width 230 height 32
type input "[PERSON_NAME]/0983807848/A113021"
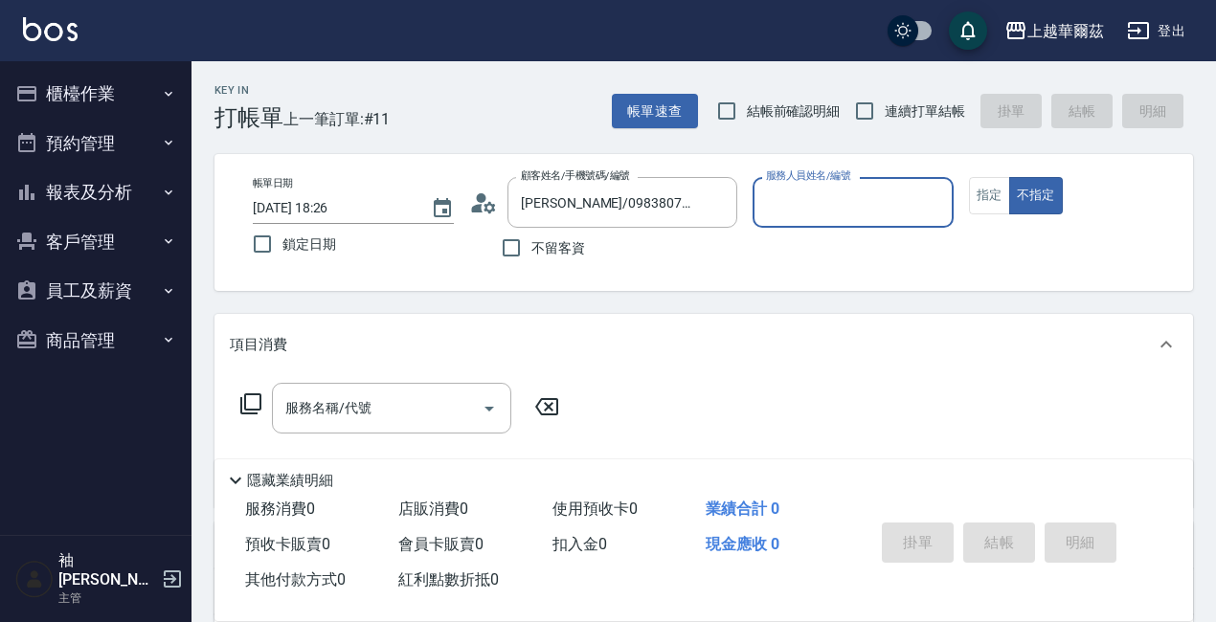
type input "[PERSON_NAME]-1"
click at [478, 209] on icon at bounding box center [477, 208] width 11 height 9
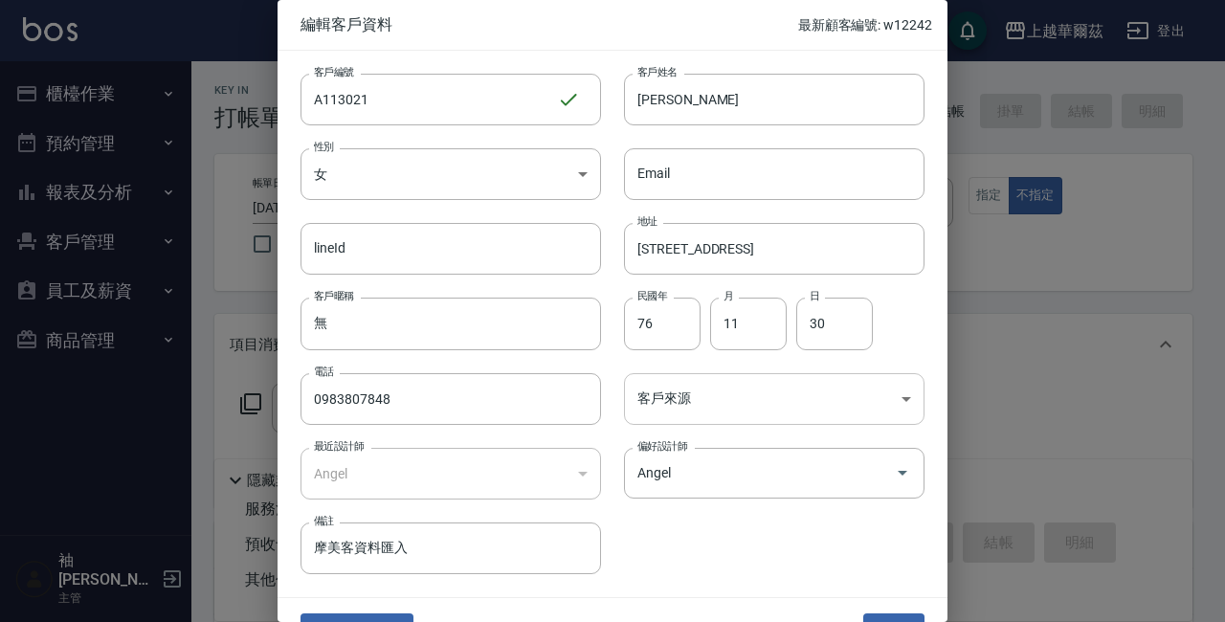
click at [895, 396] on body "上越華爾茲 登出 櫃檯作業 打帳單 帳單列表 現金收支登錄 材料自購登錄 每日結帳 排班表 現場電腦打卡 預約管理 預約管理 單日預約紀錄 單週預約紀錄 報表…" at bounding box center [612, 471] width 1225 height 942
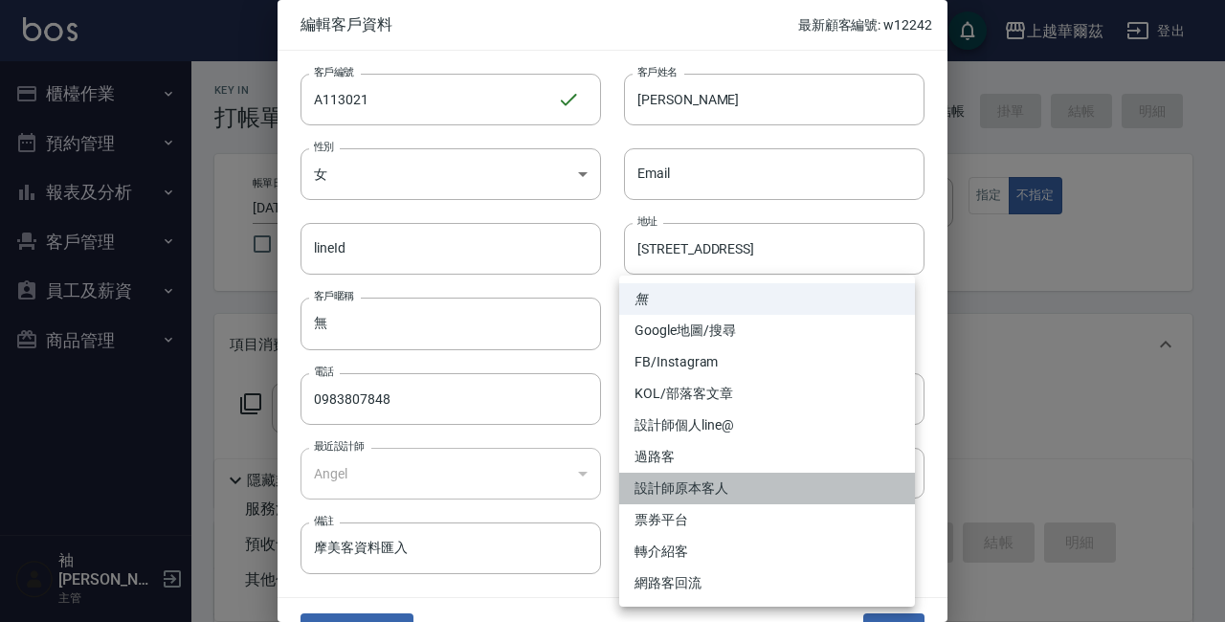
click at [681, 489] on li "設計師原本客人" at bounding box center [767, 489] width 296 height 32
type input "設計師原本客人"
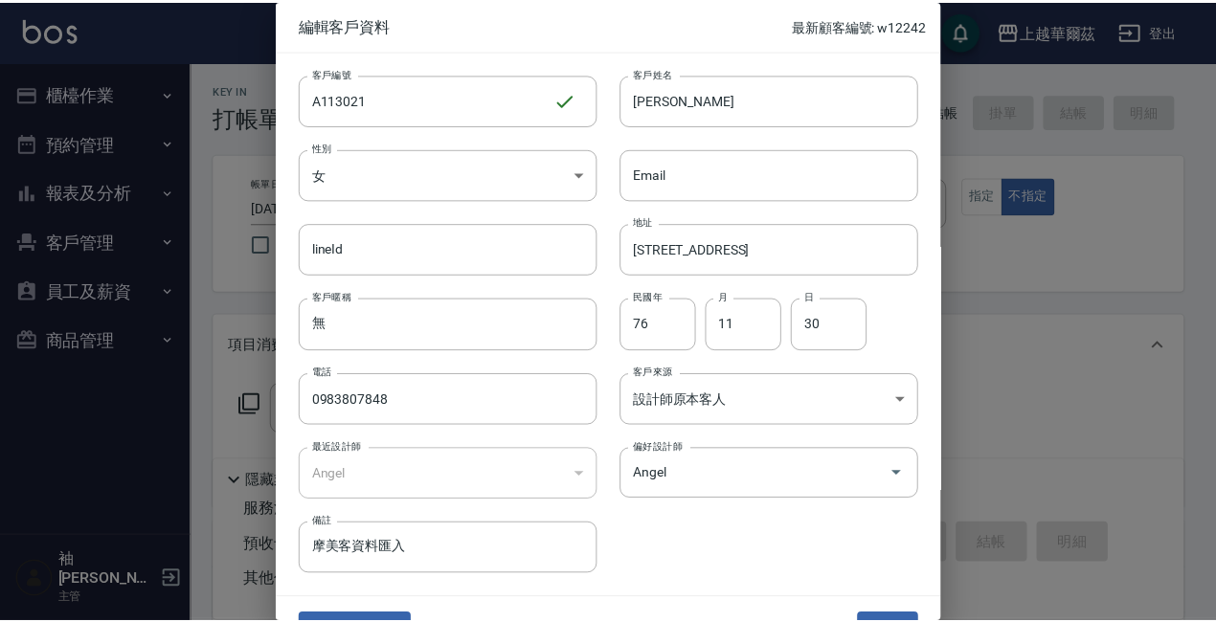
scroll to position [41, 0]
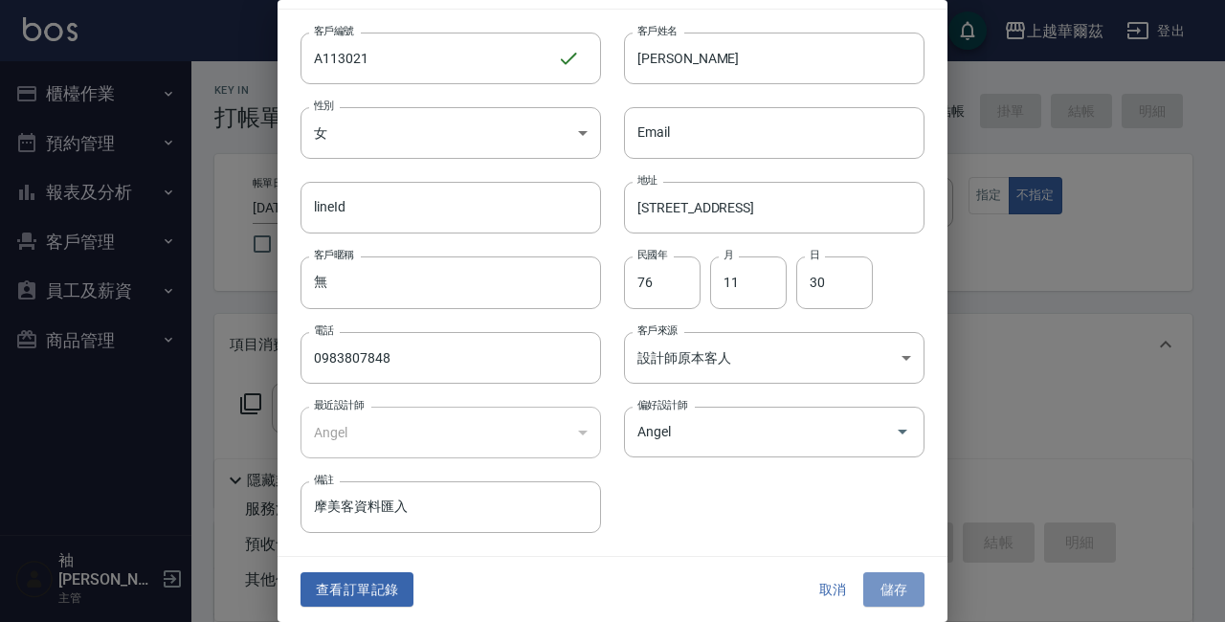
click at [889, 590] on button "儲存" at bounding box center [894, 589] width 61 height 35
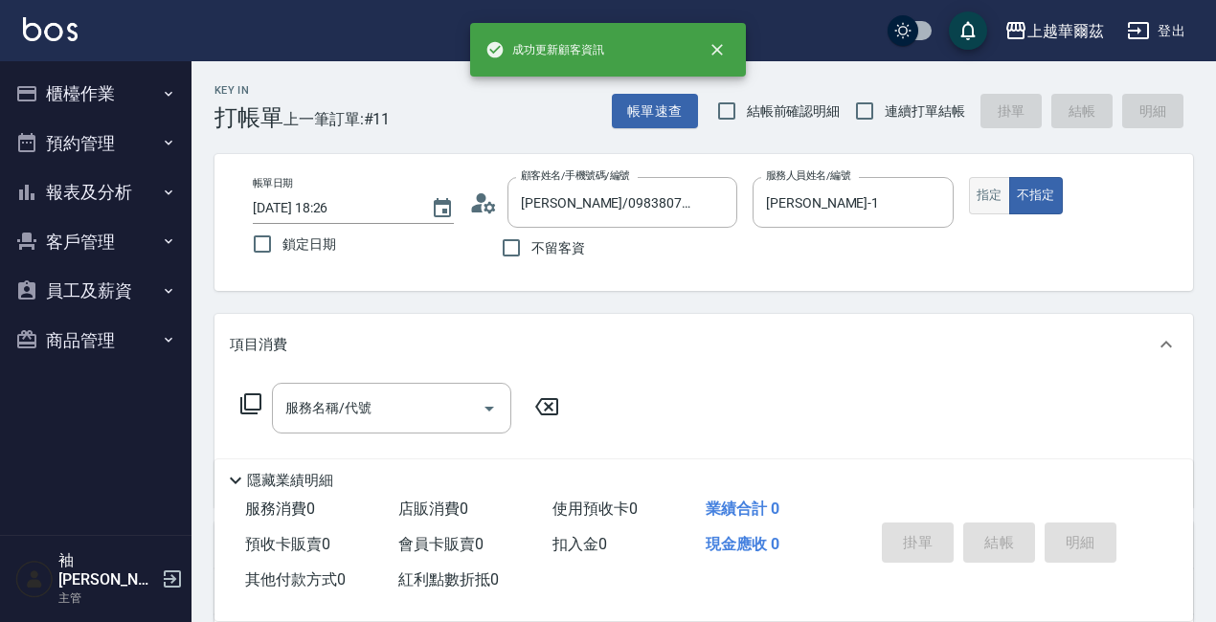
click at [973, 194] on button "指定" at bounding box center [989, 195] width 41 height 37
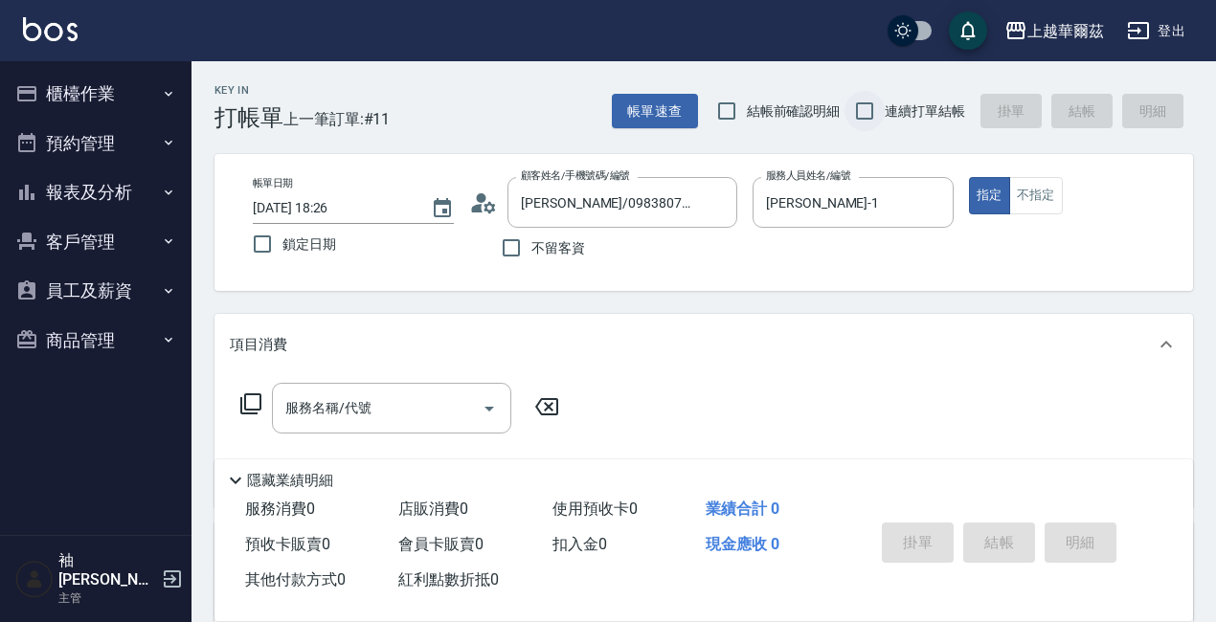
click at [869, 101] on input "連續打單結帳" at bounding box center [864, 111] width 40 height 40
checkbox input "true"
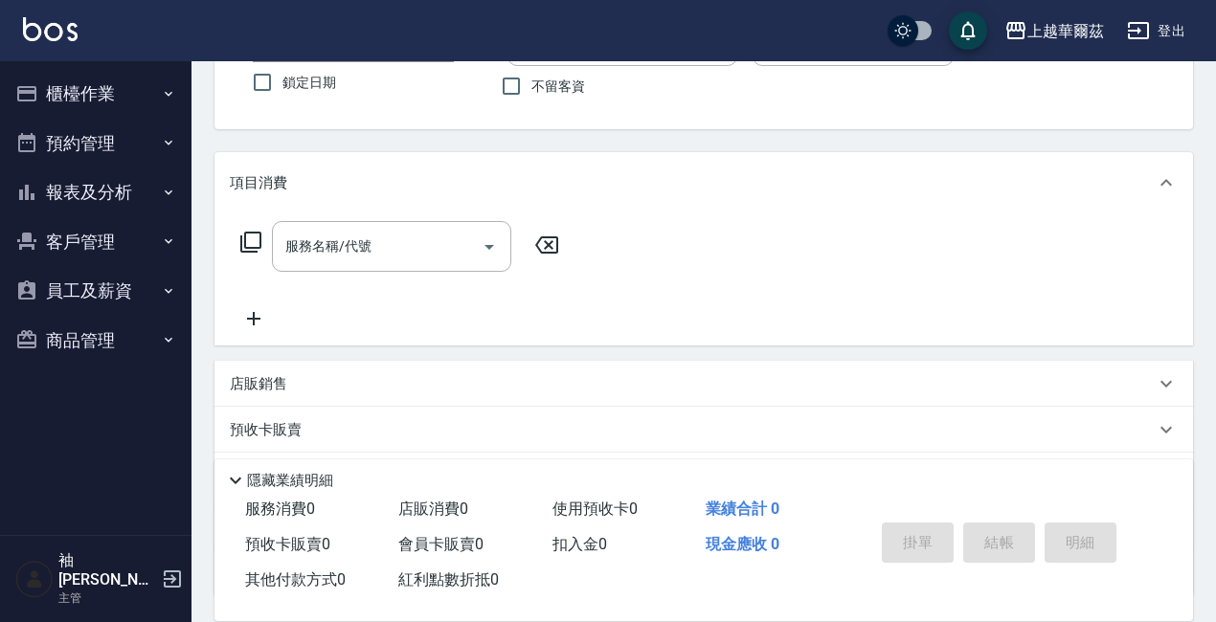
scroll to position [320, 0]
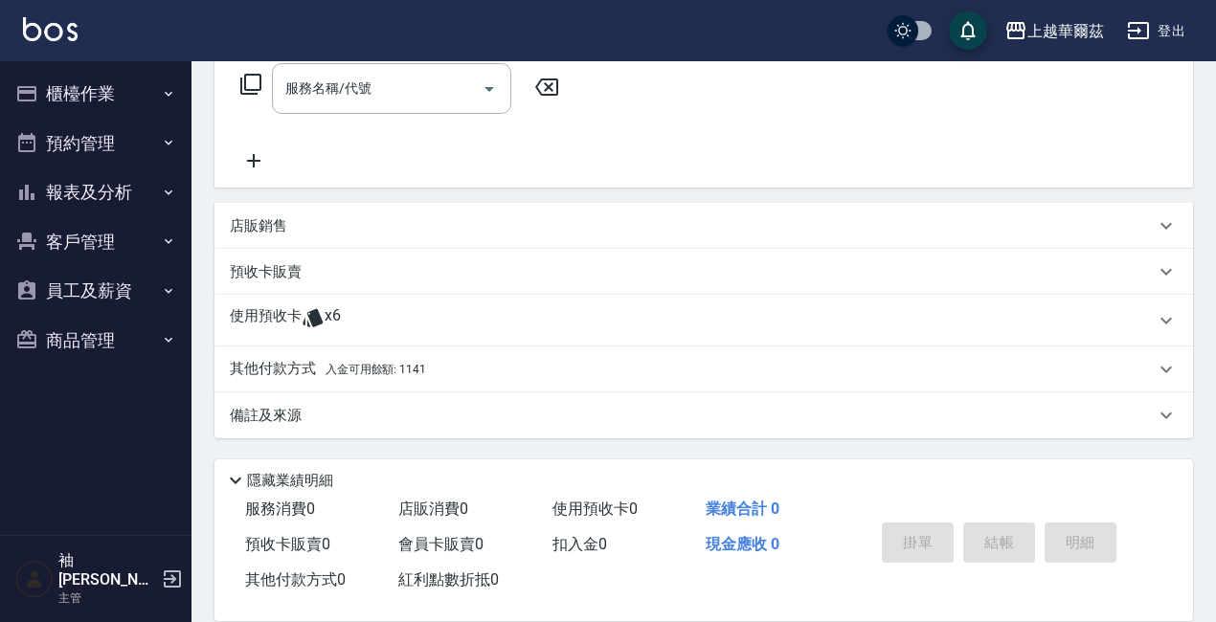
click at [303, 310] on icon at bounding box center [313, 317] width 23 height 23
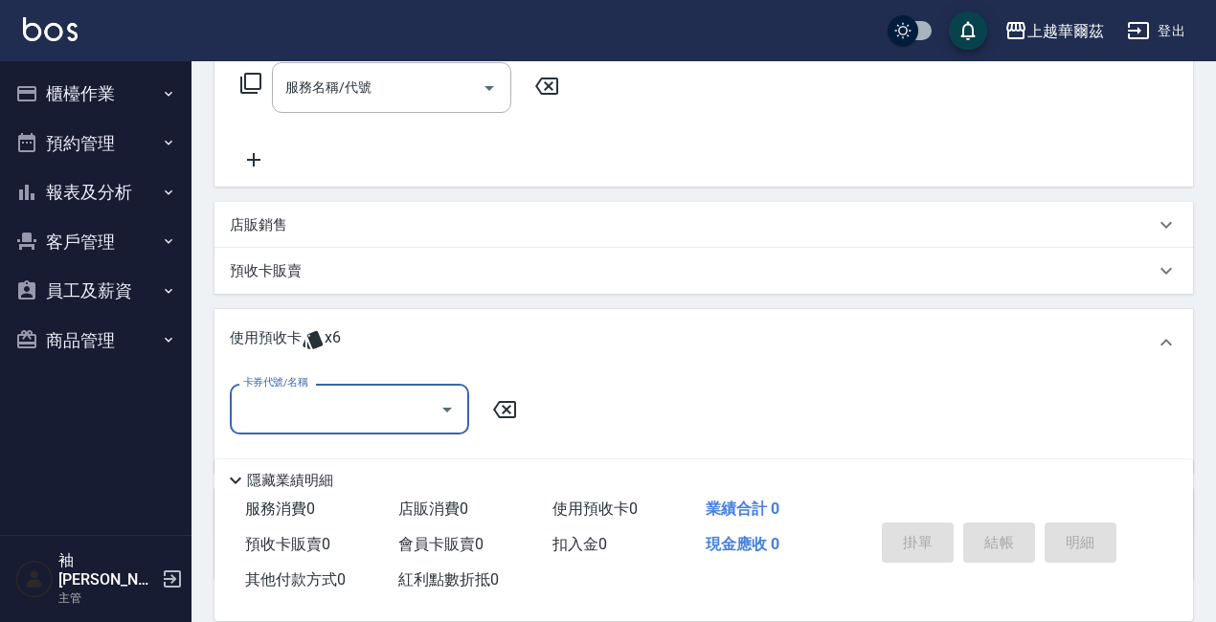
scroll to position [462, 0]
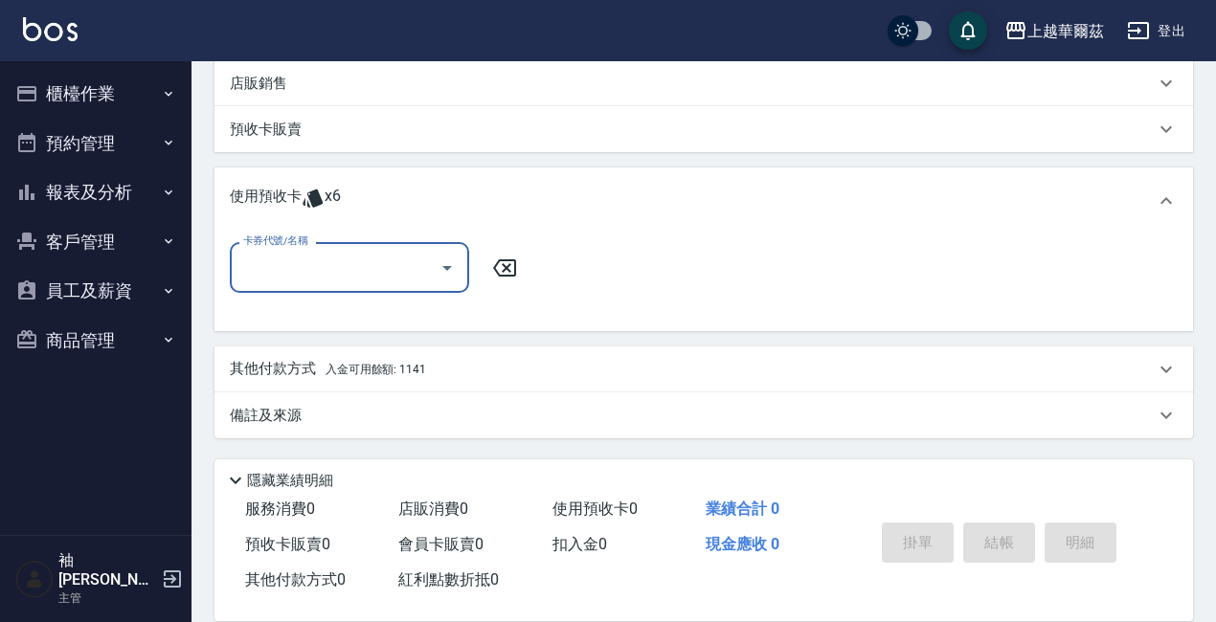
click at [341, 261] on input "卡券代號/名稱" at bounding box center [334, 268] width 193 height 34
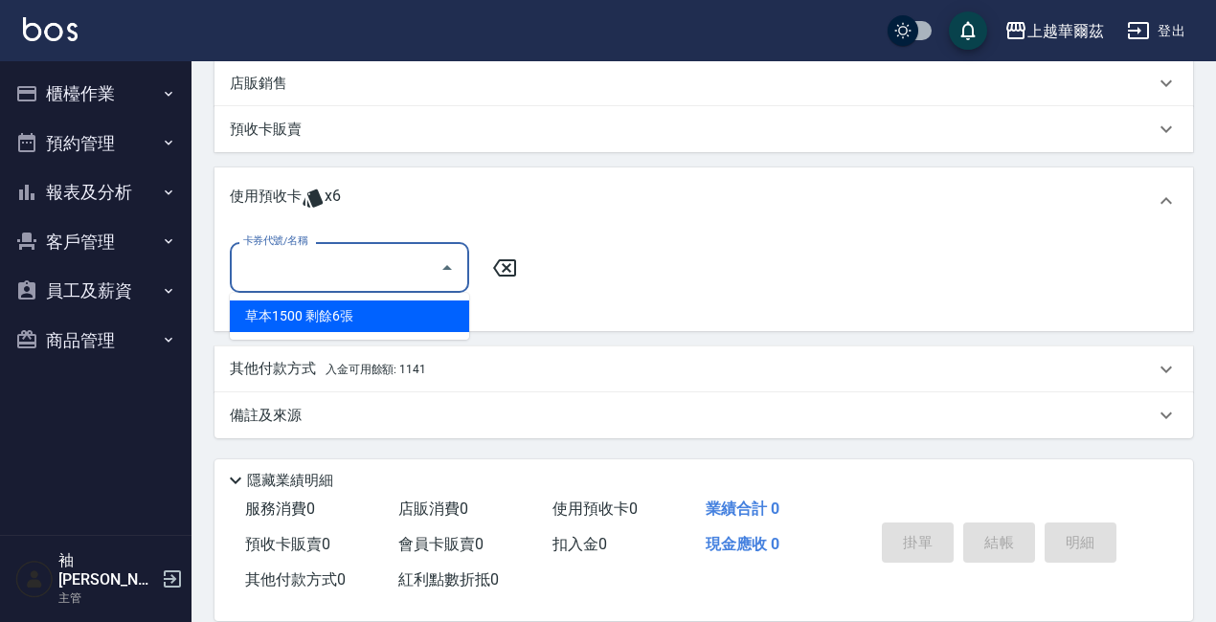
click at [336, 311] on div "草本1500 剩餘6張" at bounding box center [349, 317] width 239 height 32
type input "草本1500"
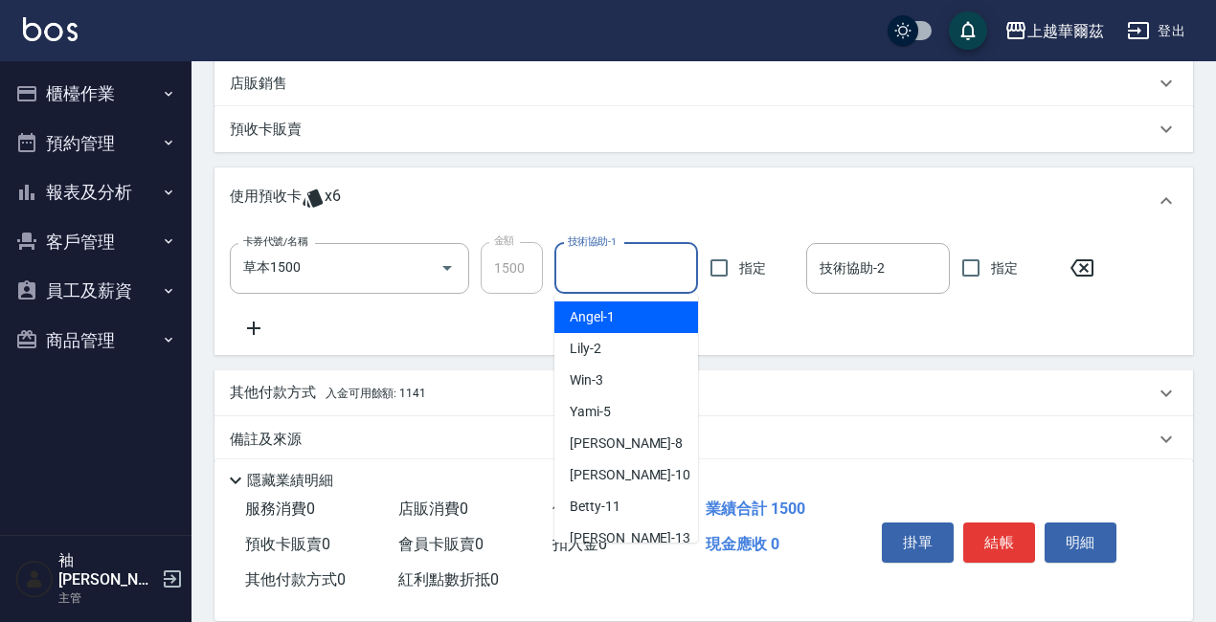
click at [618, 276] on input "技術協助-1" at bounding box center [626, 269] width 126 height 34
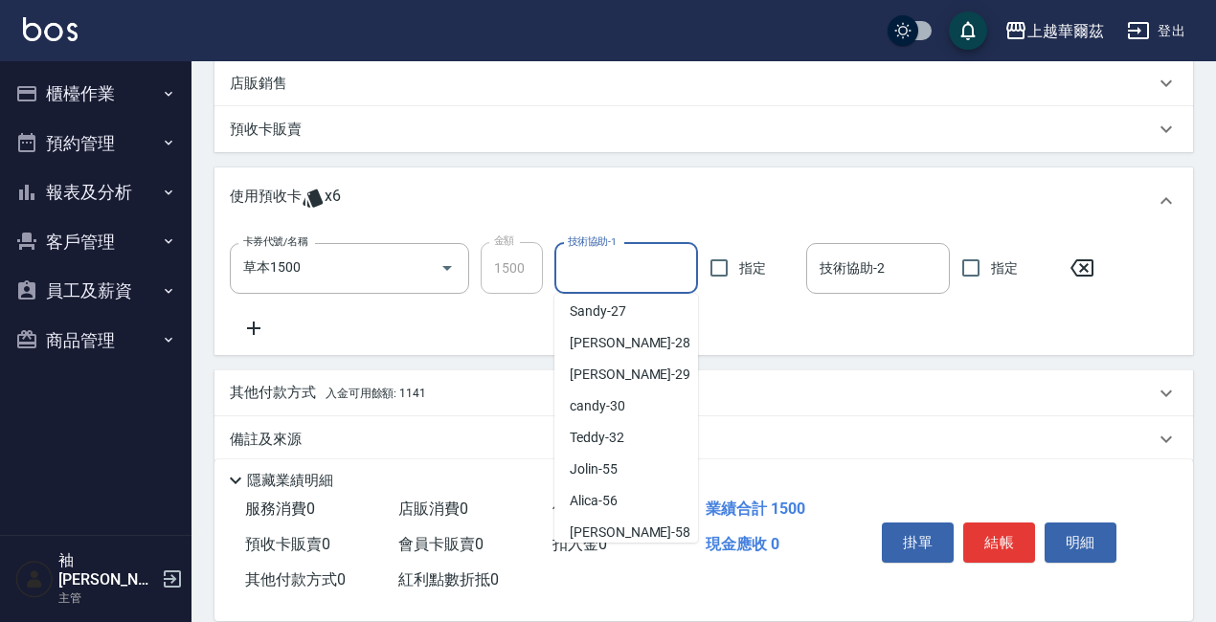
scroll to position [341, 0]
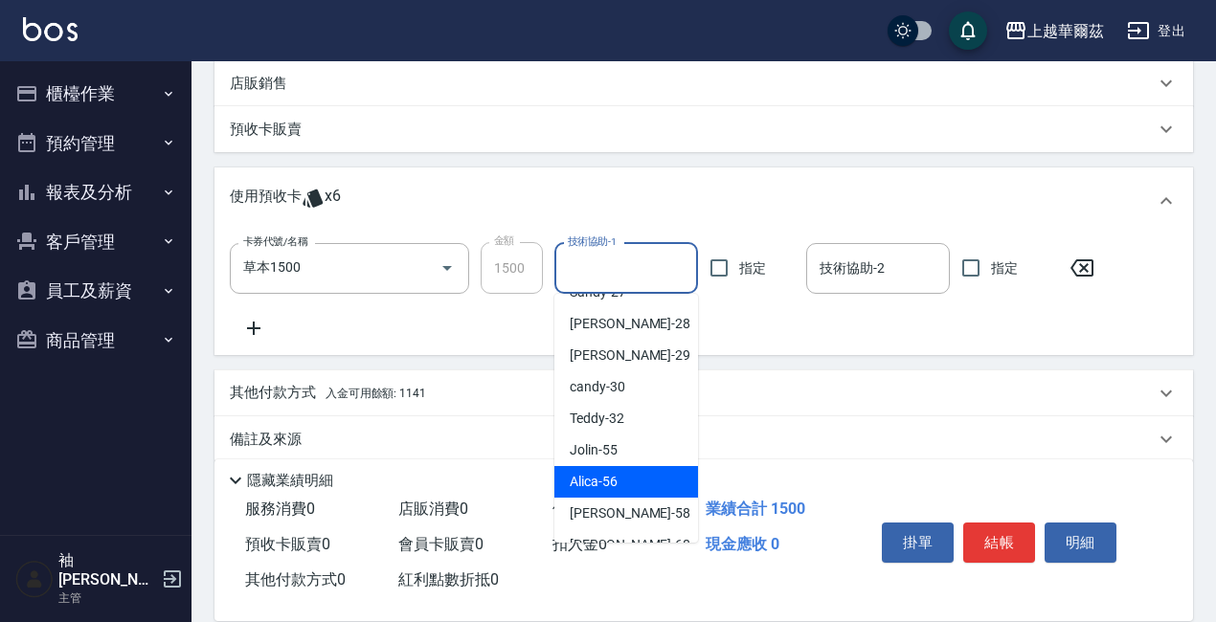
click at [588, 480] on span "Alica -56" at bounding box center [594, 482] width 48 height 20
type input "Alica-56"
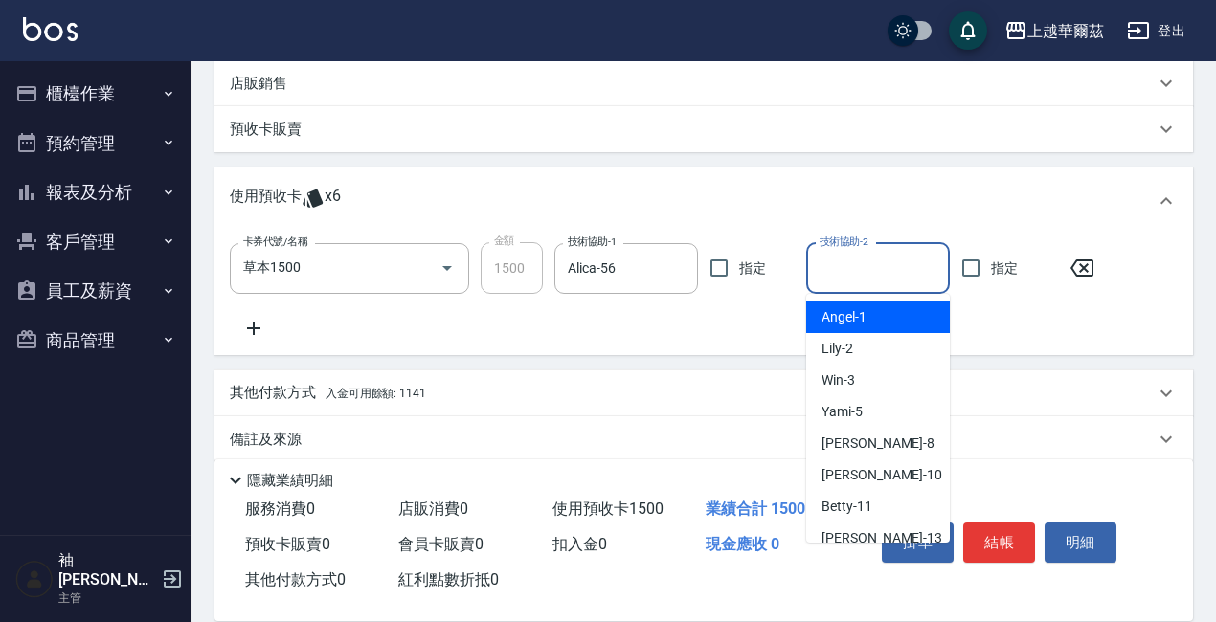
click at [905, 259] on input "技術協助-2" at bounding box center [878, 269] width 126 height 34
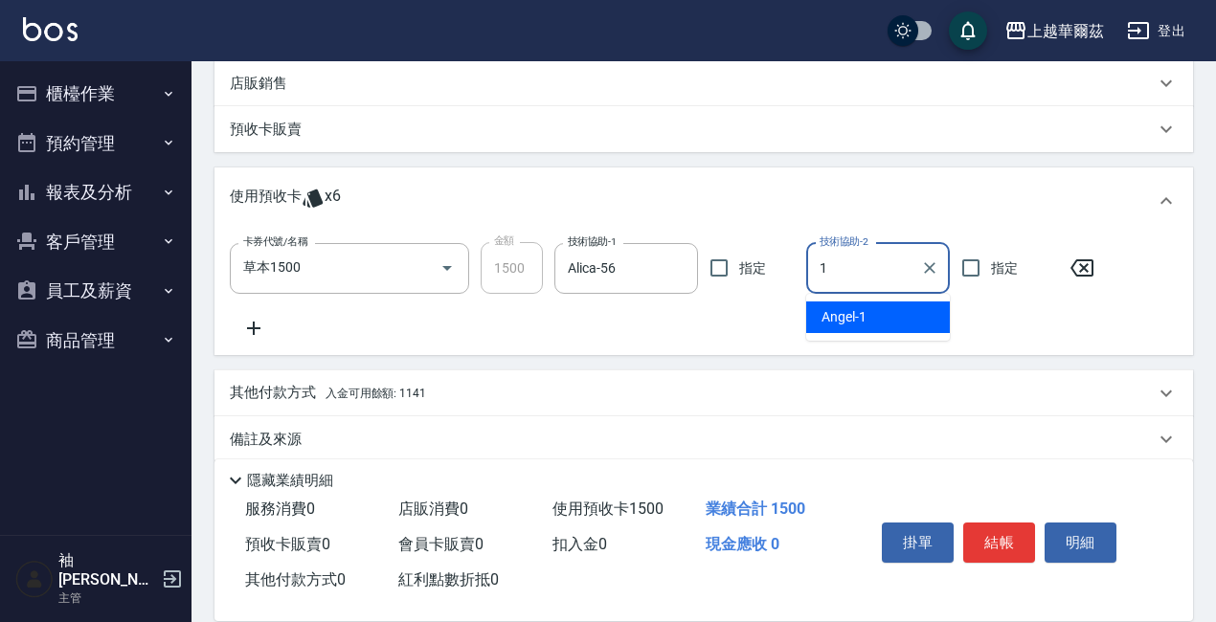
type input "Angel-1"
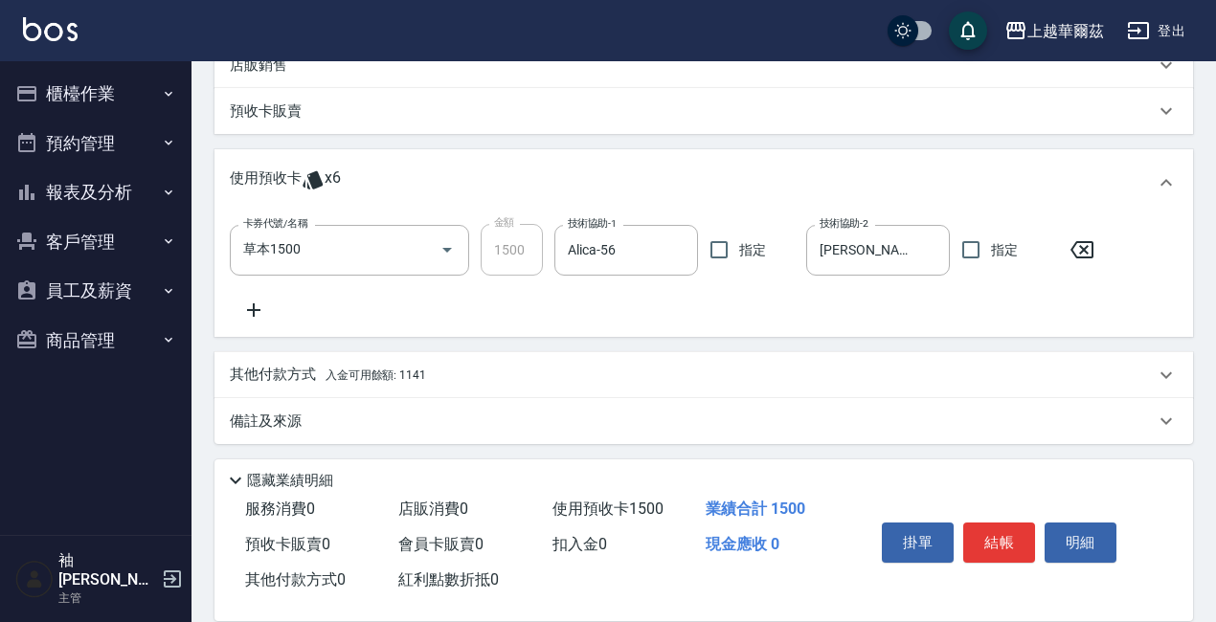
scroll to position [486, 0]
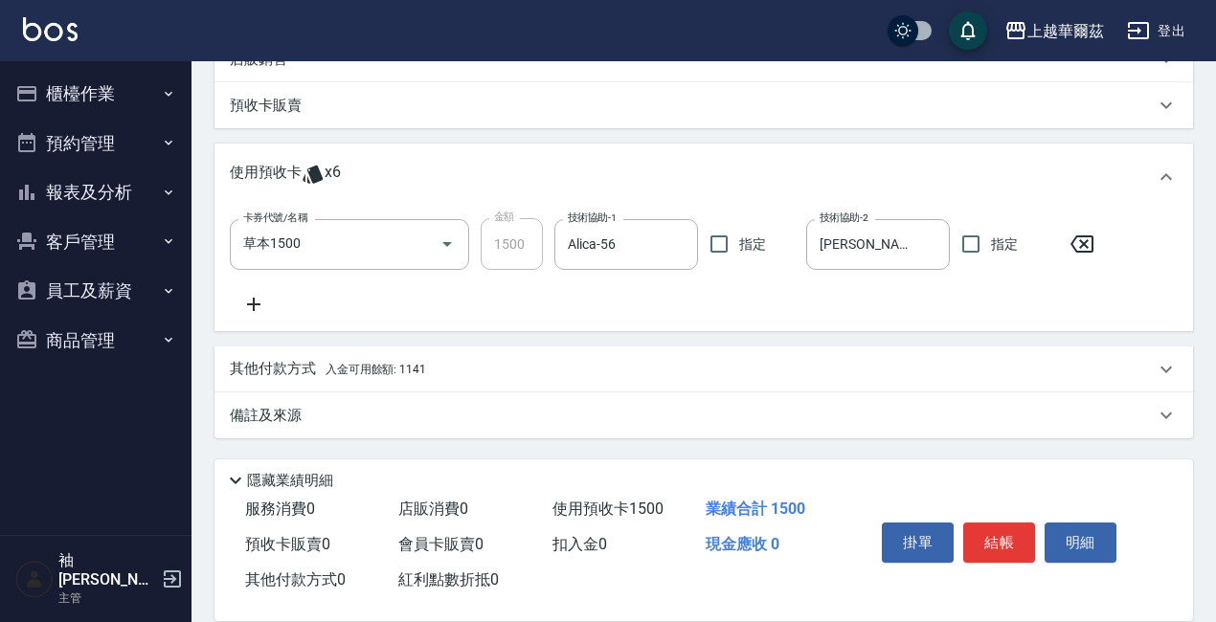
click at [258, 414] on p "備註及來源" at bounding box center [266, 416] width 72 height 20
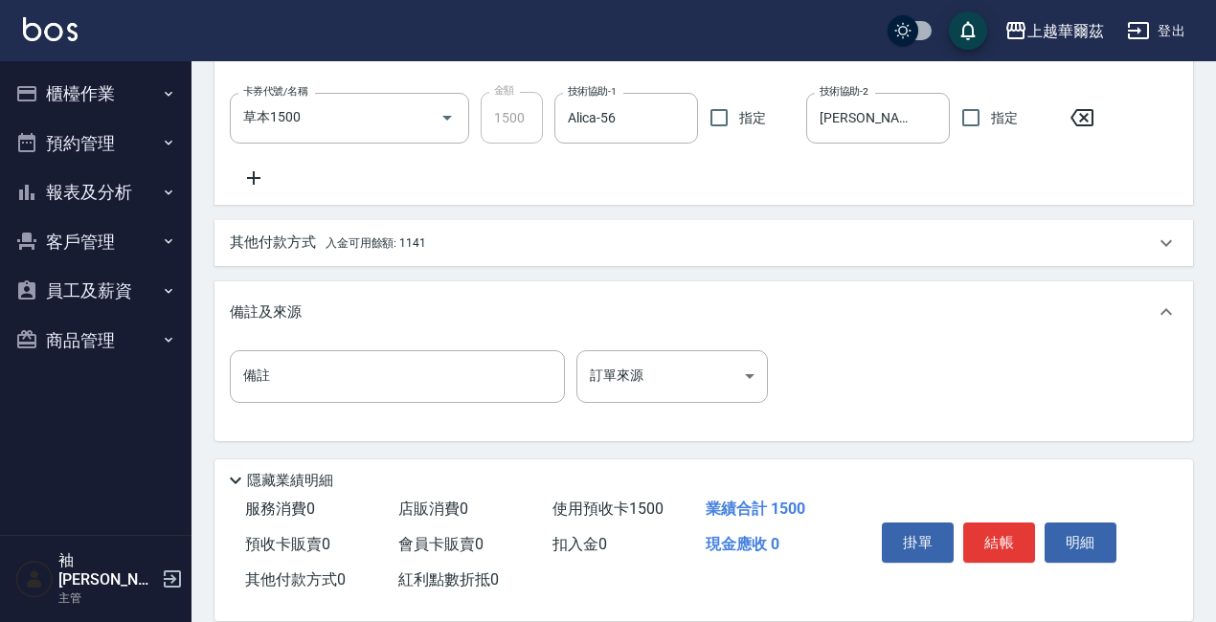
scroll to position [616, 0]
click at [746, 381] on body "上越華爾茲 登出 櫃檯作業 打帳單 帳單列表 現金收支登錄 材料自購登錄 每日結帳 排班表 現場電腦打卡 預約管理 預約管理 單日預約紀錄 單週預約紀錄 報表…" at bounding box center [608, 3] width 1216 height 1238
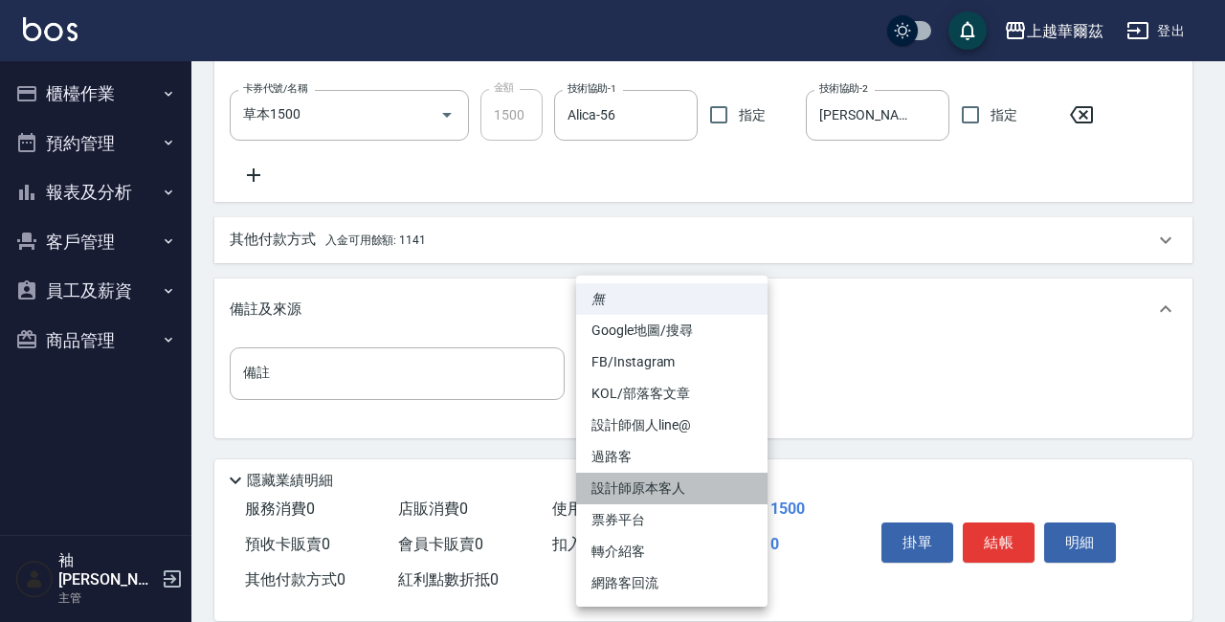
click at [665, 490] on li "設計師原本客人" at bounding box center [671, 489] width 191 height 32
type input "設計師原本客人"
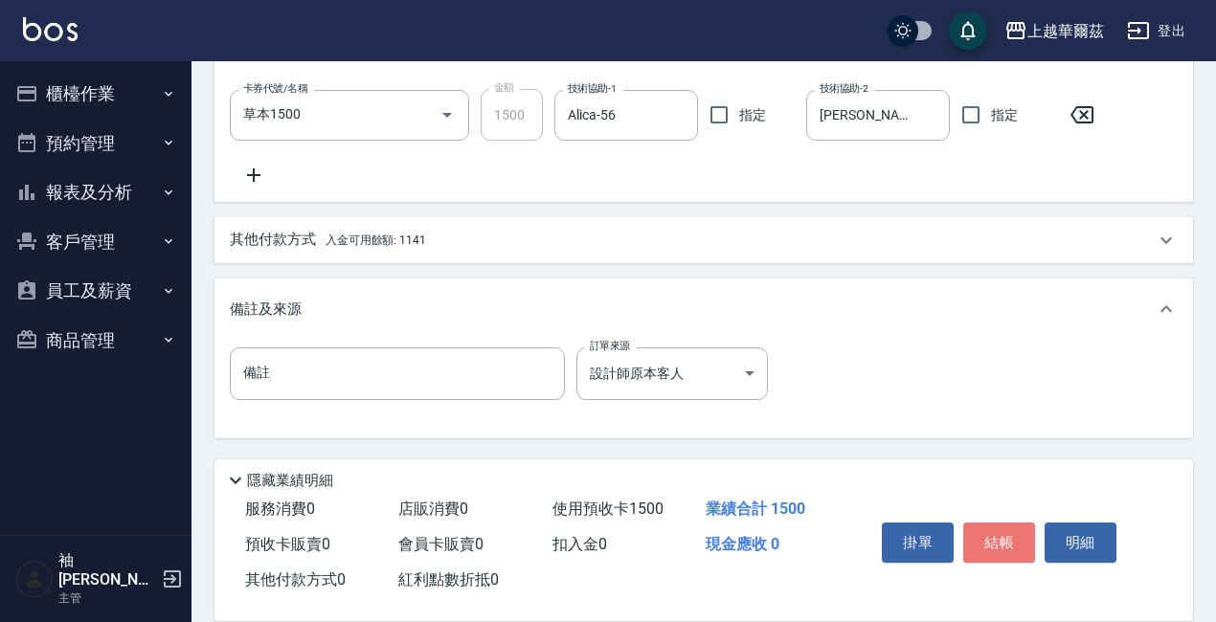
drag, startPoint x: 983, startPoint y: 532, endPoint x: 925, endPoint y: 546, distance: 59.9
click at [982, 532] on button "結帳" at bounding box center [999, 543] width 72 height 40
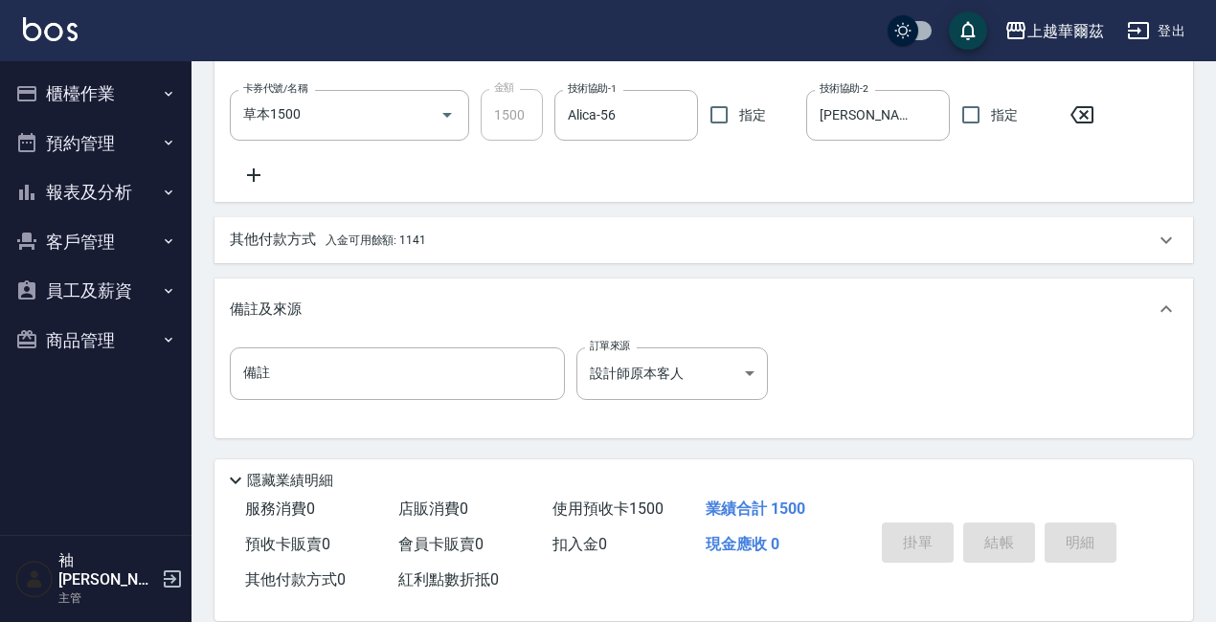
type input "2025/08/15 18:27"
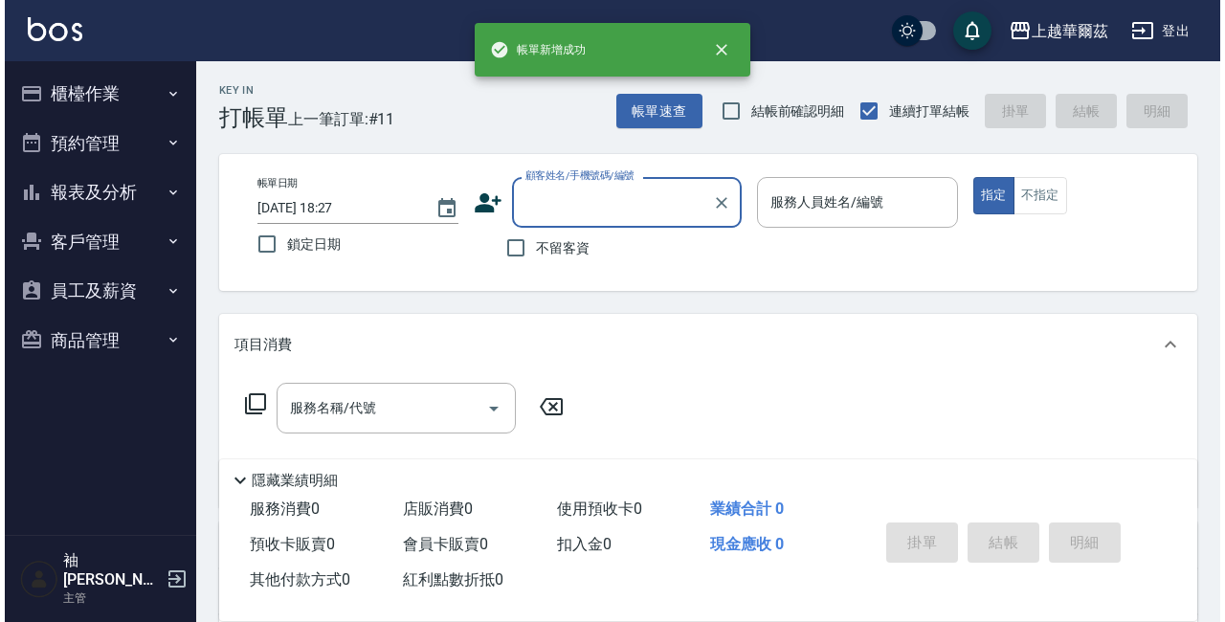
scroll to position [0, 0]
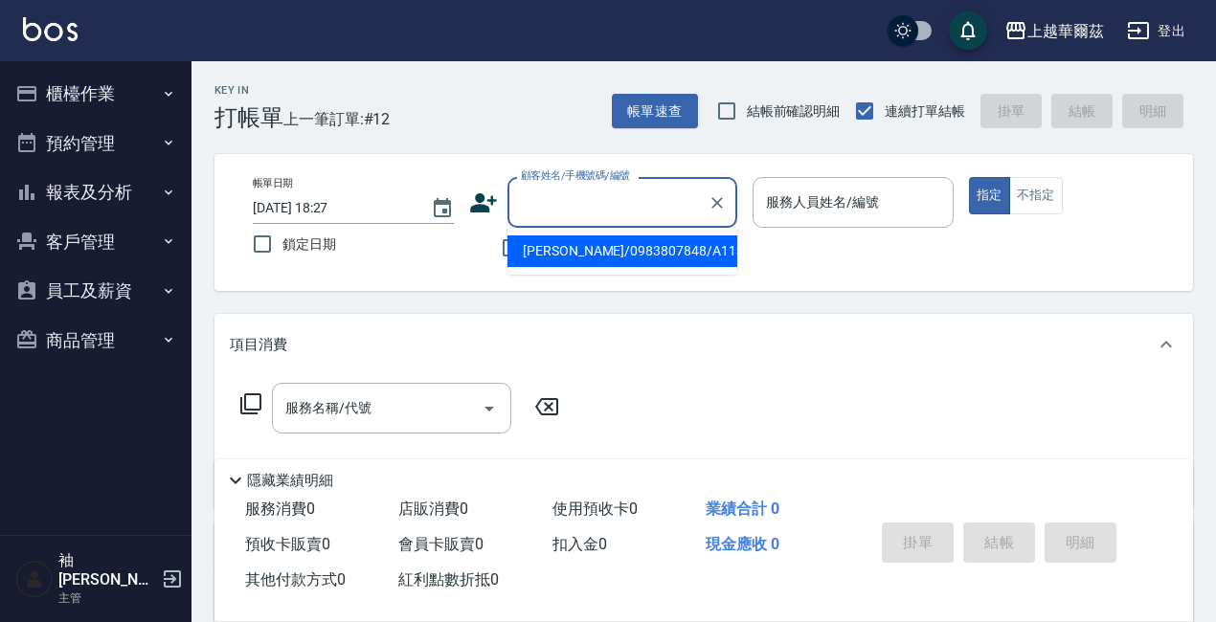
click at [562, 213] on input "顧客姓名/手機號碼/編號" at bounding box center [608, 203] width 184 height 34
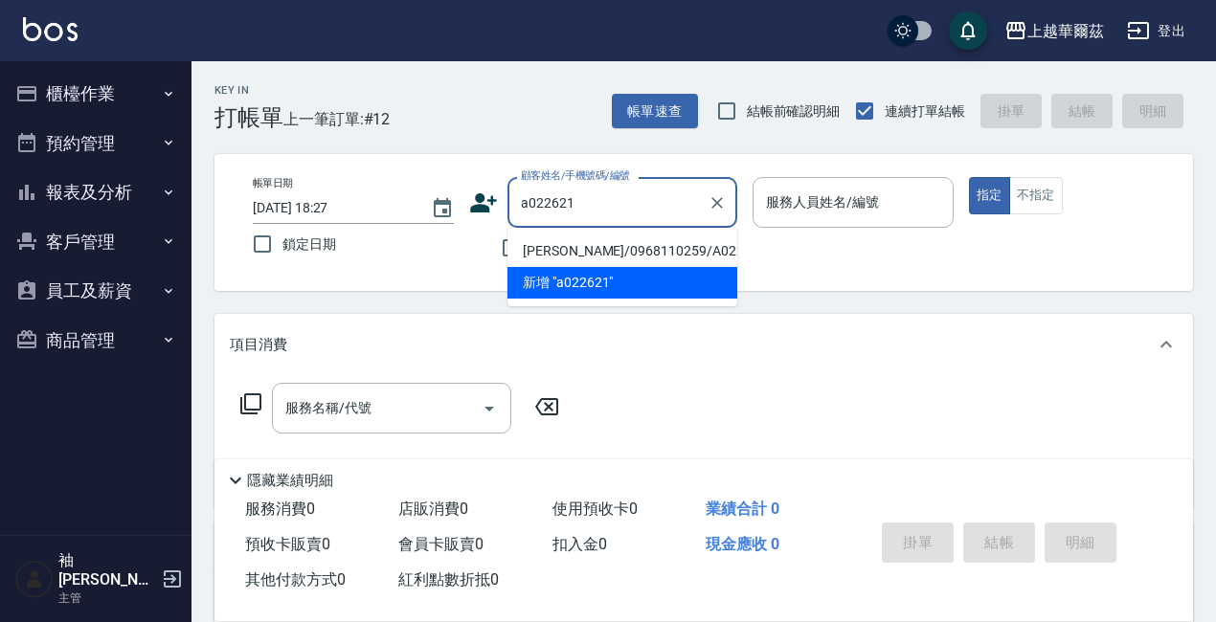
click at [619, 252] on li "程麟瑄/0968110259/A022621" at bounding box center [622, 252] width 230 height 32
type input "程麟瑄/0968110259/A022621"
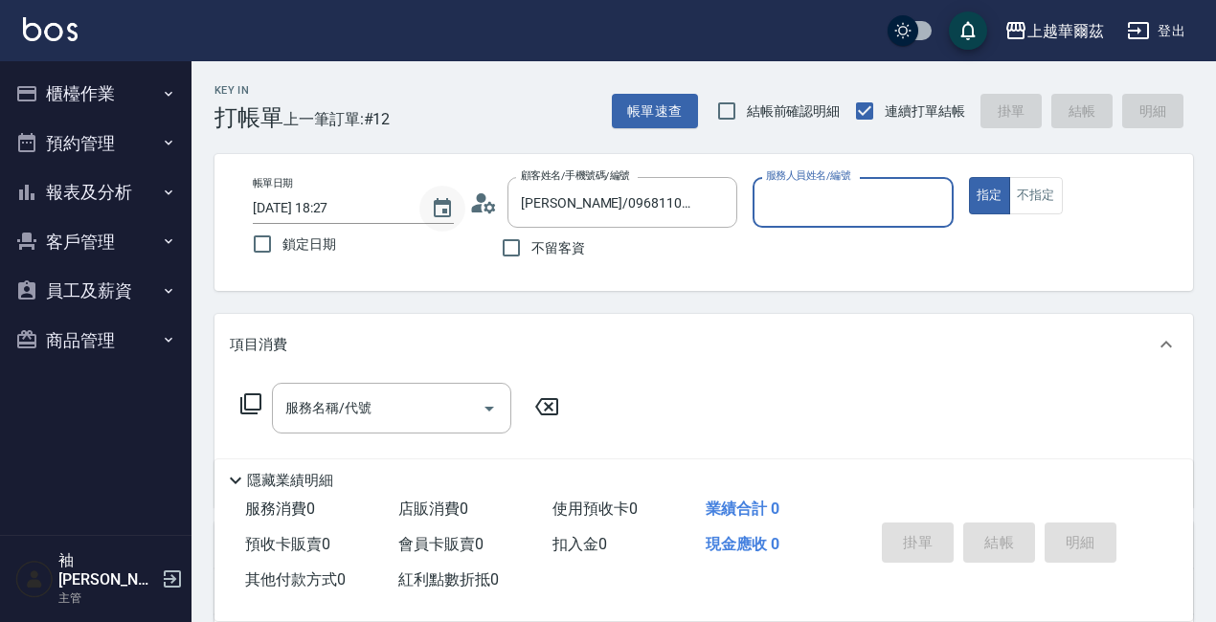
type input "Angel-1"
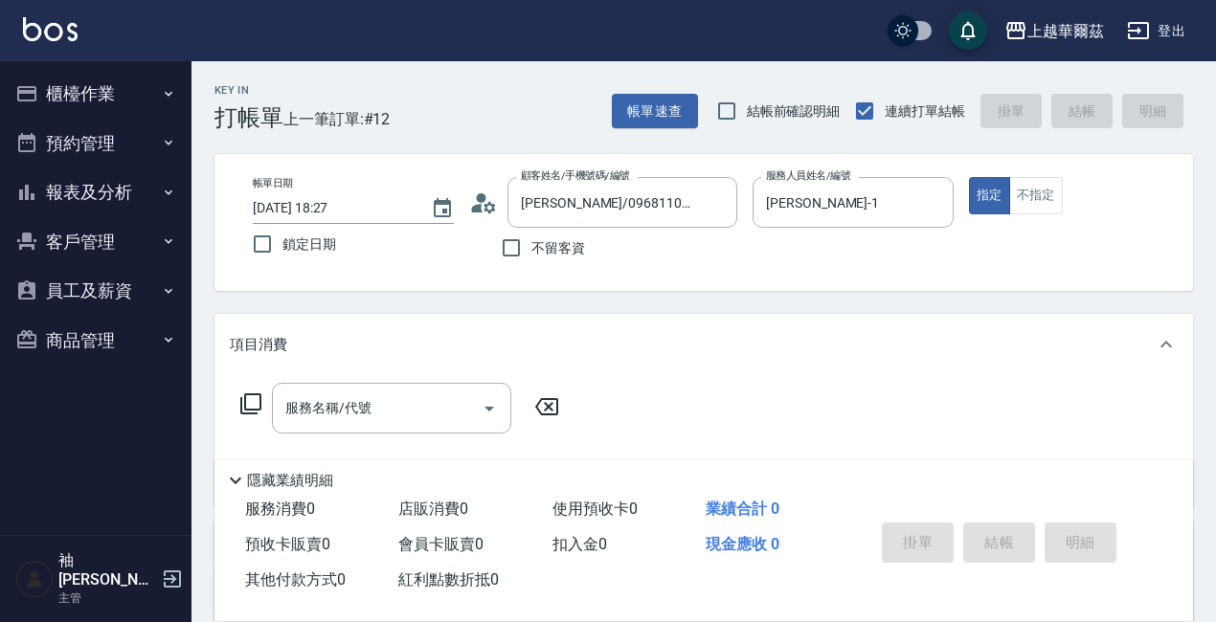
click at [478, 205] on icon at bounding box center [477, 208] width 11 height 9
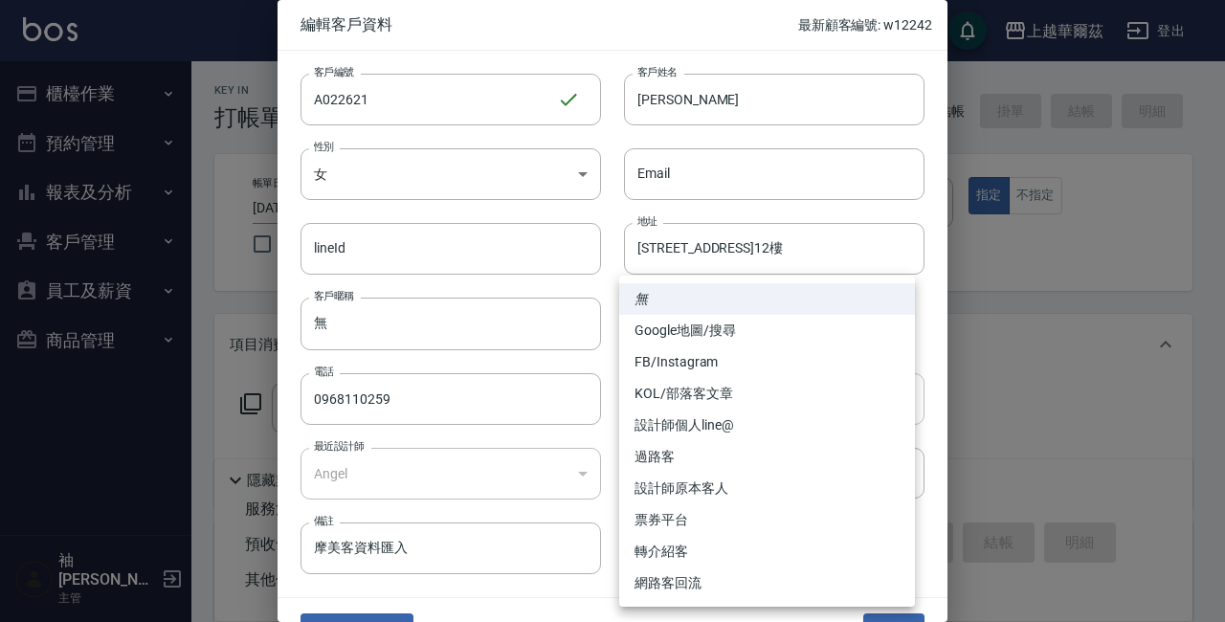
click at [892, 394] on body "上越華爾茲 登出 櫃檯作業 打帳單 帳單列表 現金收支登錄 材料自購登錄 每日結帳 排班表 現場電腦打卡 預約管理 預約管理 單日預約紀錄 單週預約紀錄 報表…" at bounding box center [612, 471] width 1225 height 942
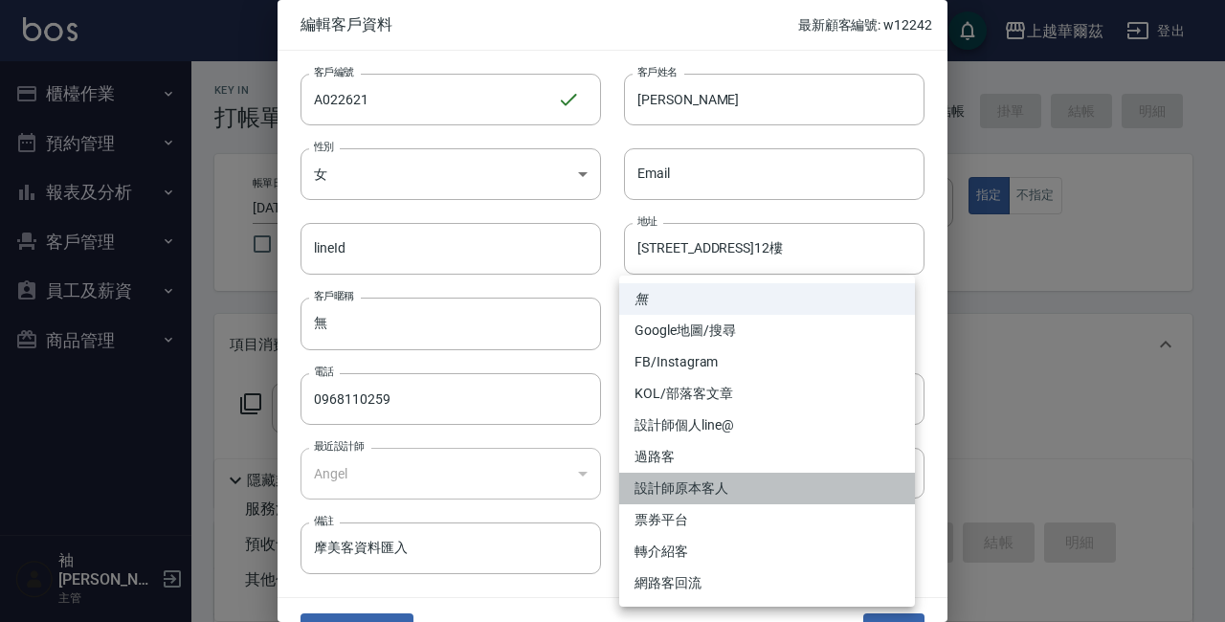
click at [690, 487] on li "設計師原本客人" at bounding box center [767, 489] width 296 height 32
type input "設計師原本客人"
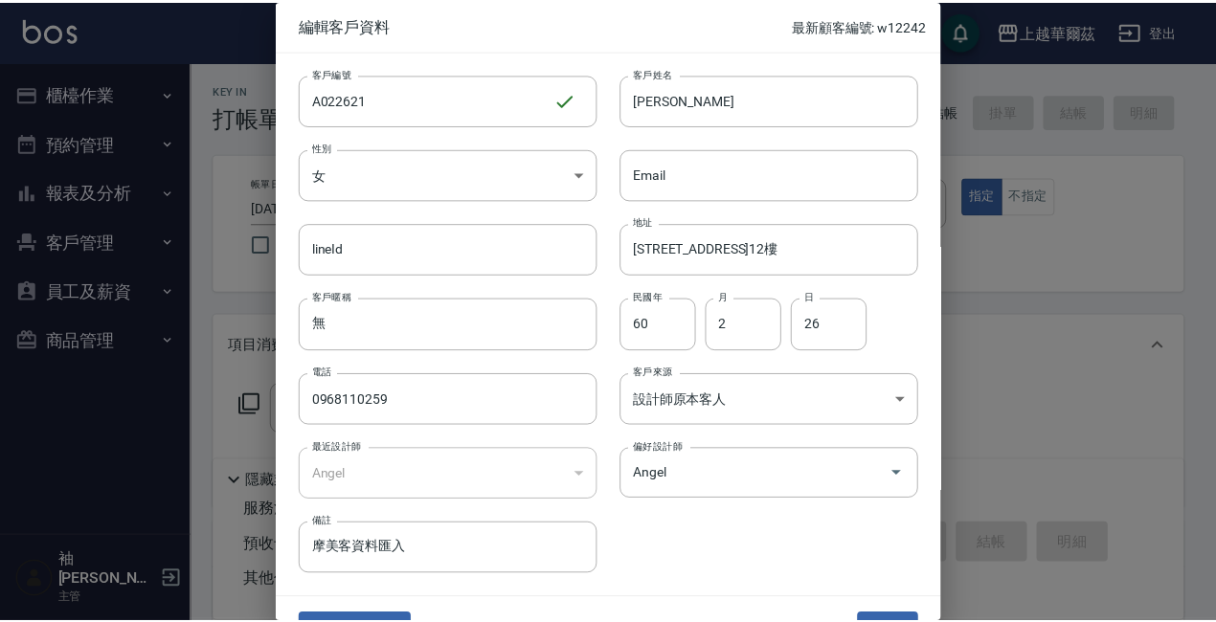
scroll to position [41, 0]
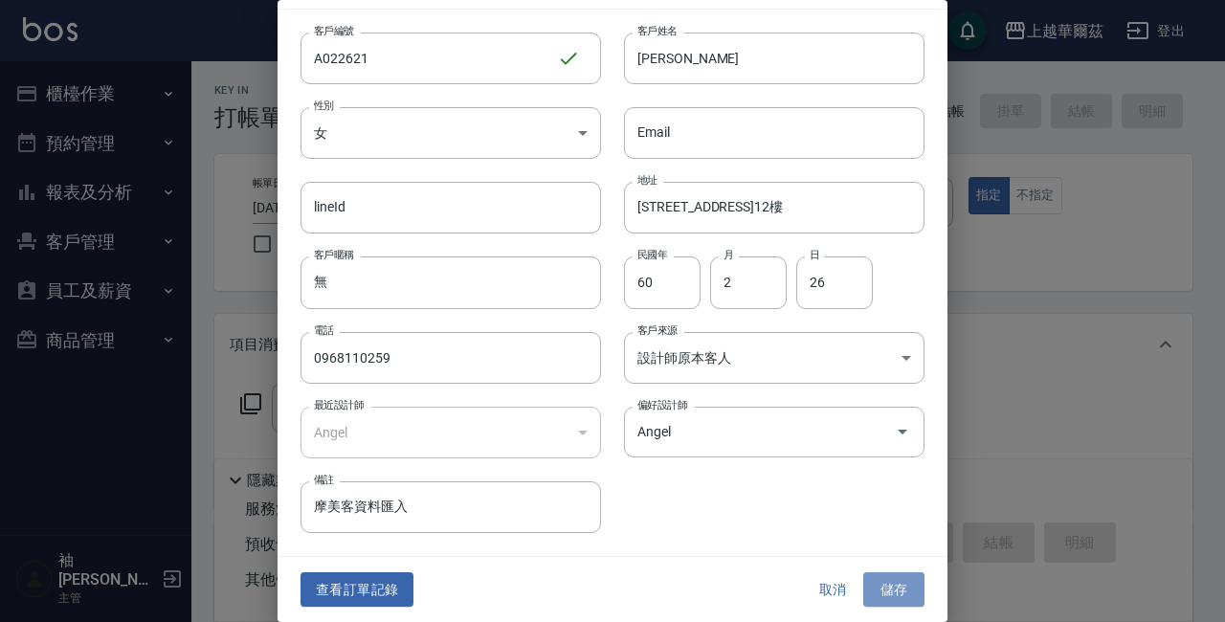
click at [883, 581] on button "儲存" at bounding box center [894, 589] width 61 height 35
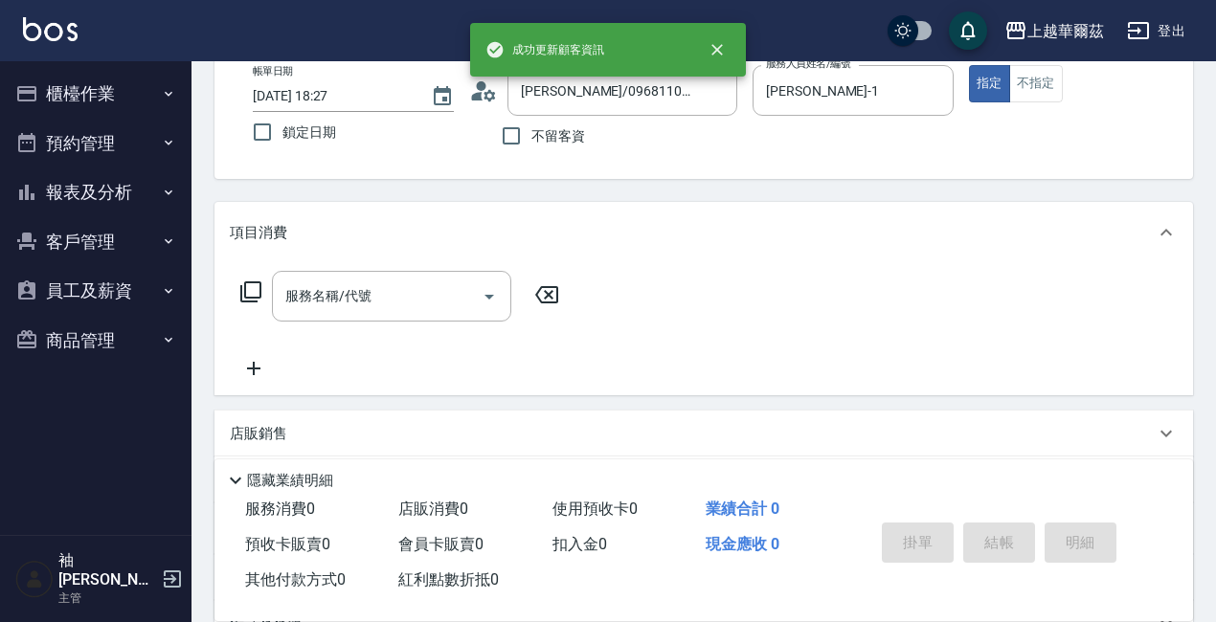
scroll to position [287, 0]
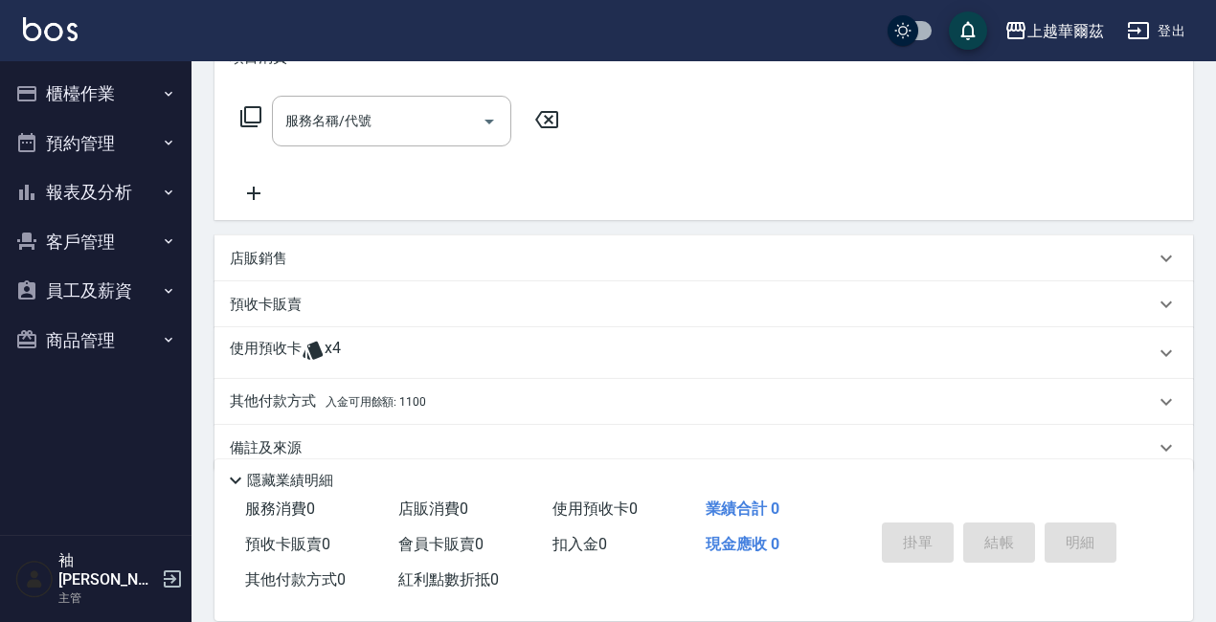
click at [312, 338] on div "使用預收卡 x4" at bounding box center [703, 353] width 978 height 52
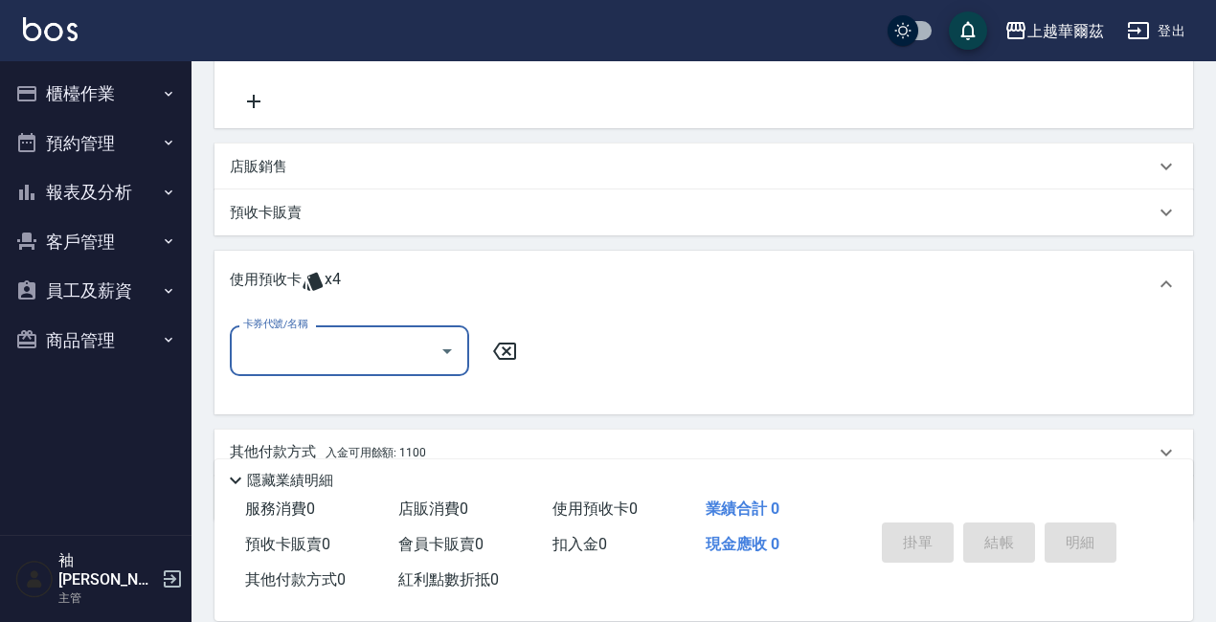
scroll to position [462, 0]
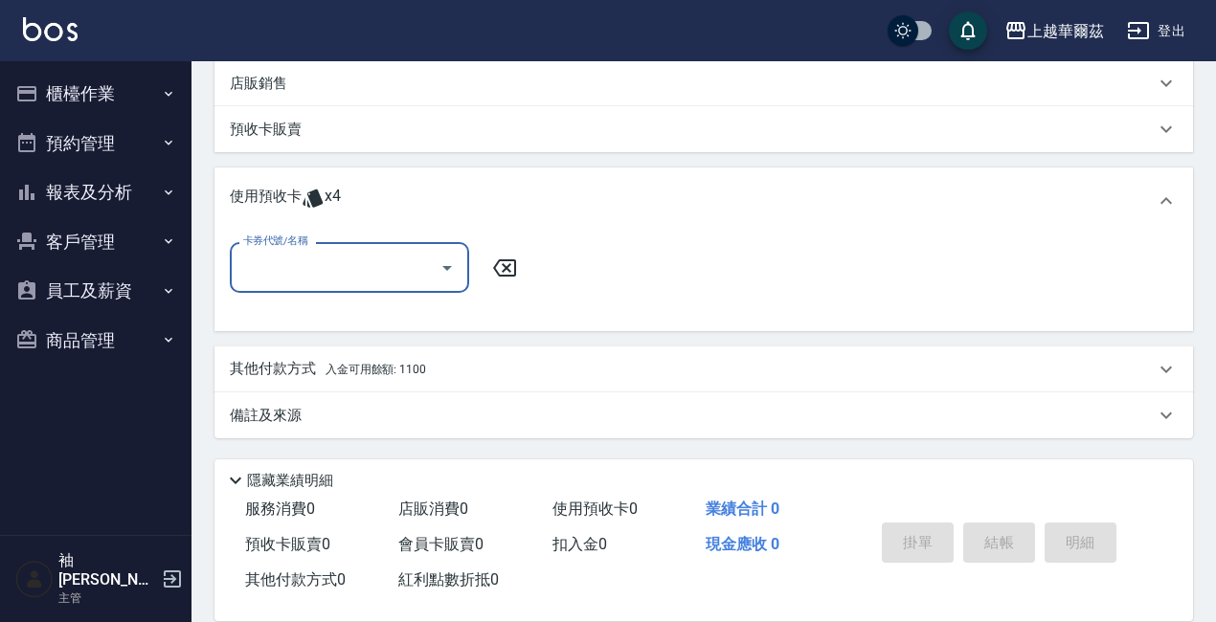
click at [338, 261] on input "卡券代號/名稱" at bounding box center [334, 268] width 193 height 34
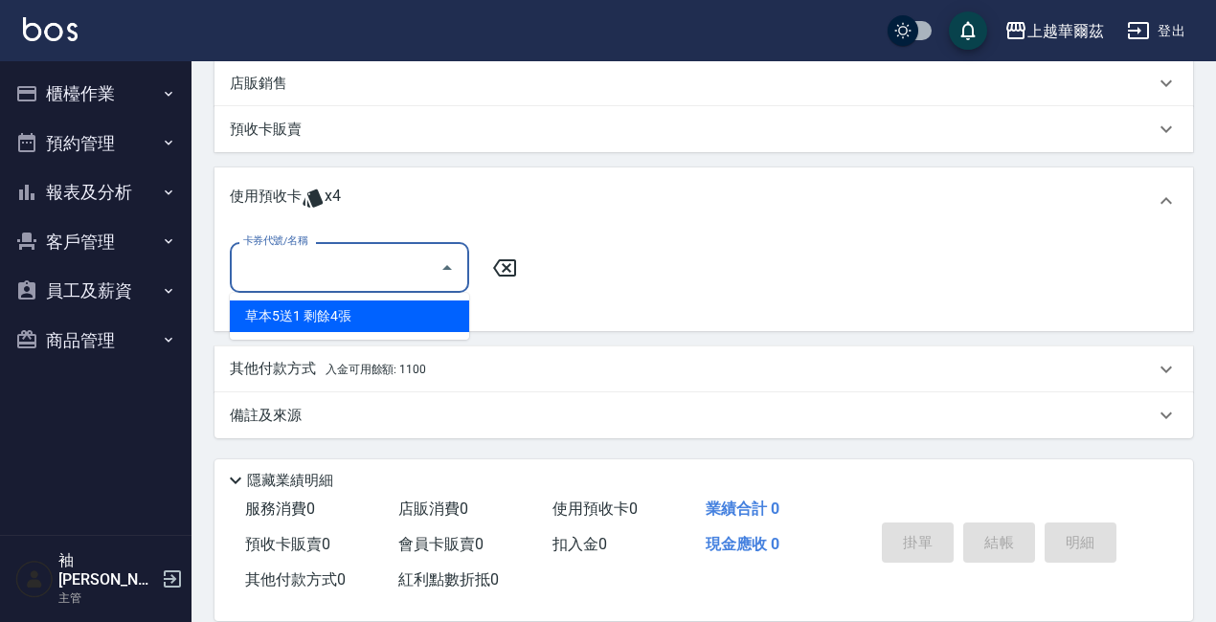
click at [346, 314] on div "草本5送1 剩餘4張" at bounding box center [349, 317] width 239 height 32
type input "草本5送1"
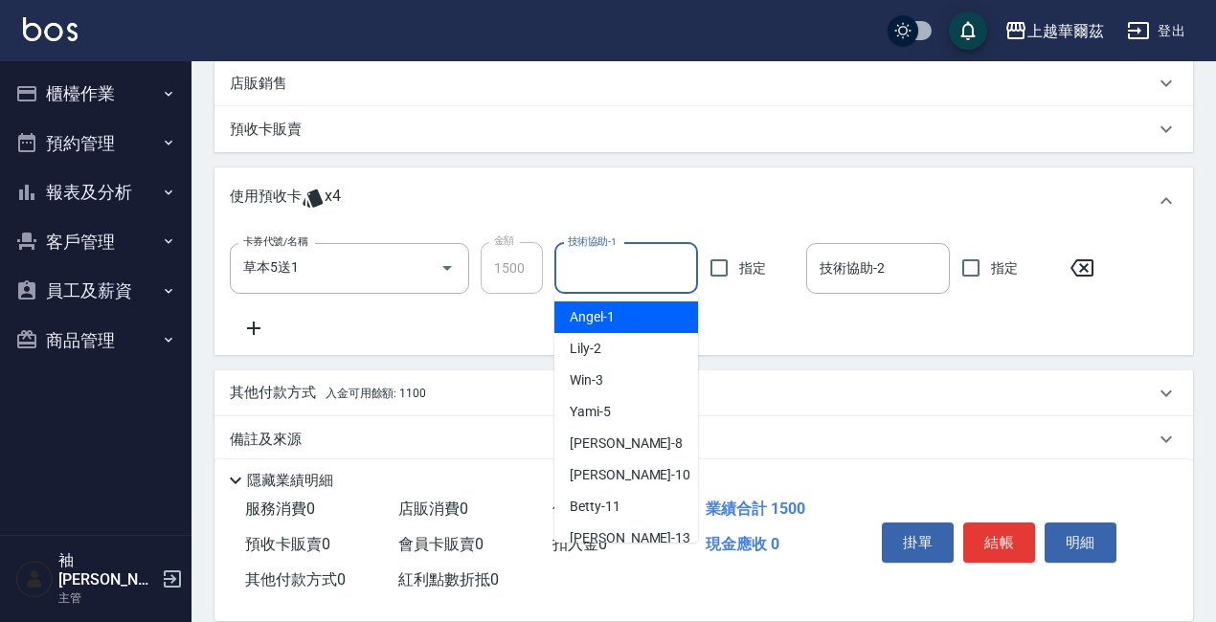
click at [654, 264] on input "技術協助-1" at bounding box center [626, 269] width 126 height 34
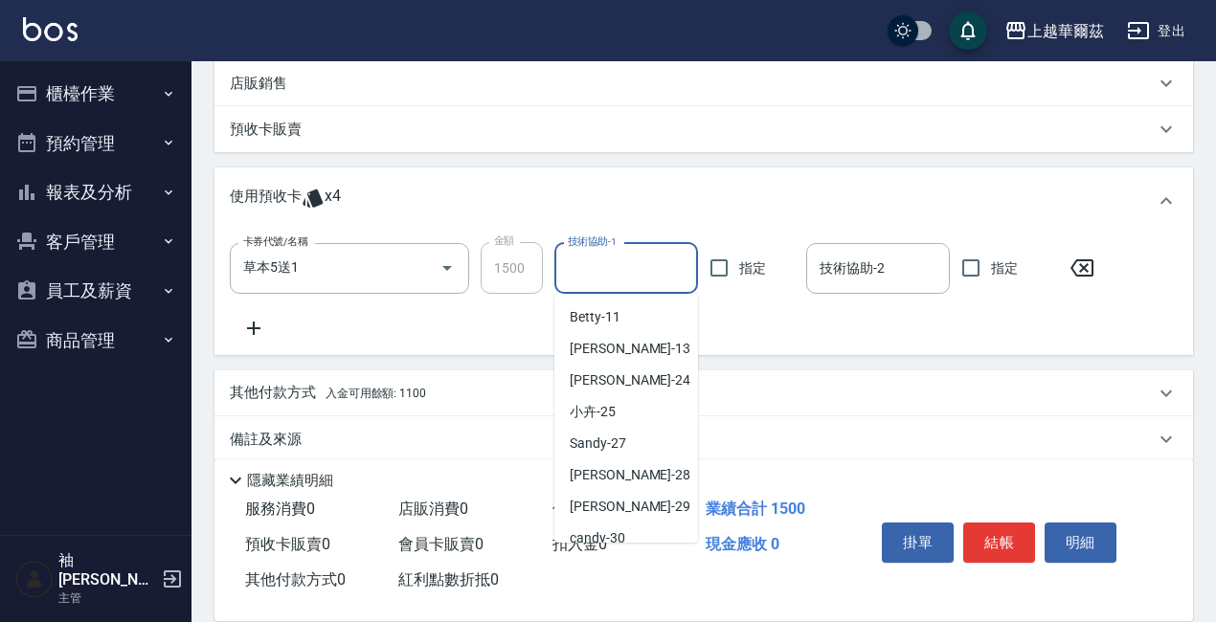
scroll to position [199, 0]
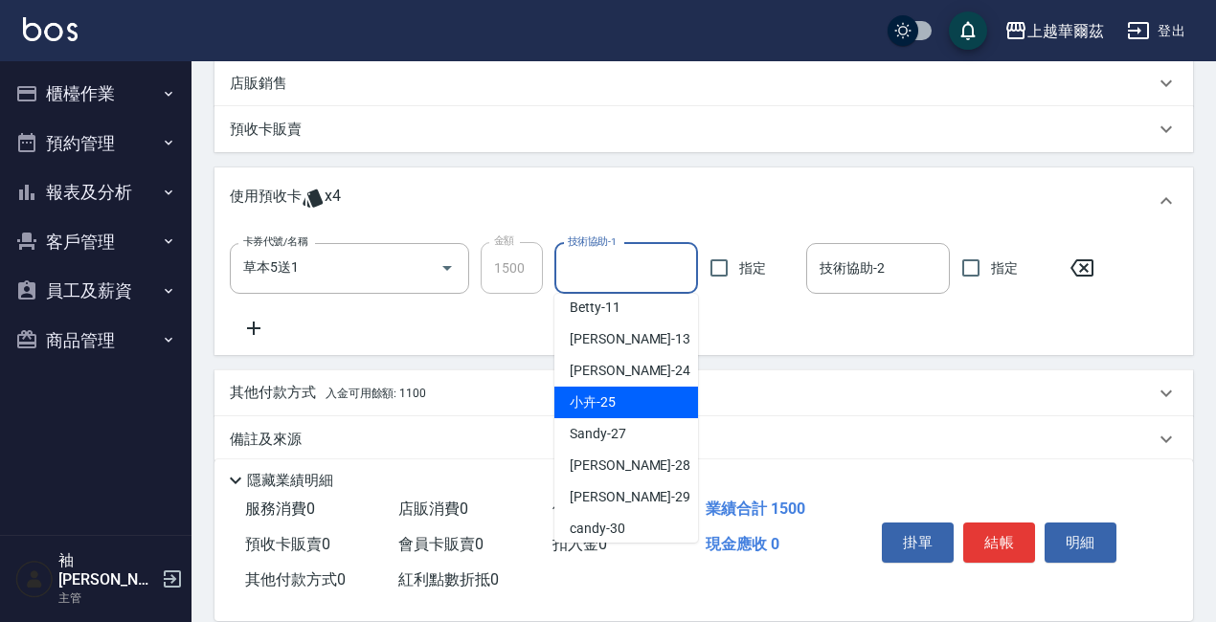
click at [591, 397] on span "小卉 -25" at bounding box center [593, 403] width 46 height 20
type input "小卉-25"
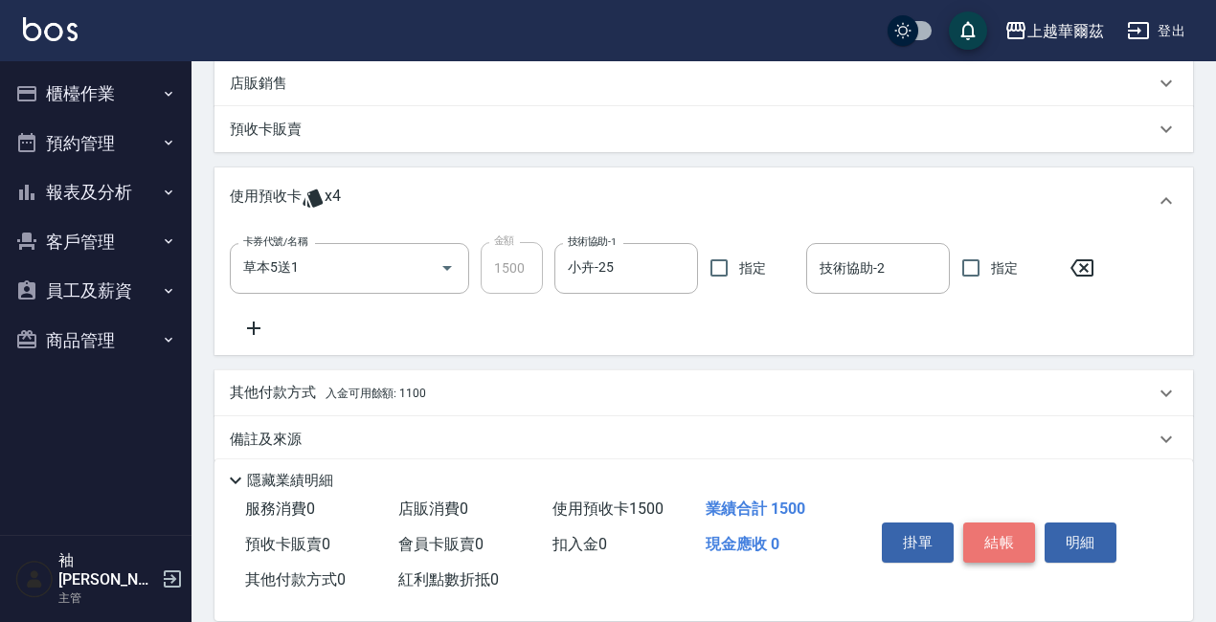
click at [998, 533] on button "結帳" at bounding box center [999, 543] width 72 height 40
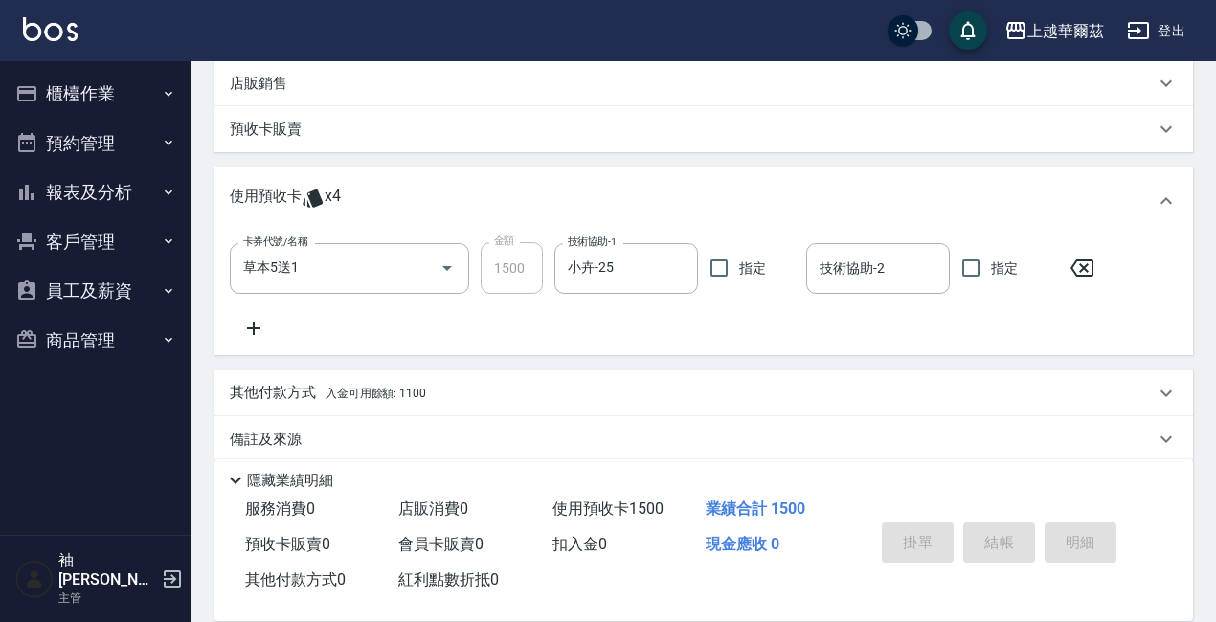
type input "2025/08/15 18:29"
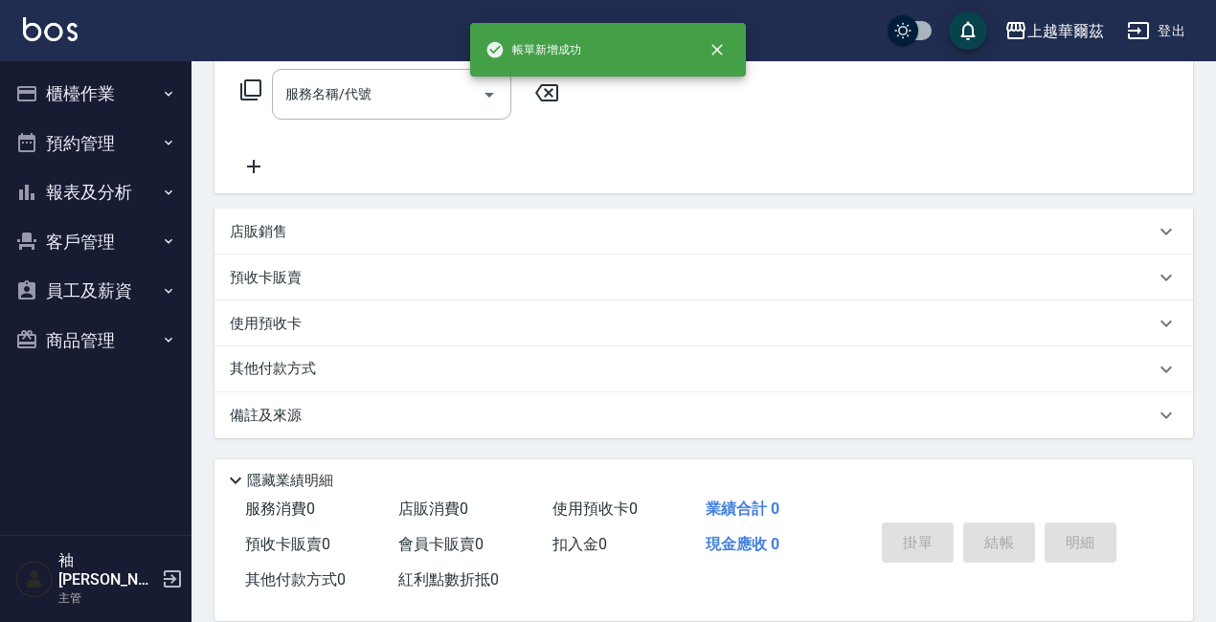
scroll to position [0, 0]
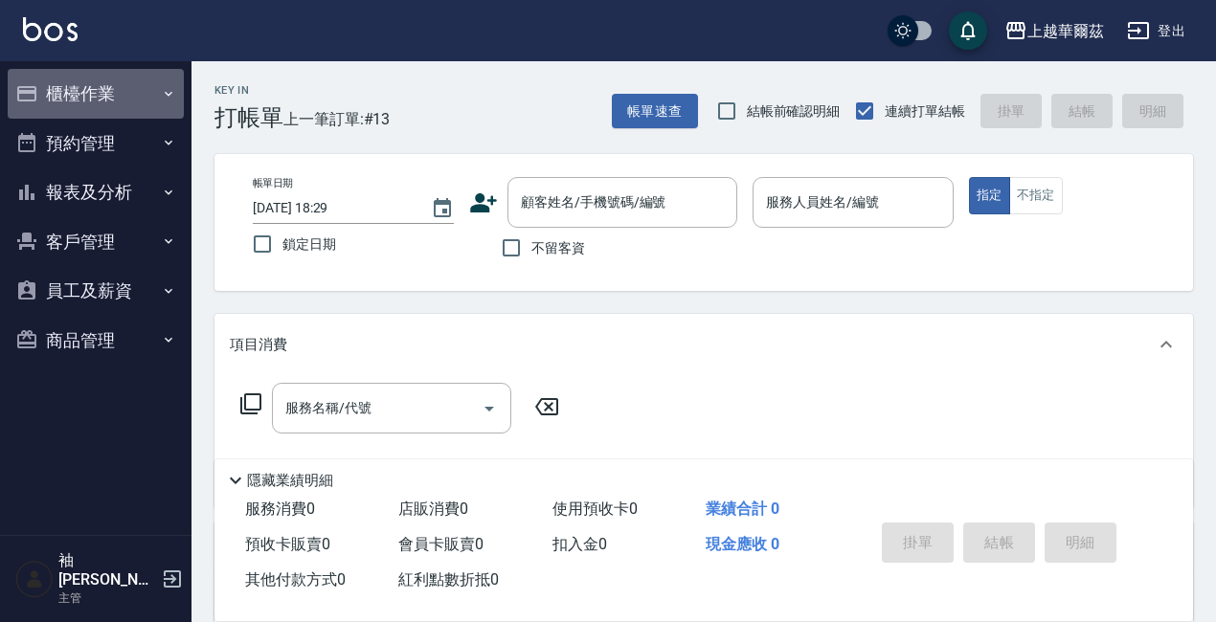
click at [55, 94] on button "櫃檯作業" at bounding box center [96, 94] width 176 height 50
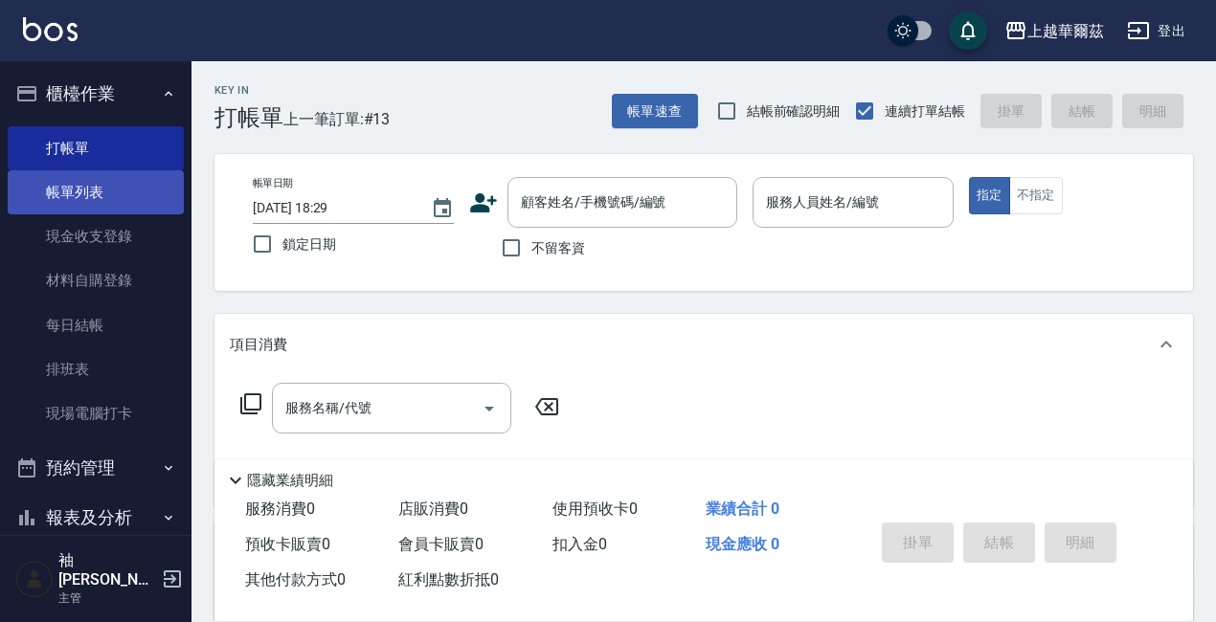
click at [61, 178] on link "帳單列表" at bounding box center [96, 192] width 176 height 44
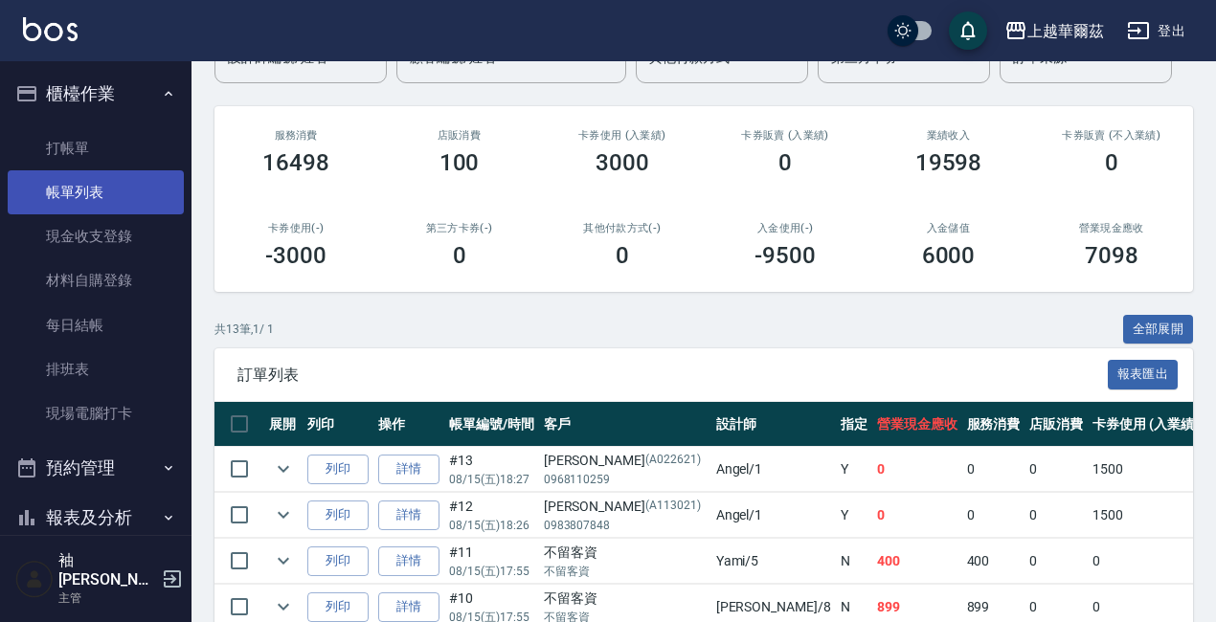
scroll to position [383, 0]
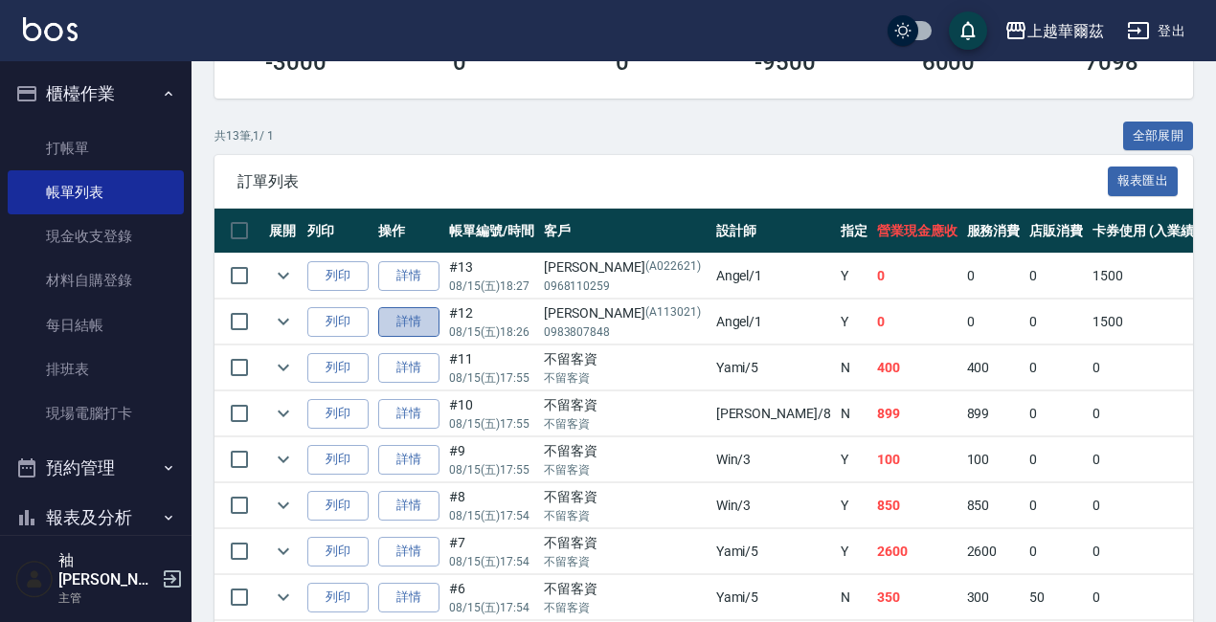
click at [414, 315] on link "詳情" at bounding box center [408, 322] width 61 height 30
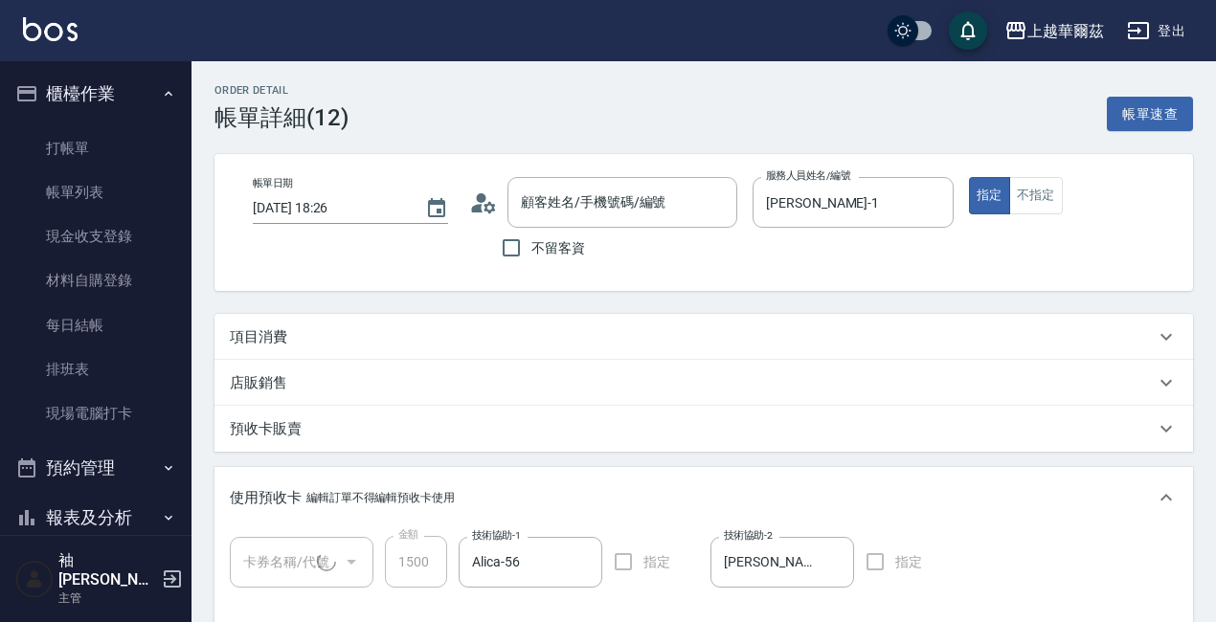
type input "2025/08/15 18:26"
type input "Angel-1"
type input "設計師原本客人"
type input "林家嫻/0983807848/A113021"
type input "草本1500(1/1)"
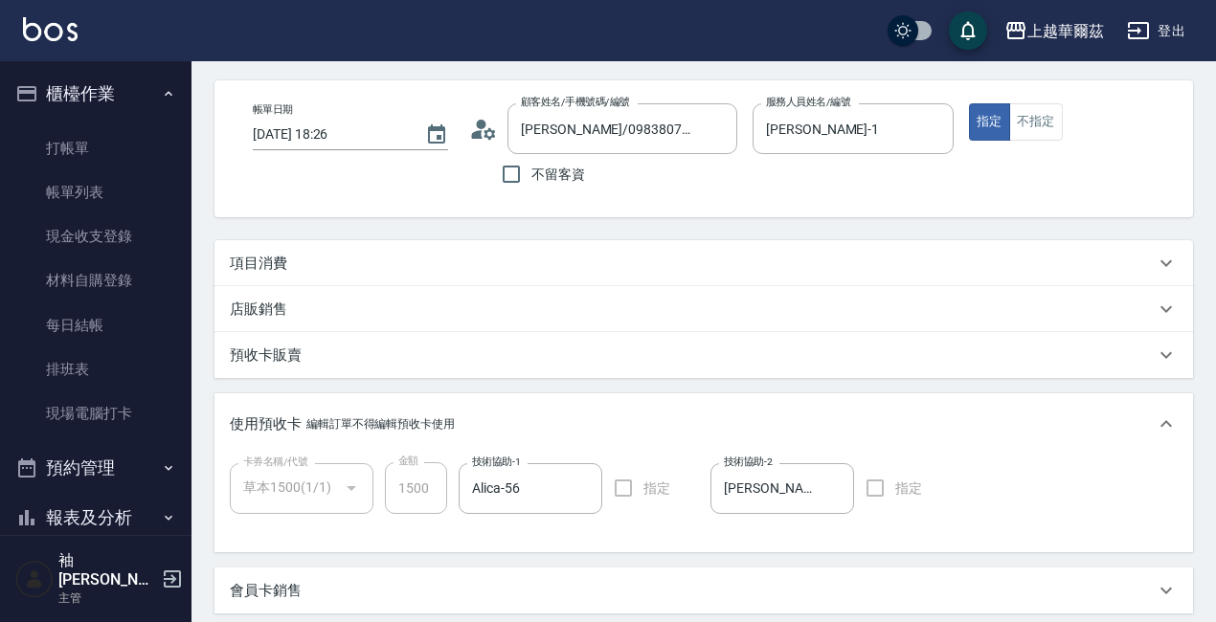
scroll to position [383, 0]
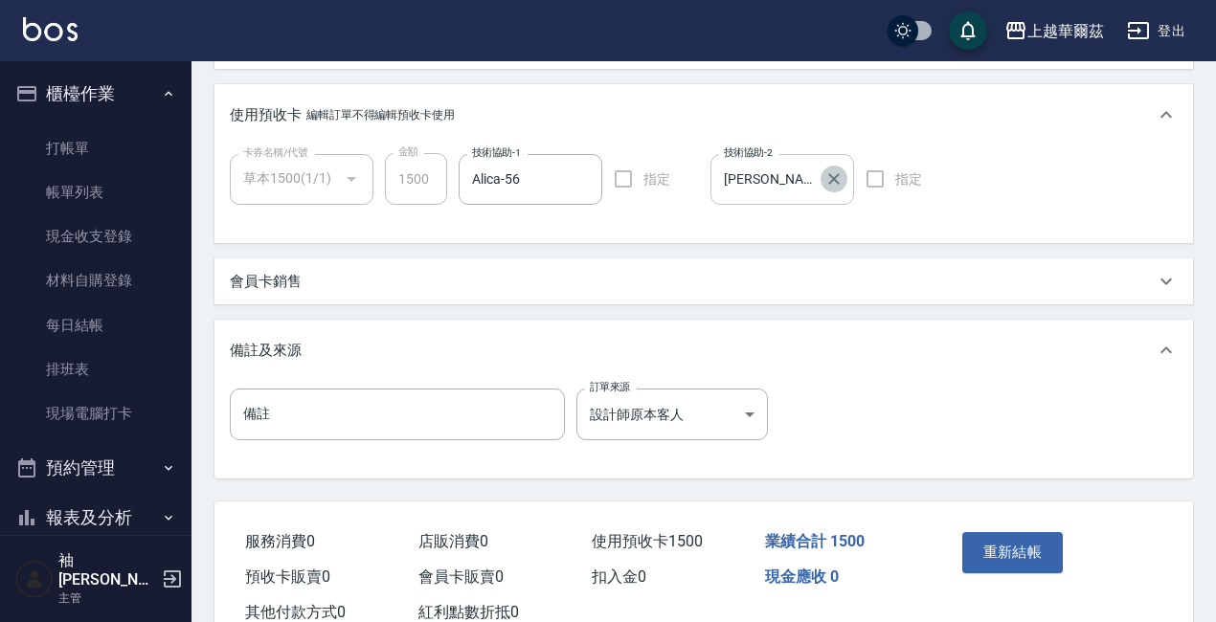
click at [838, 169] on icon "Clear" at bounding box center [833, 178] width 19 height 19
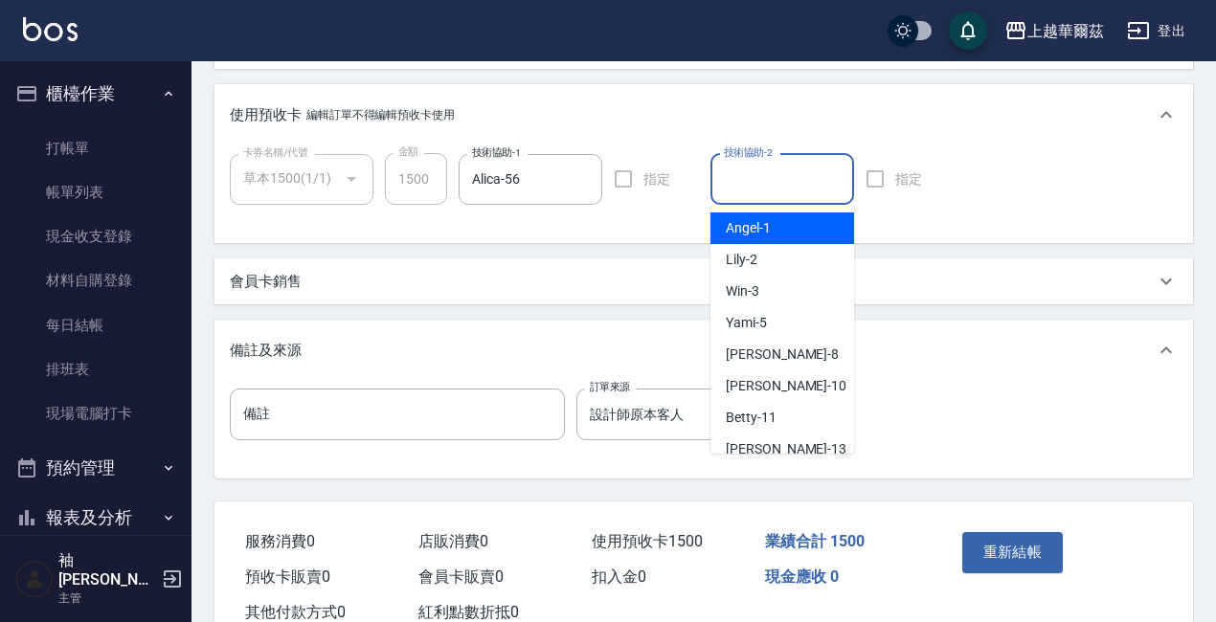
click at [800, 184] on input "技術協助-2" at bounding box center [782, 180] width 126 height 34
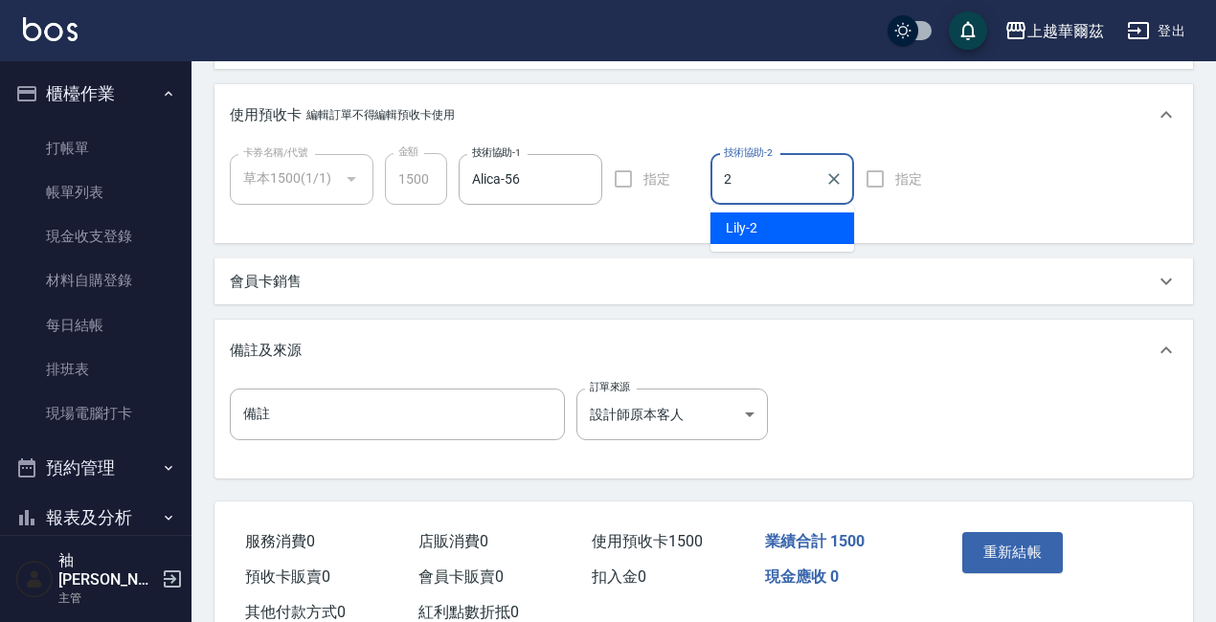
type input "25"
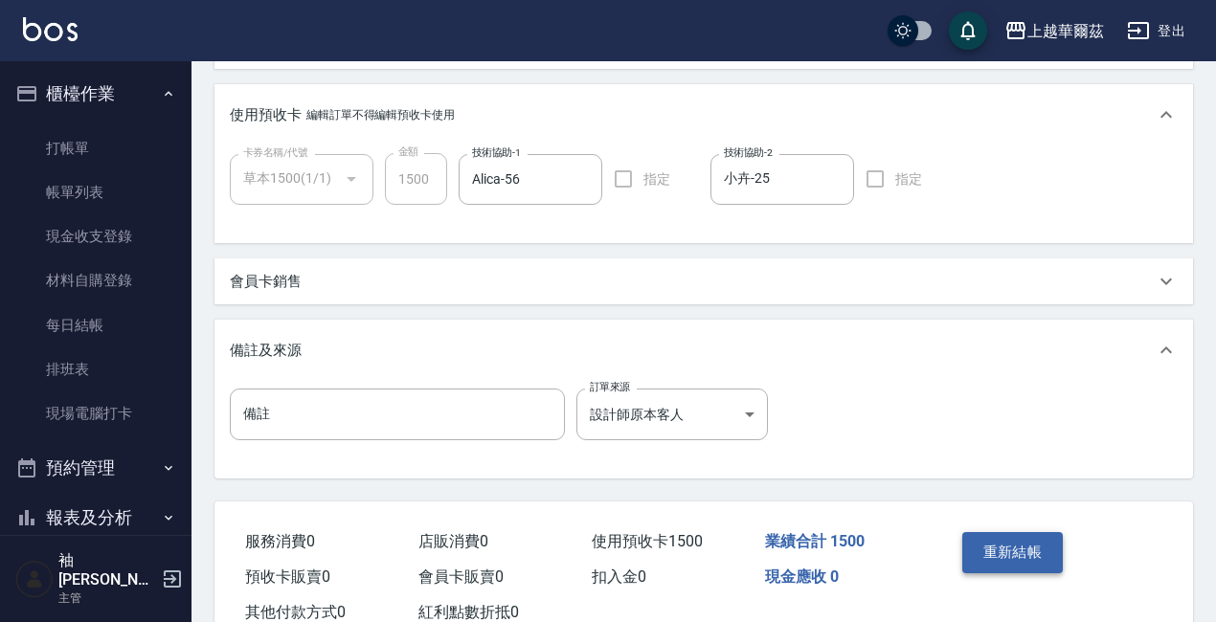
click at [994, 556] on button "重新結帳" at bounding box center [1012, 552] width 101 height 40
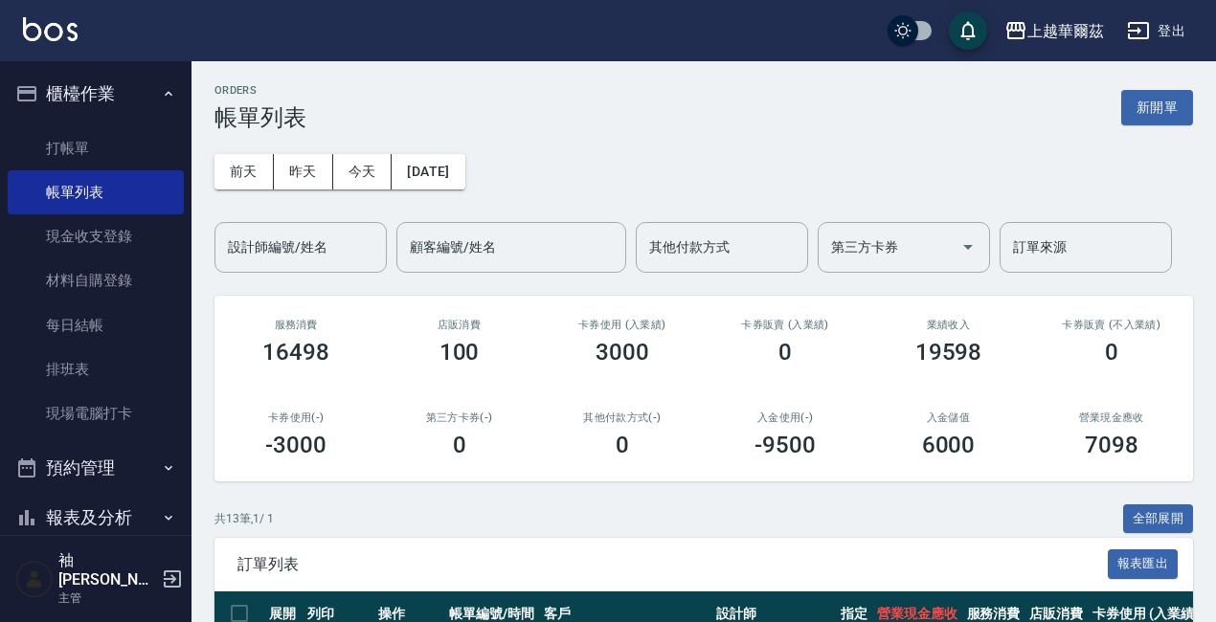
click at [161, 86] on icon "button" at bounding box center [168, 93] width 15 height 15
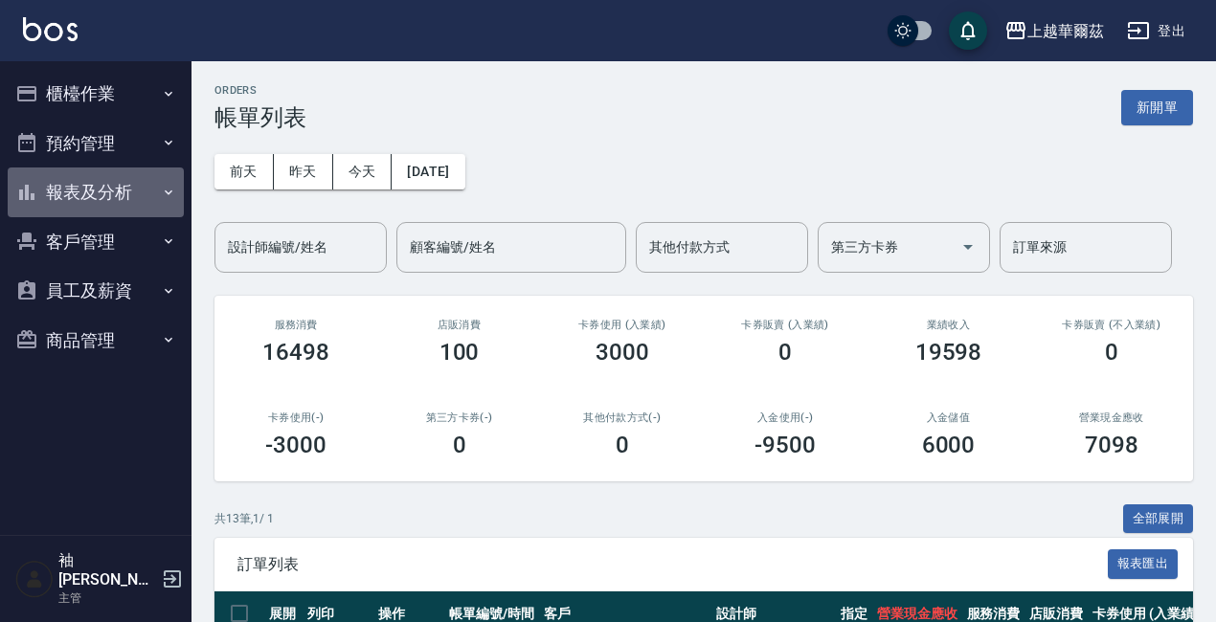
click at [56, 187] on button "報表及分析" at bounding box center [96, 193] width 176 height 50
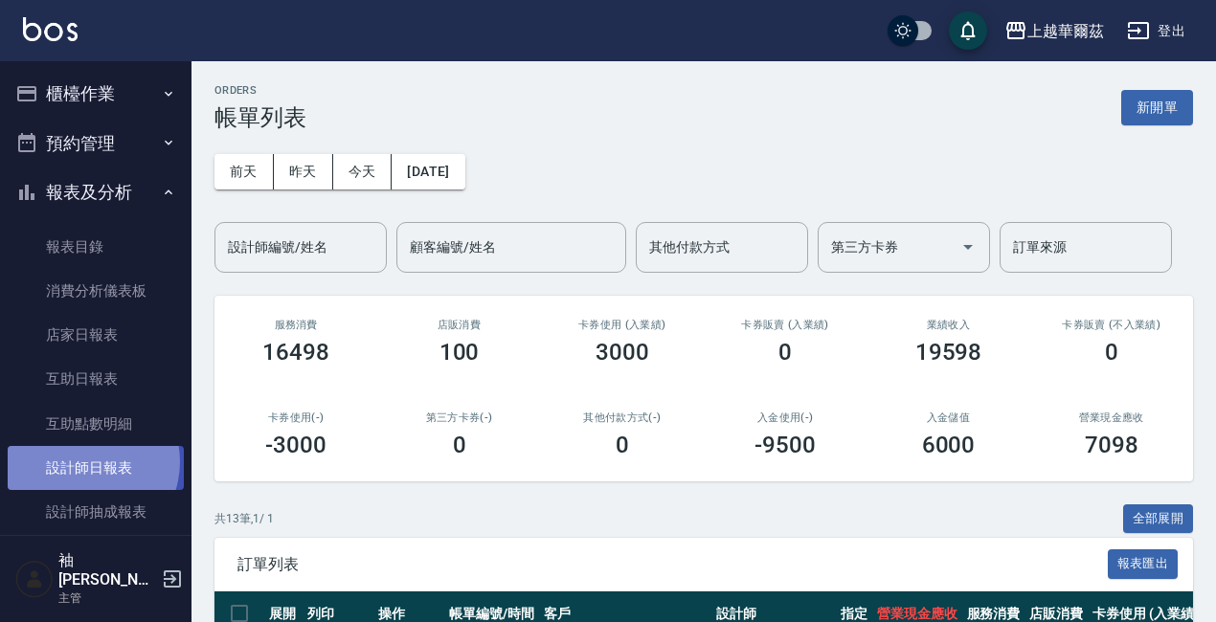
click at [83, 462] on link "設計師日報表" at bounding box center [96, 468] width 176 height 44
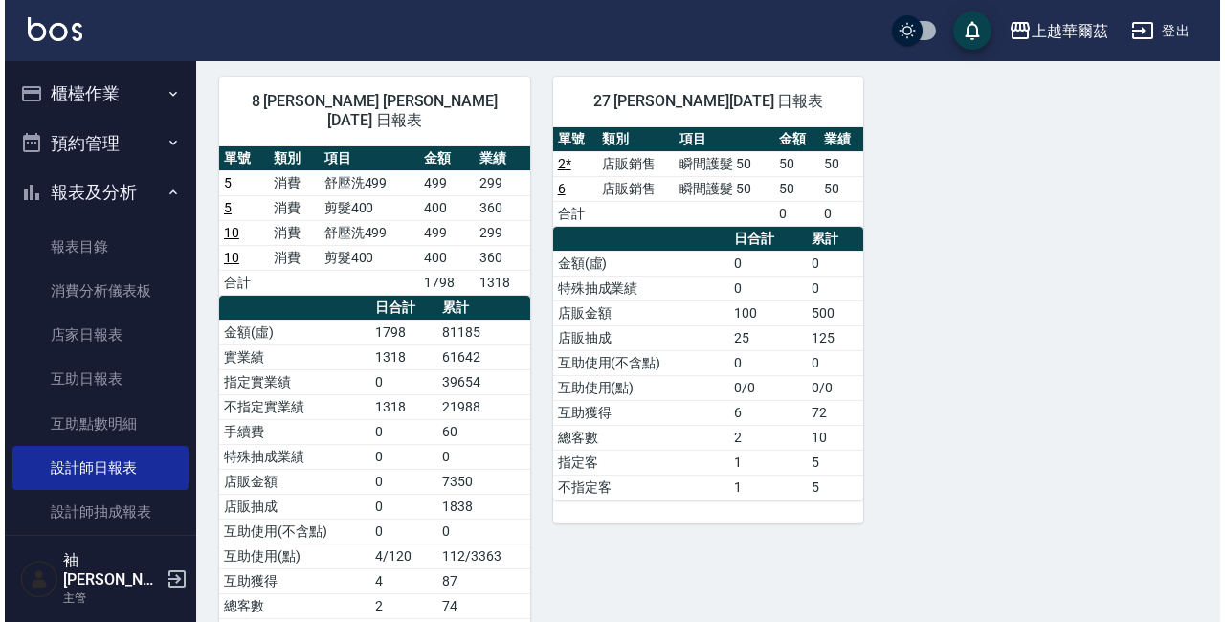
scroll to position [574, 0]
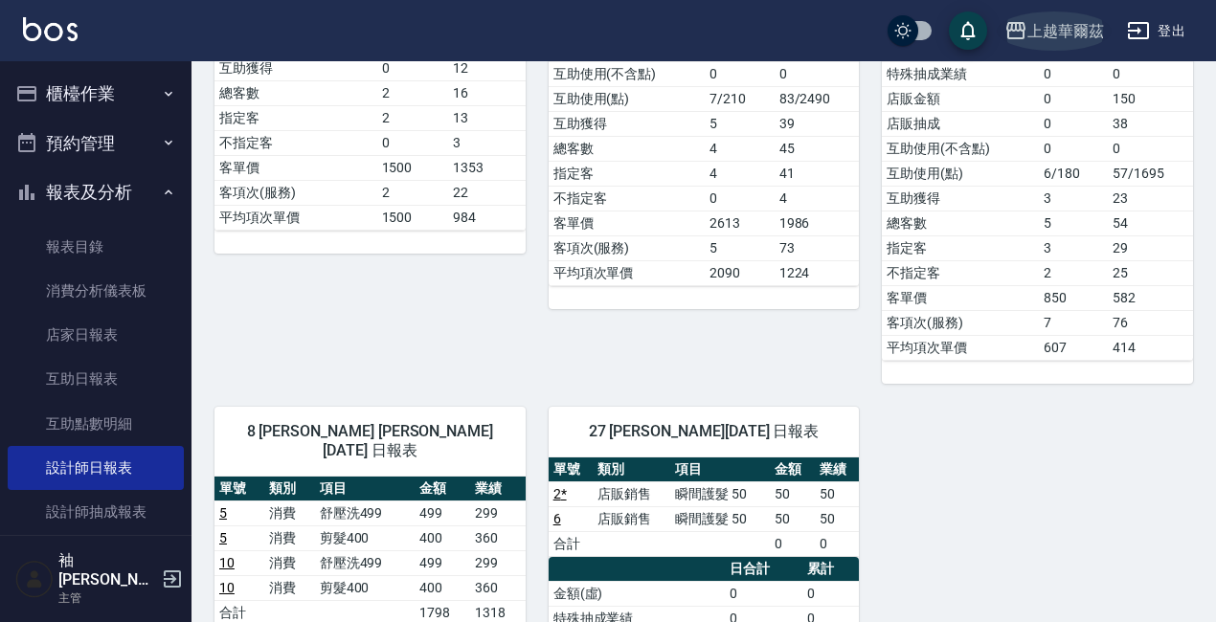
click at [1058, 32] on div "上越華爾茲" at bounding box center [1065, 31] width 77 height 24
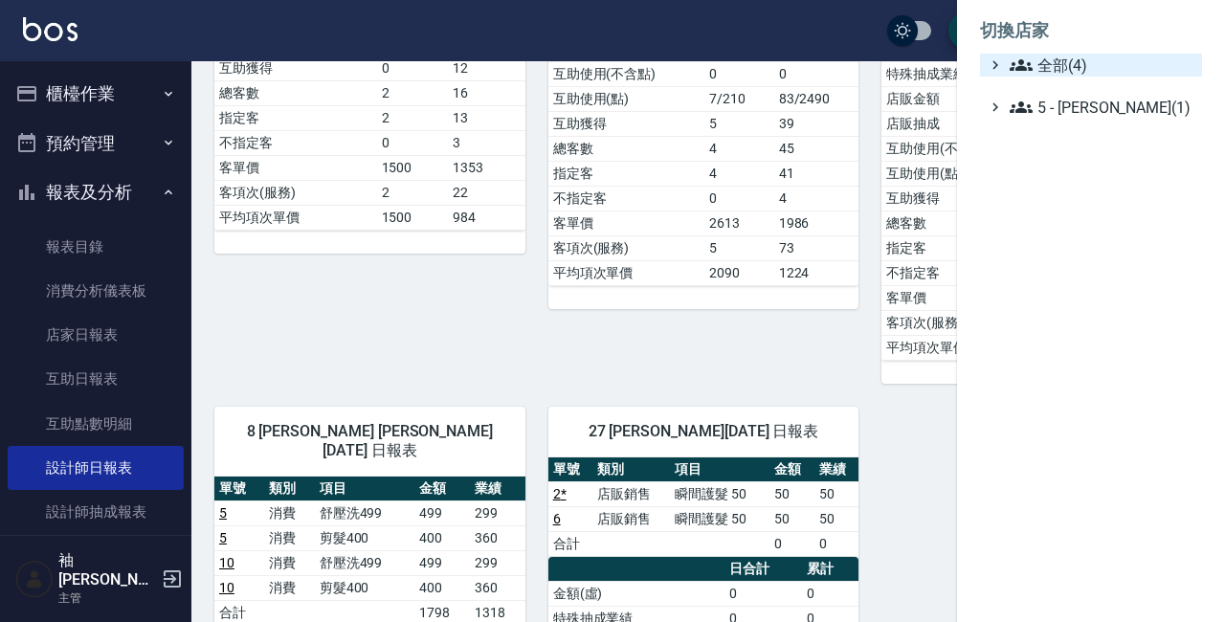
click at [1040, 56] on span "全部(4)" at bounding box center [1102, 65] width 185 height 23
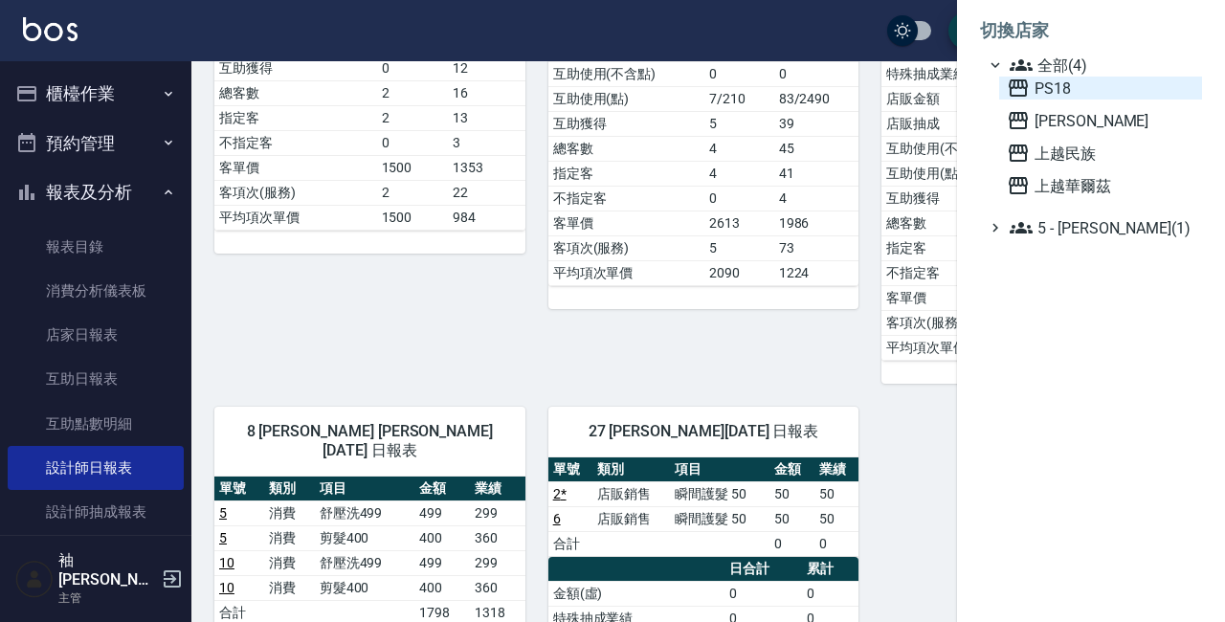
click at [1052, 89] on span "PS18" at bounding box center [1101, 88] width 188 height 23
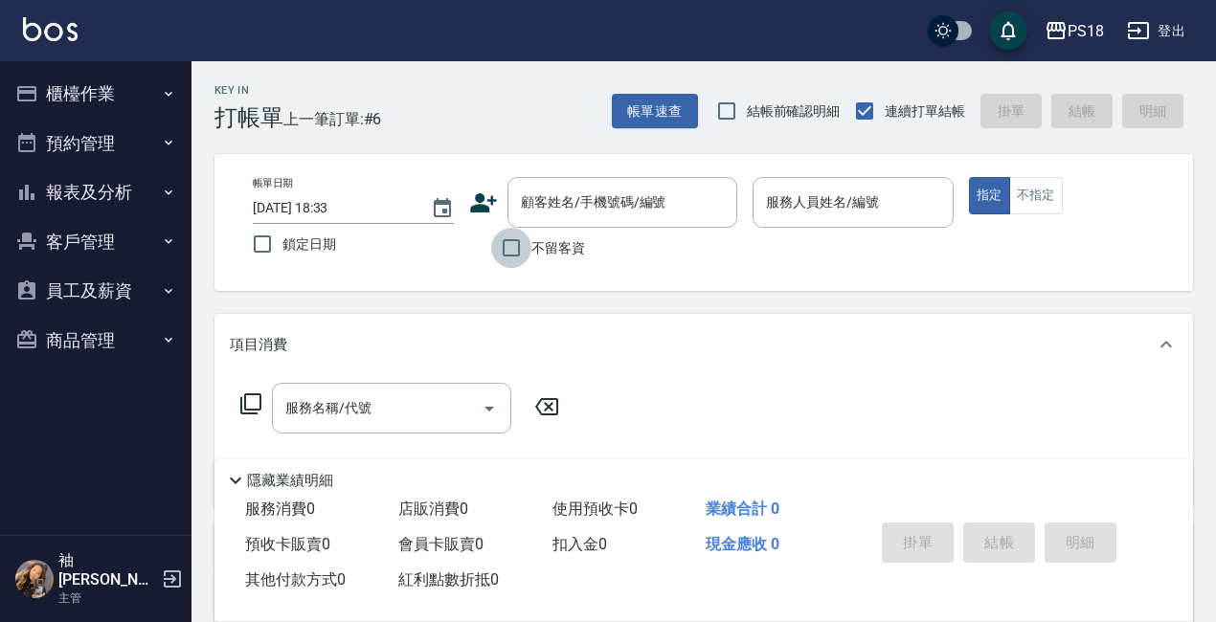
click at [508, 251] on input "不留客資" at bounding box center [511, 248] width 40 height 40
checkbox input "true"
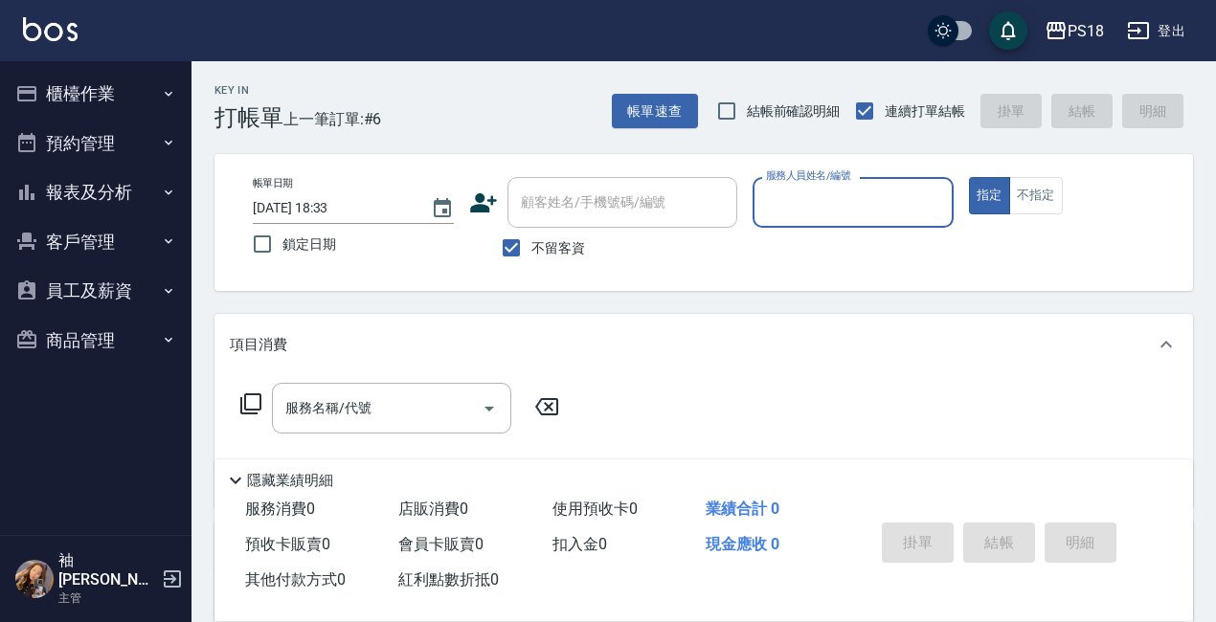
click at [821, 188] on input "服務人員姓名/編號" at bounding box center [853, 203] width 184 height 34
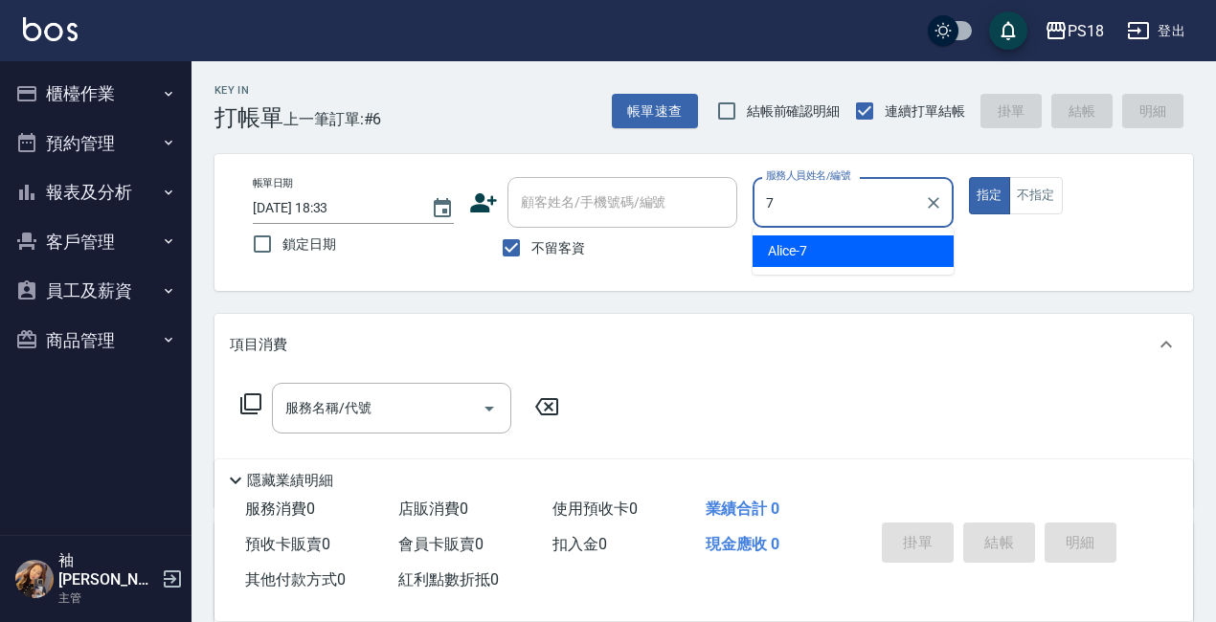
type input "7."
click at [969, 177] on button "指定" at bounding box center [989, 195] width 41 height 37
type button "true"
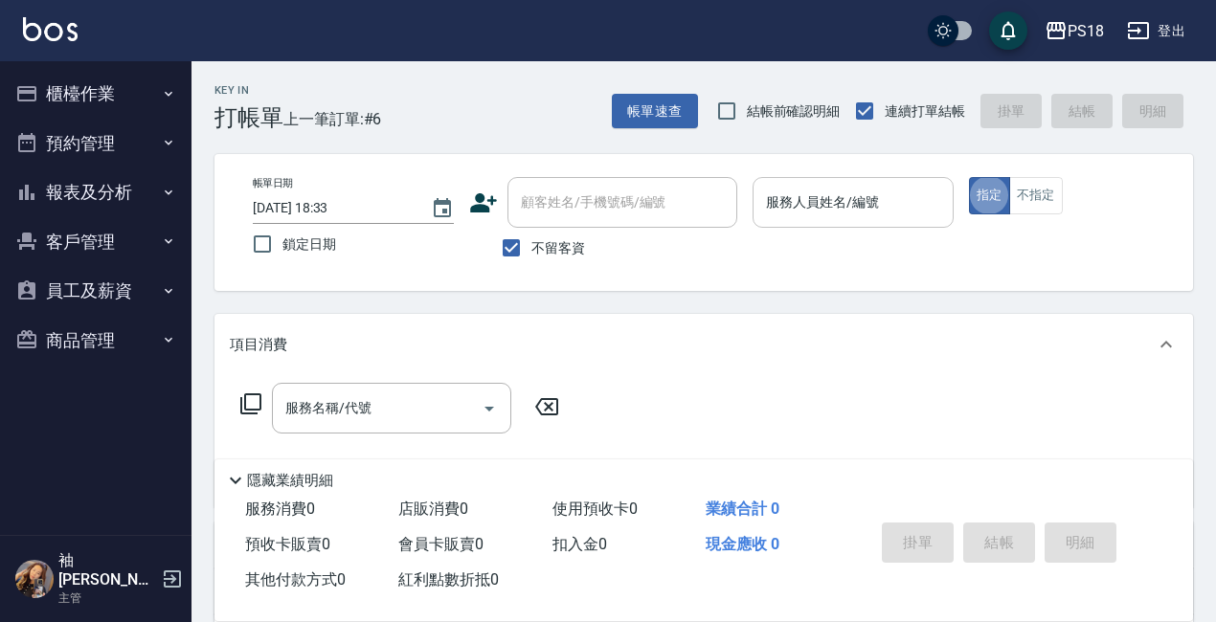
click at [889, 184] on div "服務人員姓名/編號" at bounding box center [852, 202] width 201 height 51
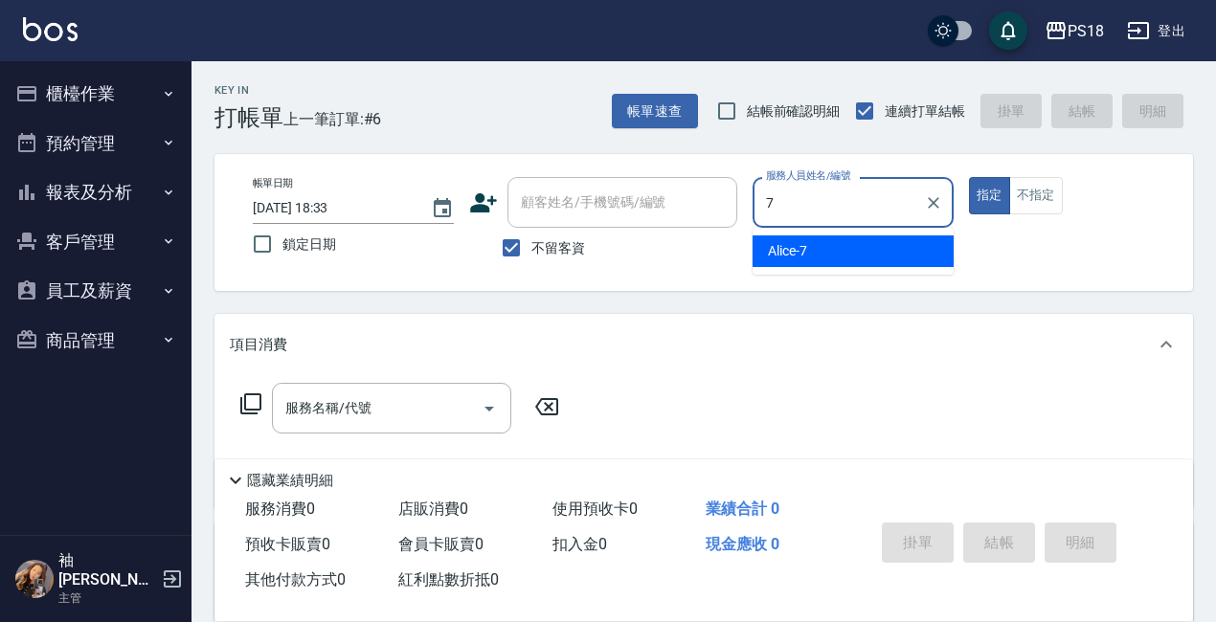
type input "Alice-7"
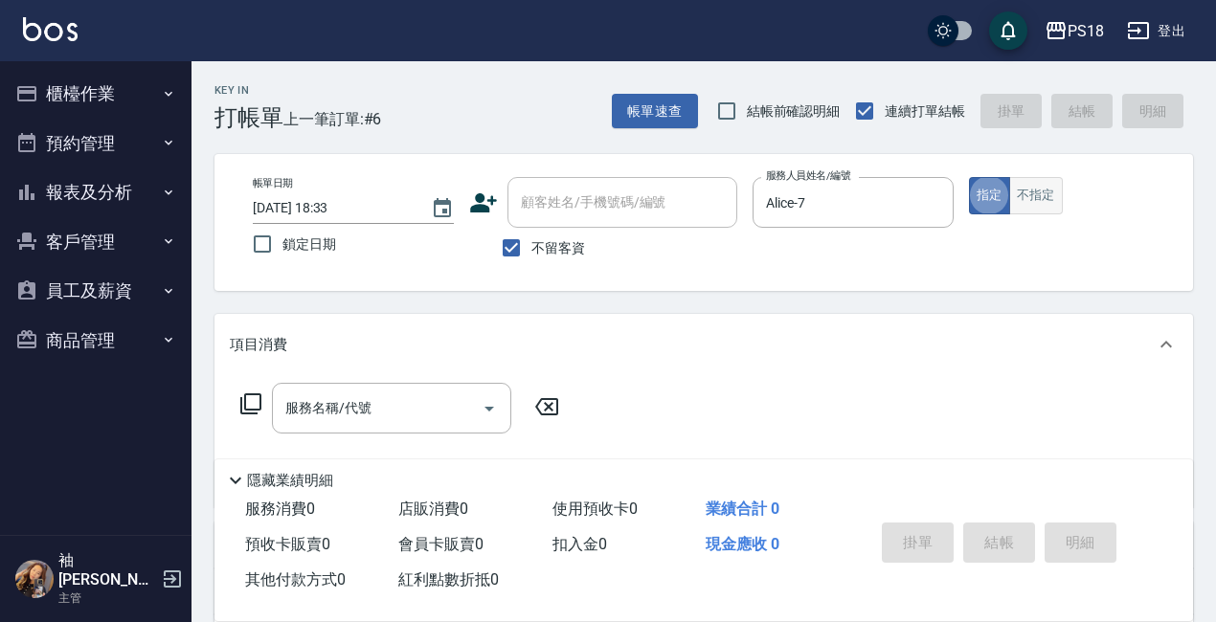
click at [1040, 193] on button "不指定" at bounding box center [1036, 195] width 54 height 37
click at [255, 400] on icon at bounding box center [250, 404] width 23 height 23
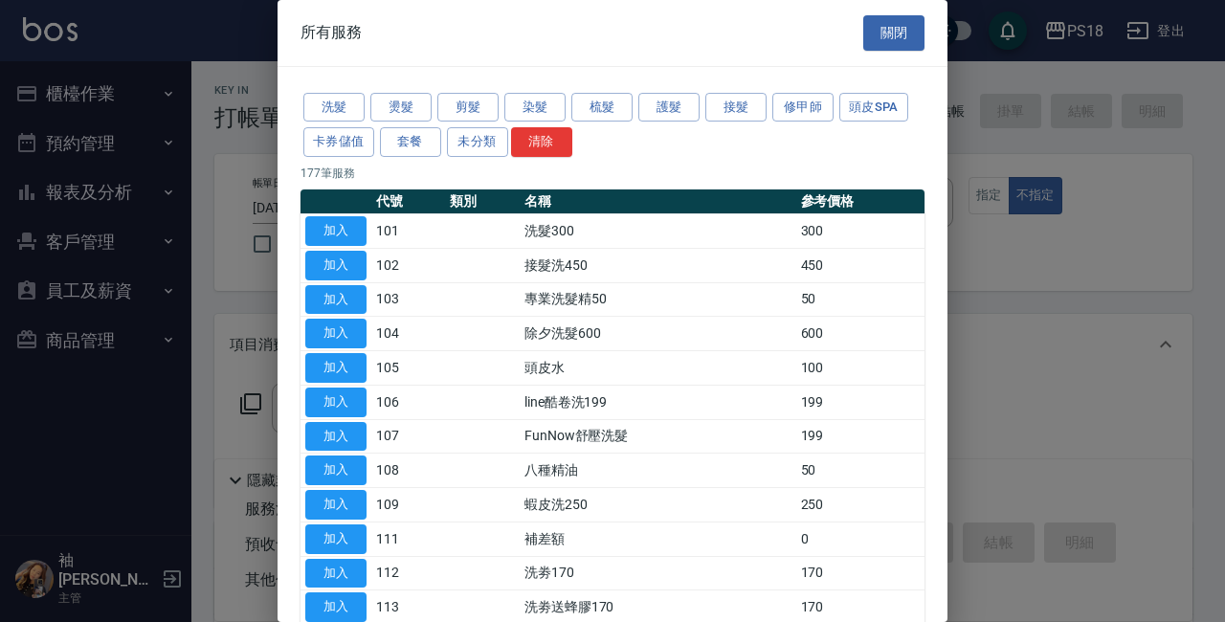
drag, startPoint x: 861, startPoint y: 109, endPoint x: 839, endPoint y: 110, distance: 22.0
click at [860, 109] on button "頭皮SPA" at bounding box center [874, 108] width 69 height 30
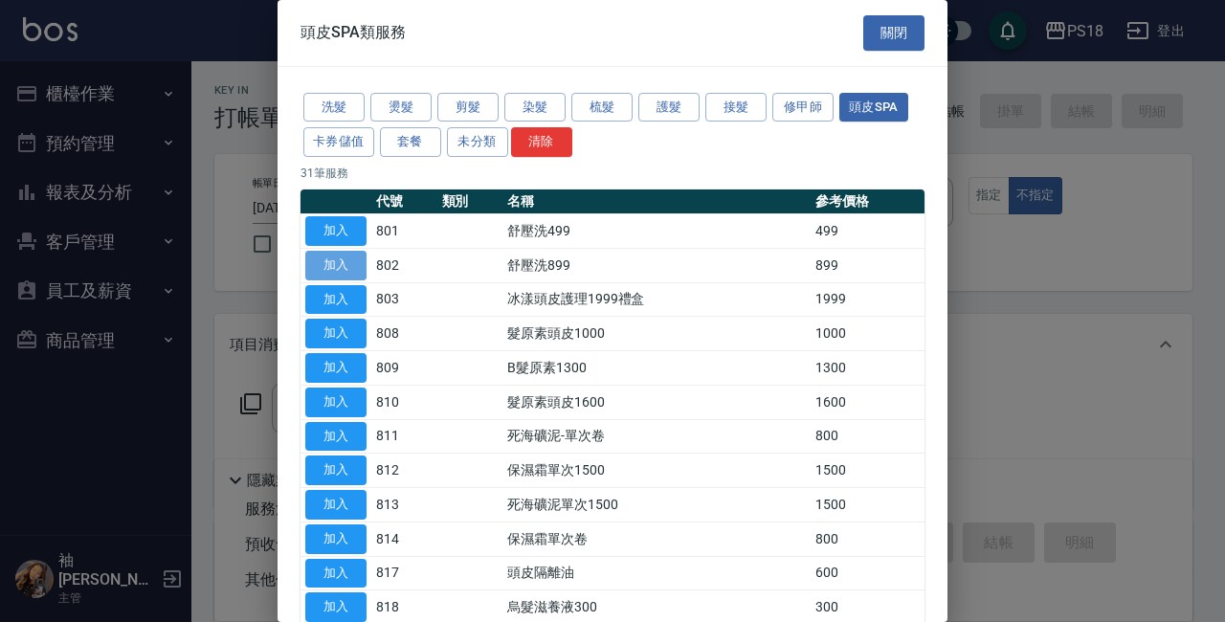
click at [356, 260] on button "加入" at bounding box center [335, 266] width 61 height 30
type input "舒壓洗899(802)"
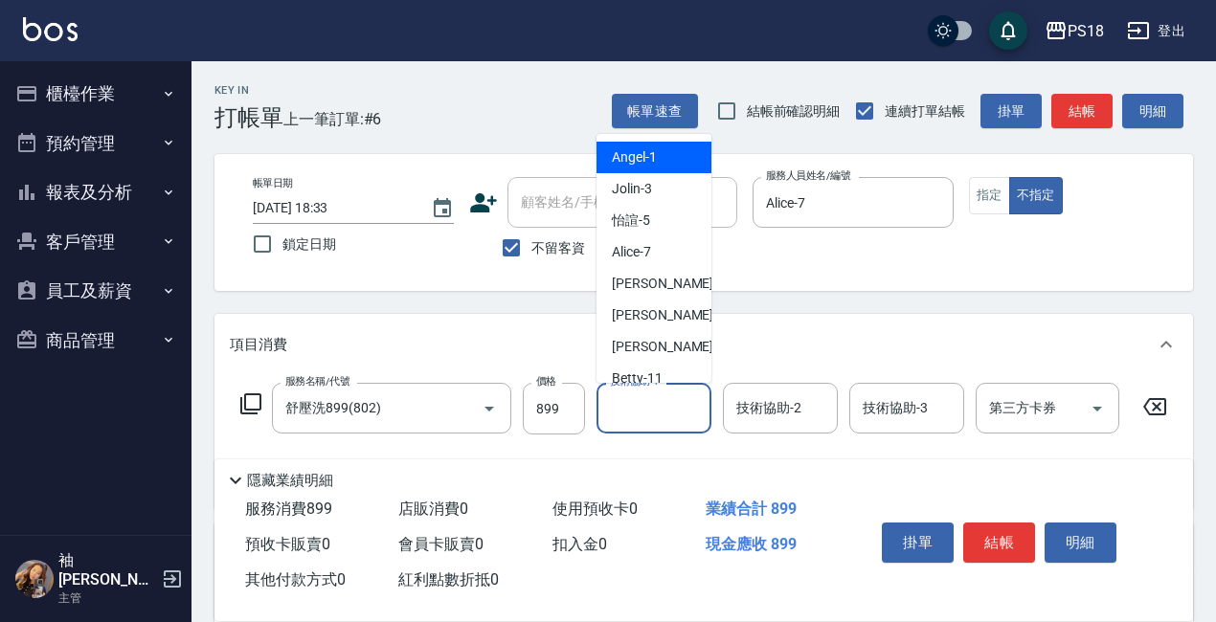
click at [630, 415] on input "技術協助-1" at bounding box center [654, 409] width 98 height 34
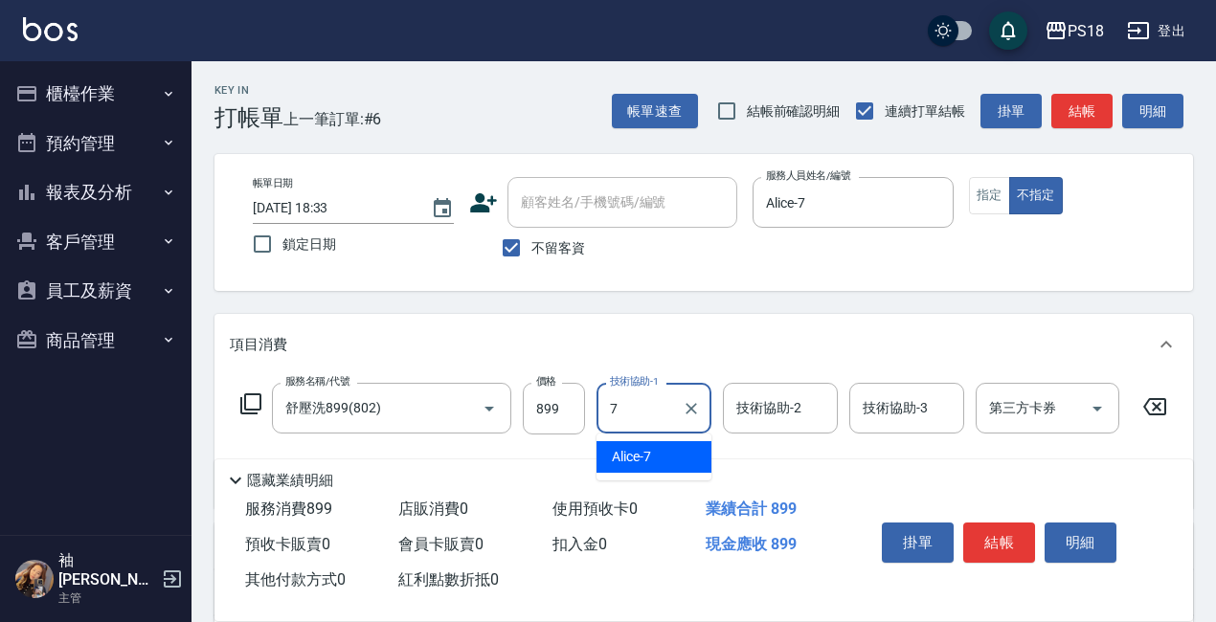
type input "Alice-7"
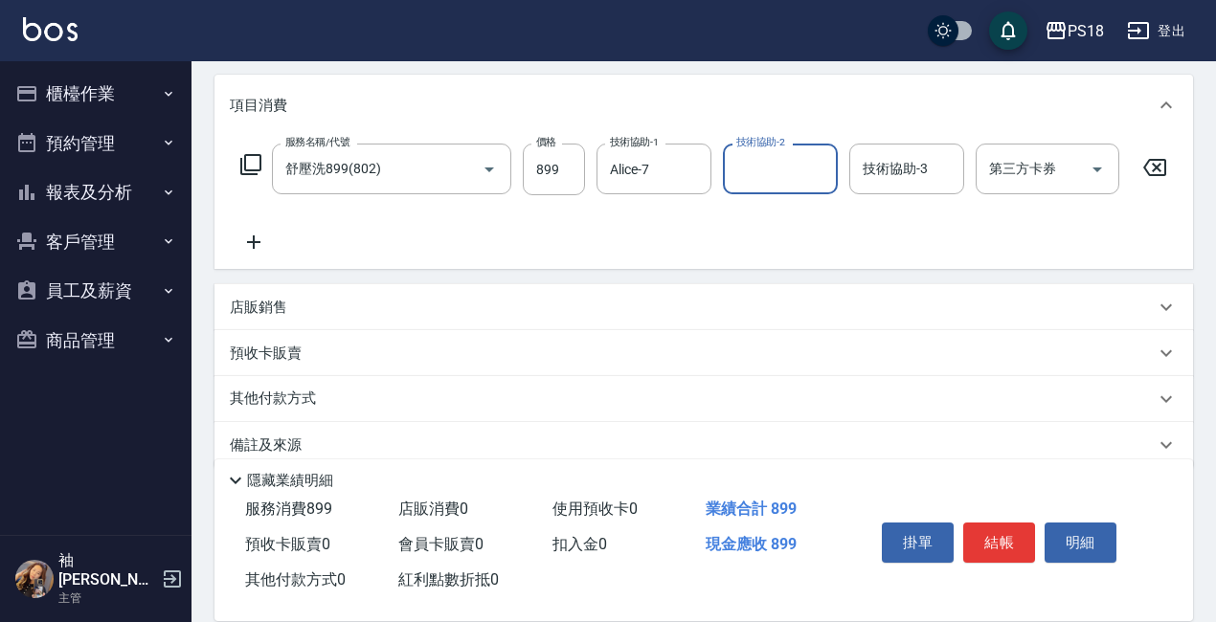
scroll to position [285, 0]
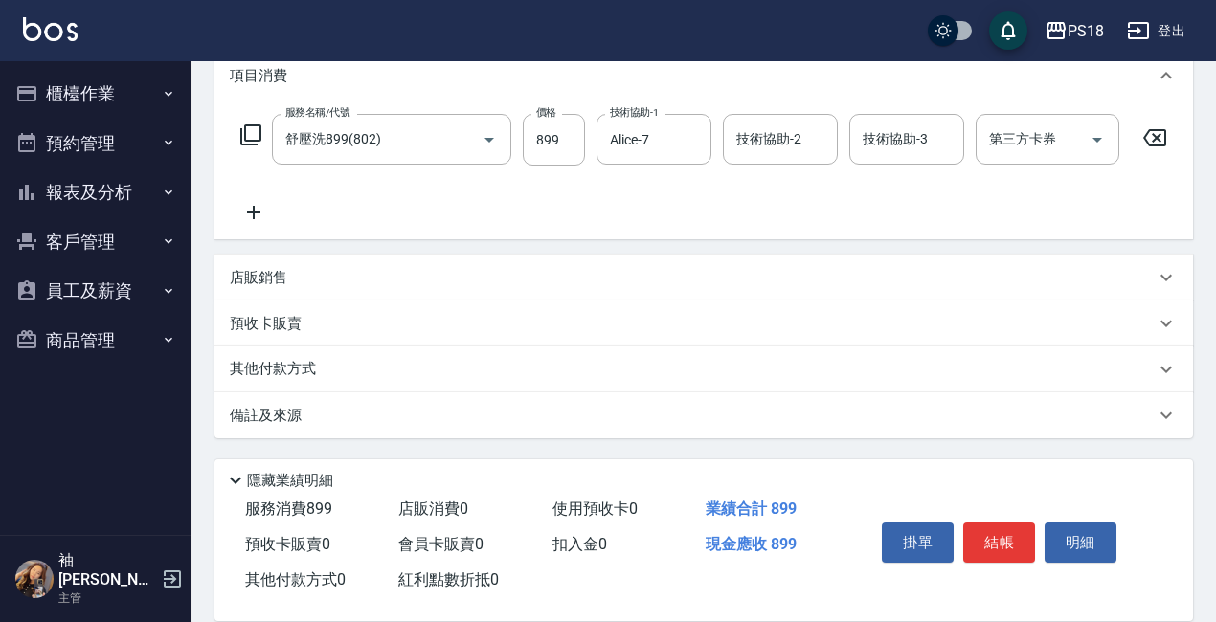
click at [304, 412] on div "備註及來源" at bounding box center [692, 416] width 925 height 20
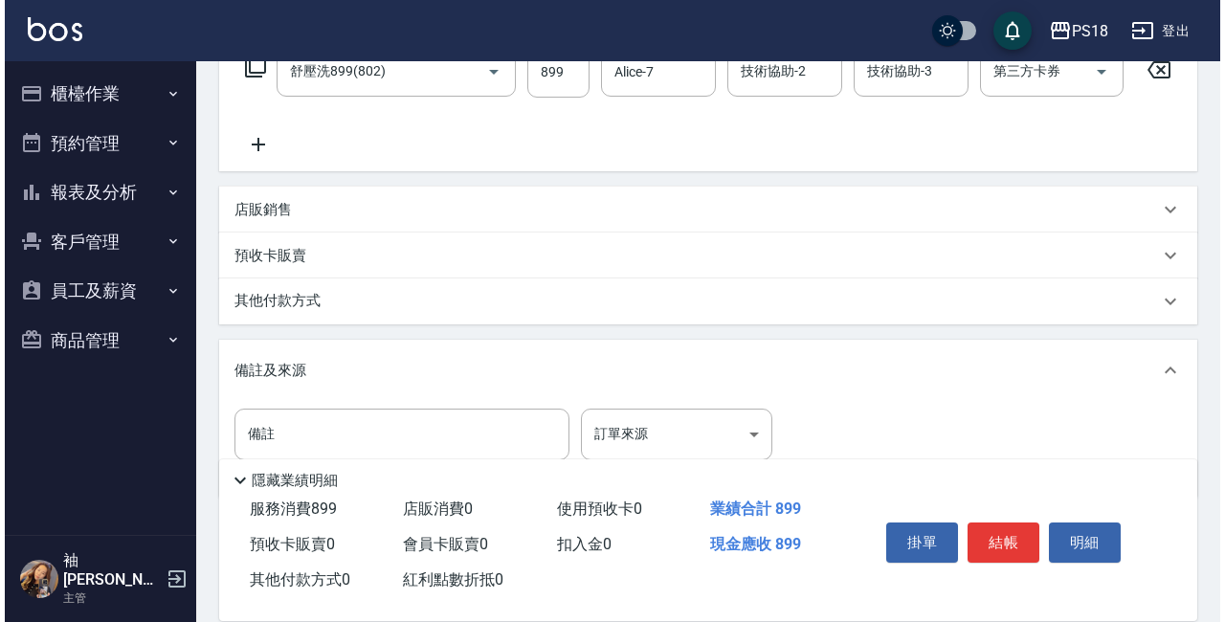
scroll to position [414, 0]
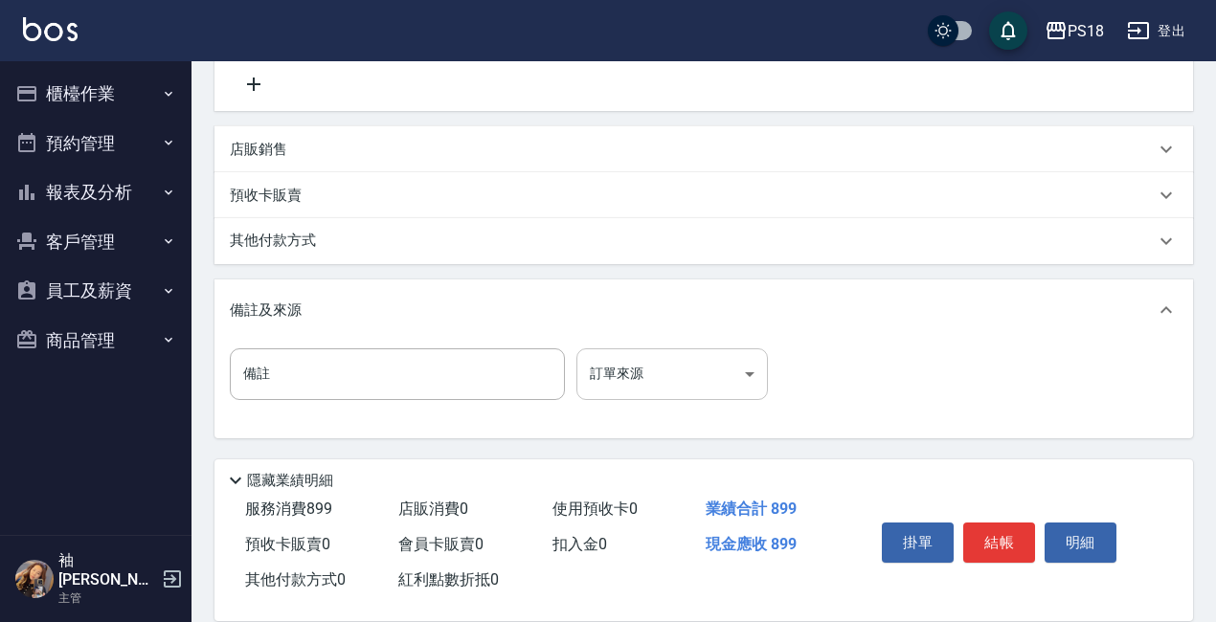
click at [740, 373] on body "PS18 登出 櫃檯作業 打帳單 帳單列表 現金收支登錄 材料自購登錄 每日結帳 排班表 現場電腦打卡 掃碼打卡 預約管理 預約管理 單日預約紀錄 單週預約紀…" at bounding box center [608, 113] width 1216 height 1020
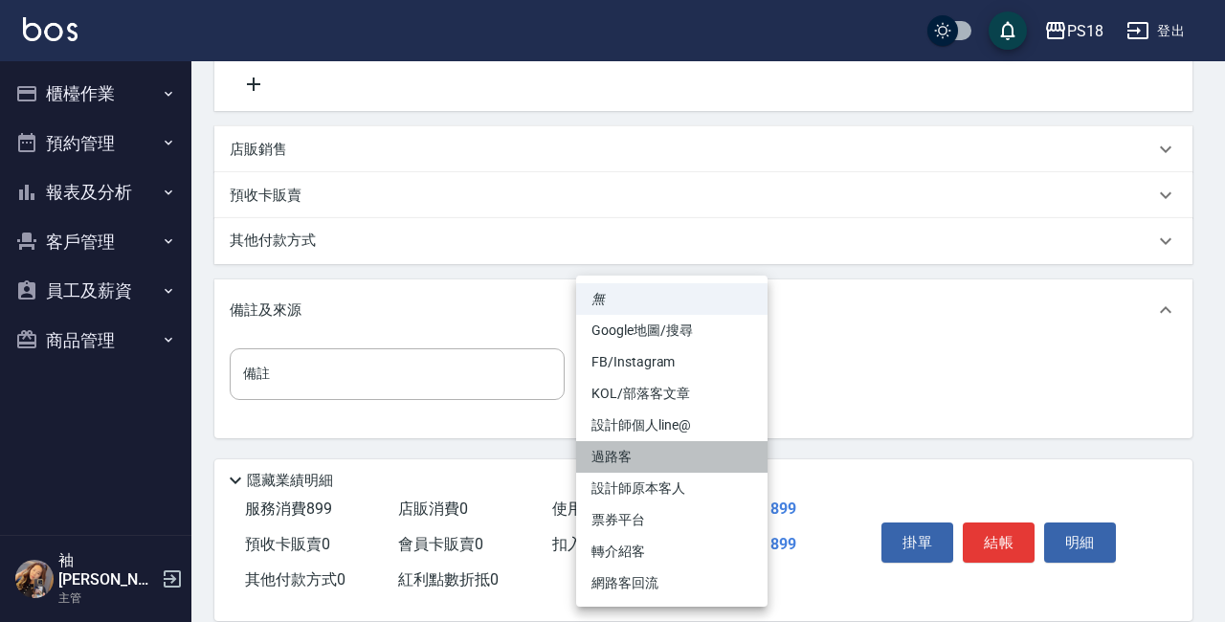
click at [612, 456] on li "過路客" at bounding box center [671, 457] width 191 height 32
type input "過路客"
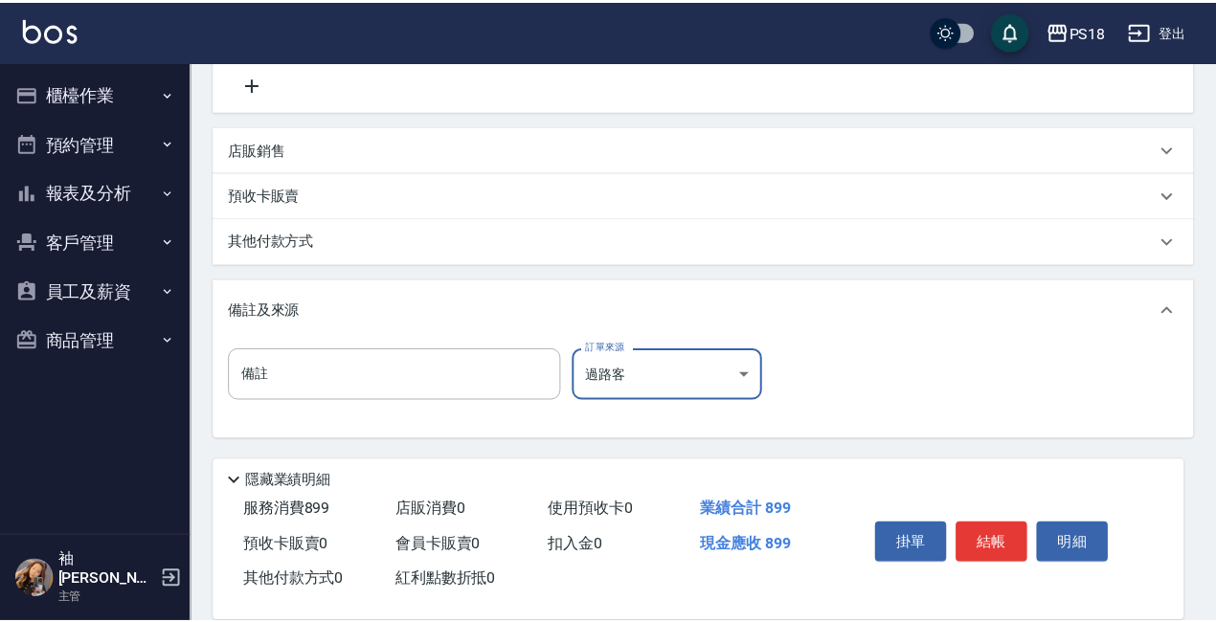
scroll to position [397, 0]
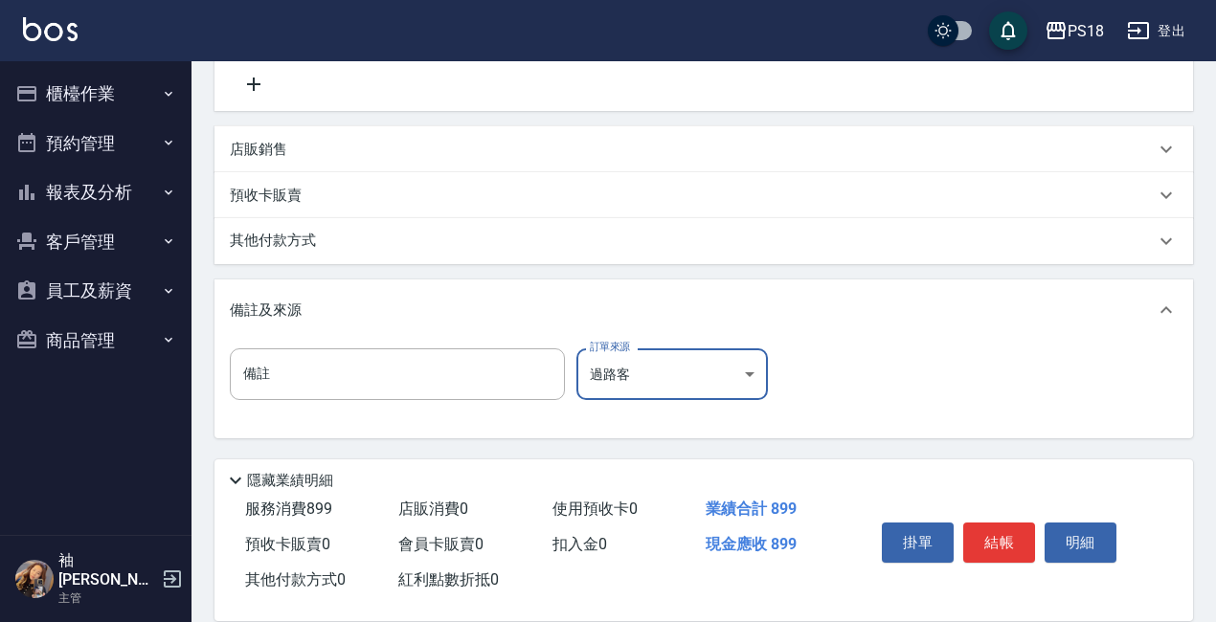
click at [1005, 532] on button "結帳" at bounding box center [999, 543] width 72 height 40
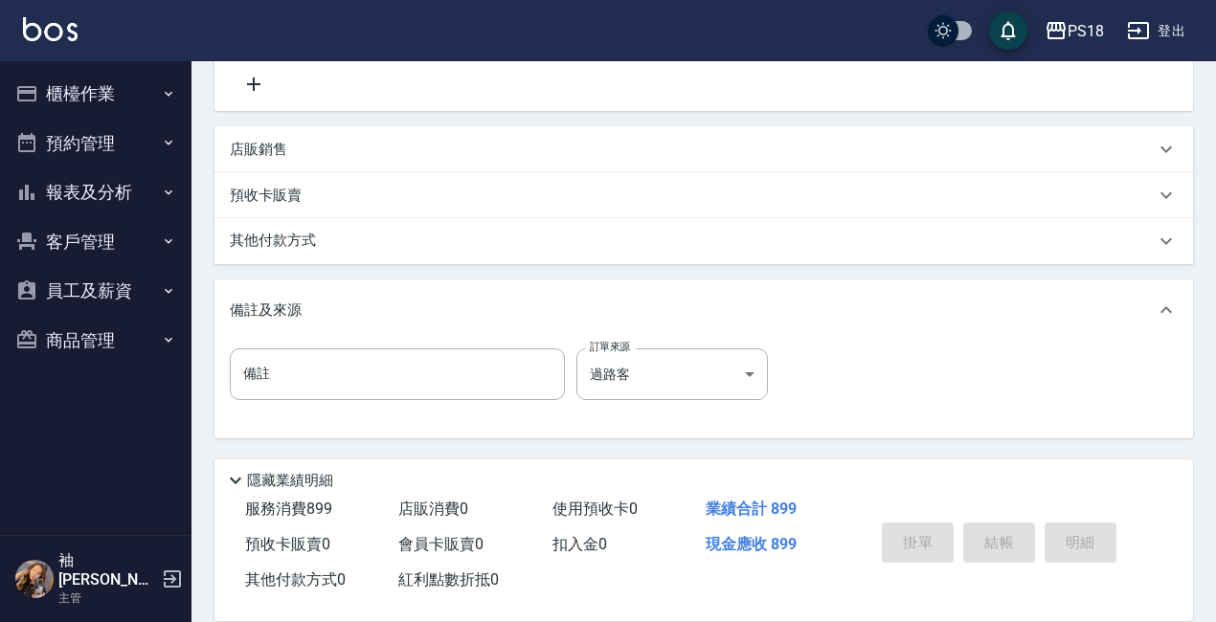
type input "2025/08/15 18:34"
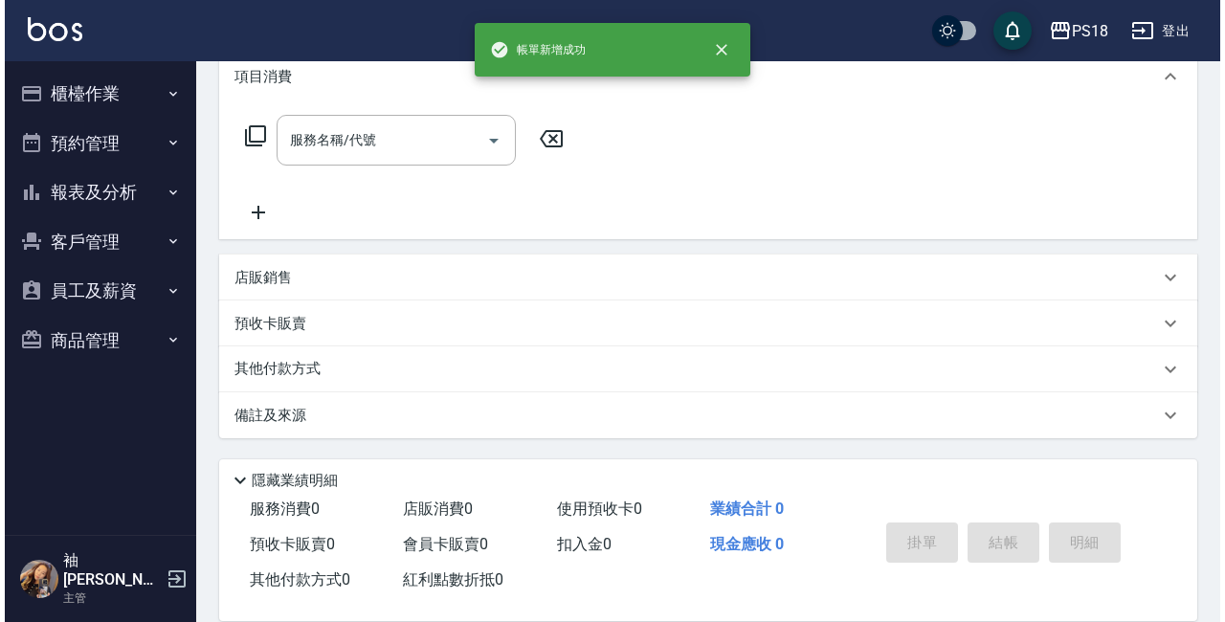
scroll to position [0, 0]
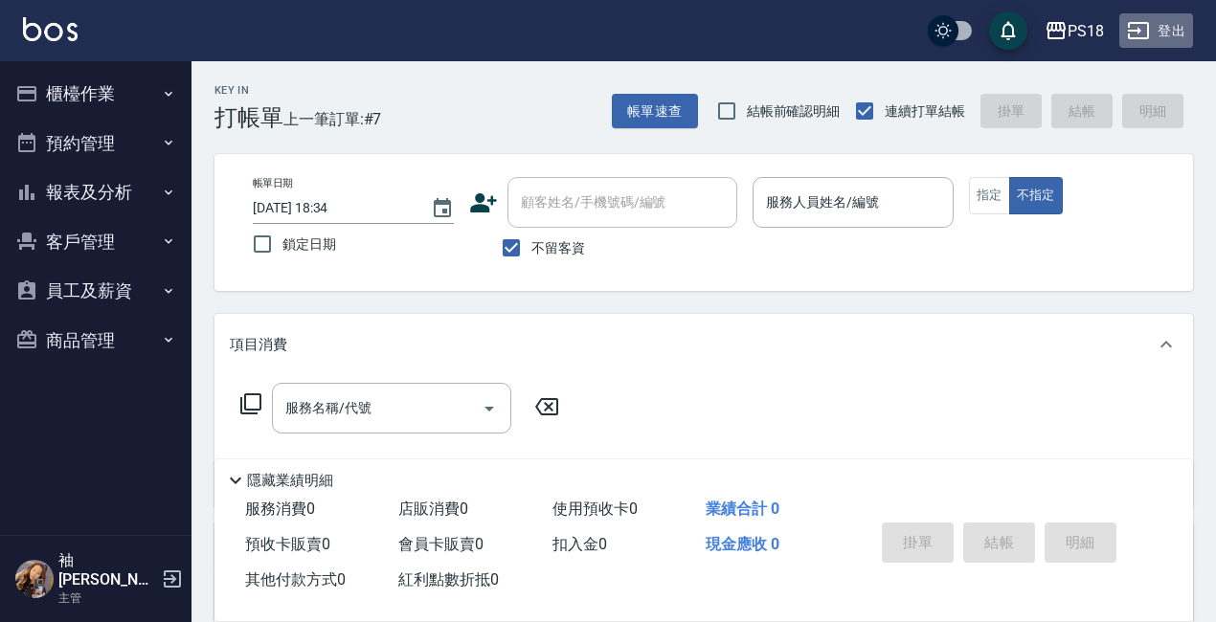
click at [1174, 32] on button "登出" at bounding box center [1156, 30] width 74 height 35
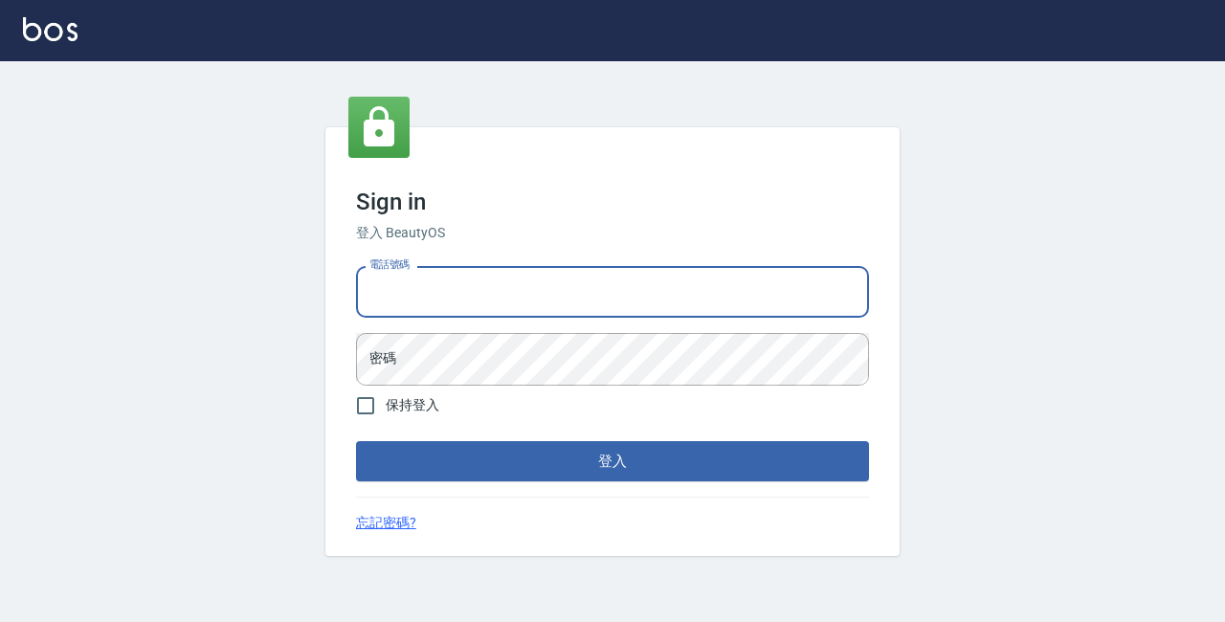
drag, startPoint x: 0, startPoint y: 0, endPoint x: 442, endPoint y: 288, distance: 527.9
click at [442, 288] on input "電話號碼" at bounding box center [612, 292] width 513 height 52
type input "89729295"
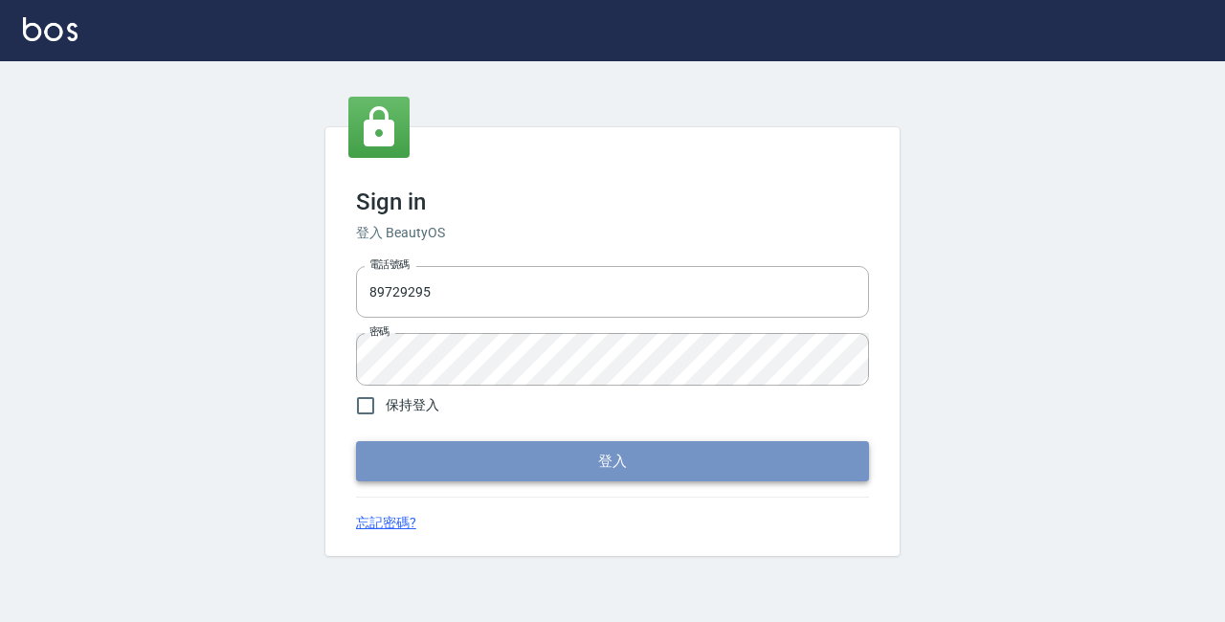
click at [513, 472] on button "登入" at bounding box center [612, 461] width 513 height 40
